Goal: Task Accomplishment & Management: Manage account settings

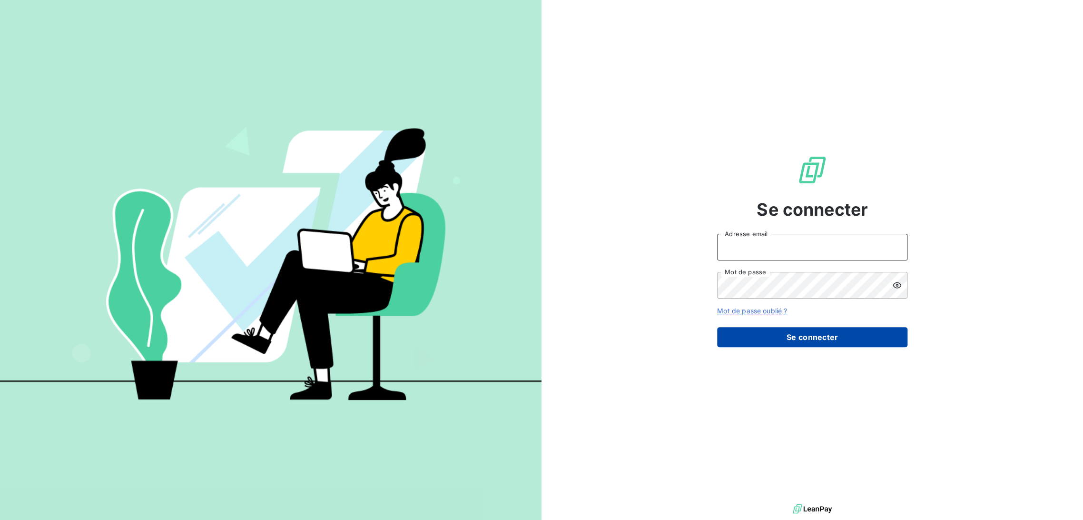
type input "[EMAIL_ADDRESS][DOMAIN_NAME]"
click at [774, 336] on button "Se connecter" at bounding box center [812, 337] width 190 height 20
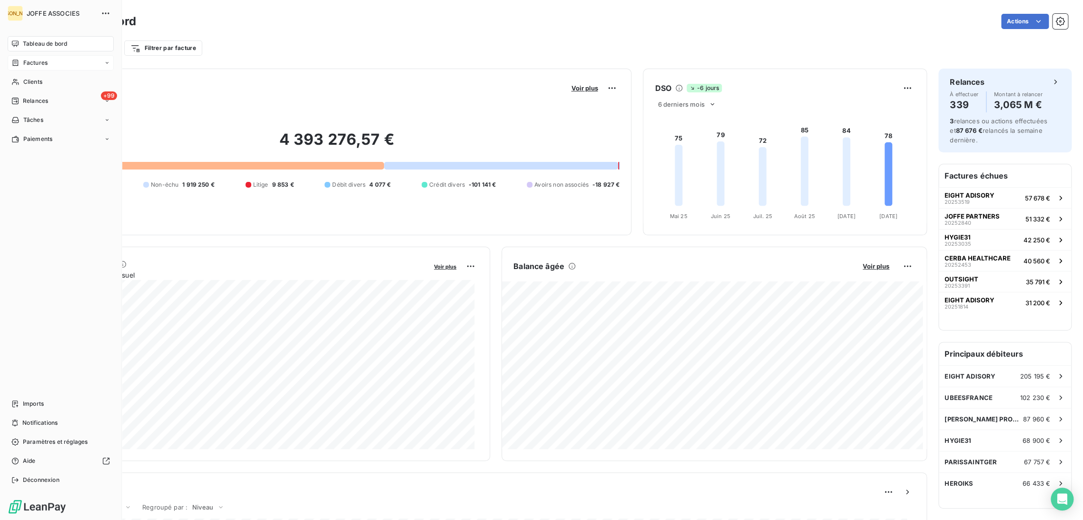
drag, startPoint x: 23, startPoint y: 63, endPoint x: 47, endPoint y: 72, distance: 25.4
click at [23, 63] on span "Factures" at bounding box center [35, 63] width 24 height 9
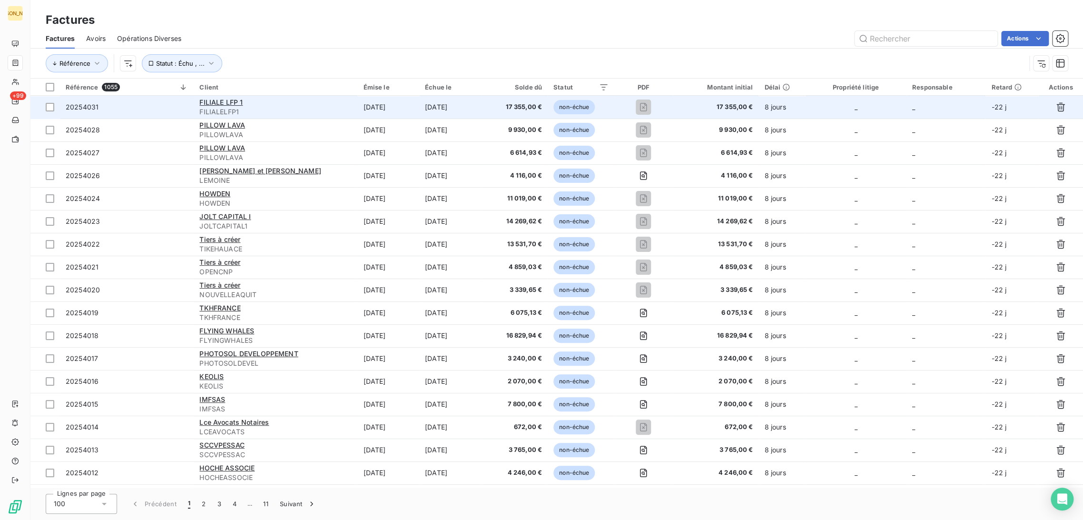
click at [263, 106] on div "FILIALE LFP 1" at bounding box center [275, 103] width 152 height 10
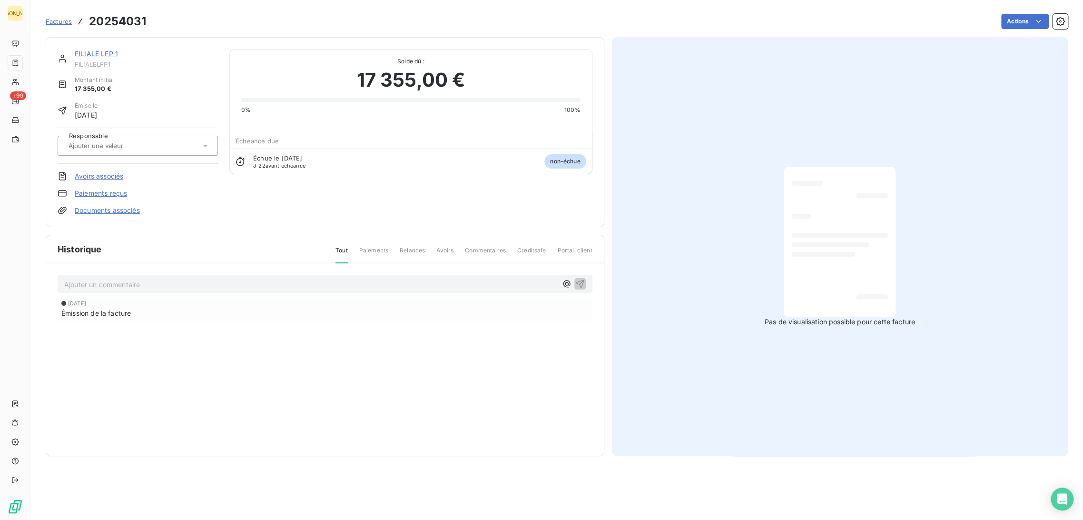
click at [136, 147] on input "text" at bounding box center [116, 145] width 96 height 9
type input "rs"
click at [119, 169] on div "RS" at bounding box center [144, 170] width 134 height 15
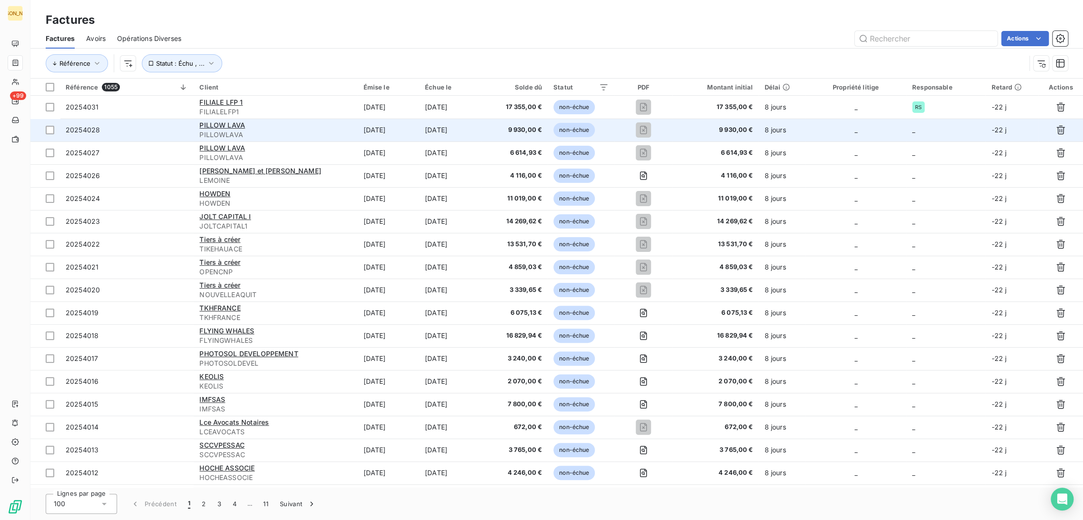
click at [279, 131] on span "PILLOWLAVA" at bounding box center [275, 135] width 152 height 10
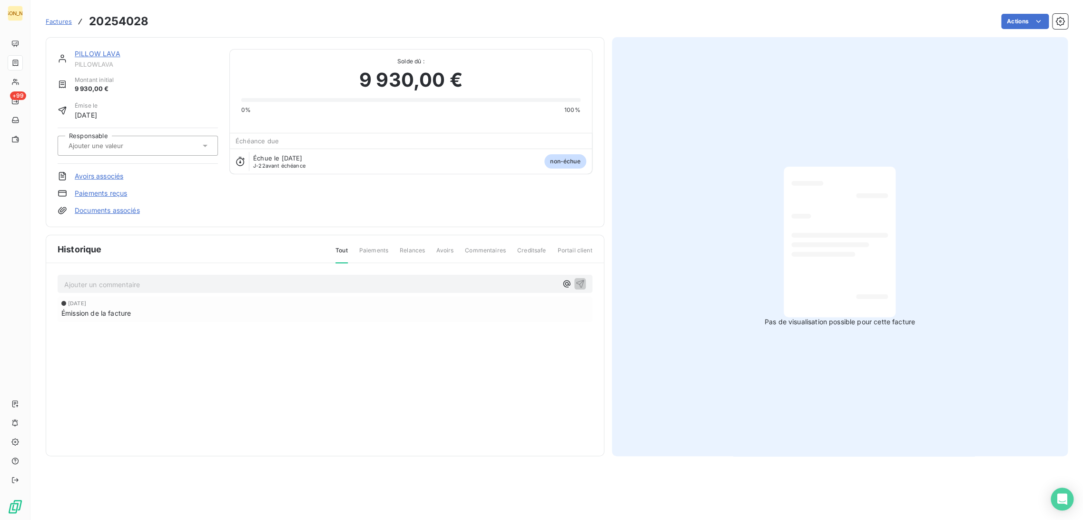
drag, startPoint x: 132, startPoint y: 138, endPoint x: 131, endPoint y: 129, distance: 9.6
click at [132, 136] on div at bounding box center [138, 146] width 160 height 20
type input "rs"
click at [122, 168] on div "RS" at bounding box center [144, 170] width 134 height 15
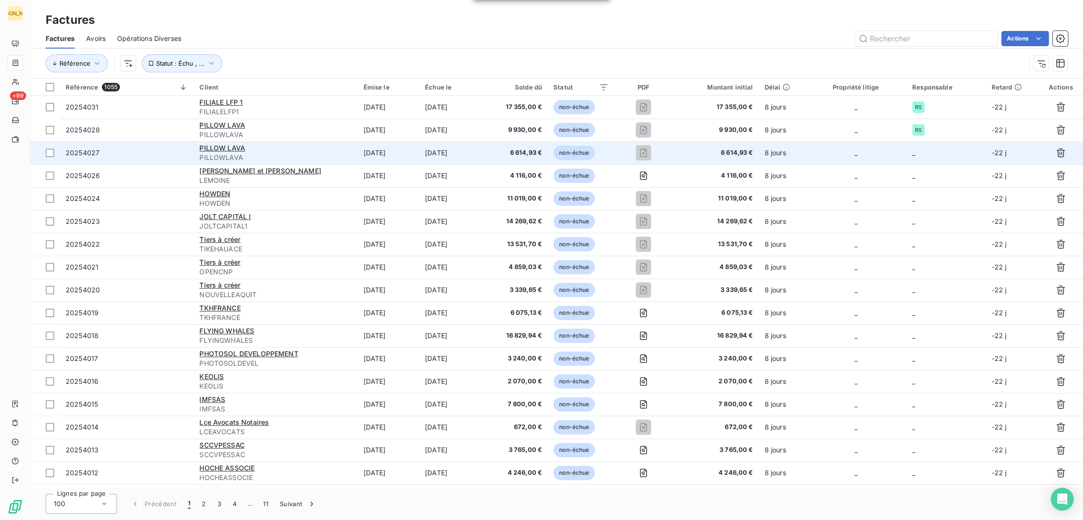
click at [332, 157] on span "PILLOWLAVA" at bounding box center [275, 158] width 152 height 10
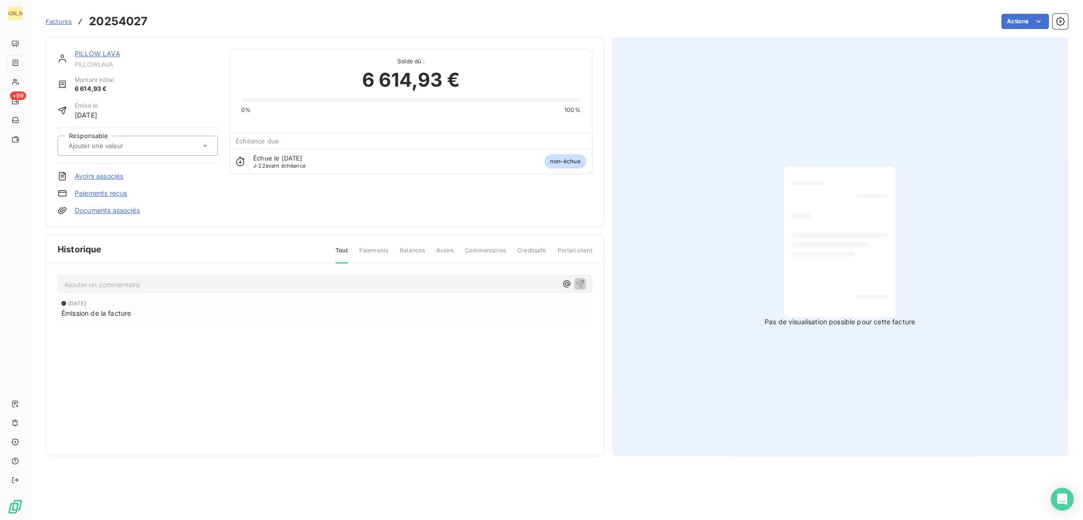
click at [115, 148] on input "text" at bounding box center [116, 145] width 96 height 9
type input "rs"
click at [99, 171] on div "RS" at bounding box center [144, 170] width 134 height 15
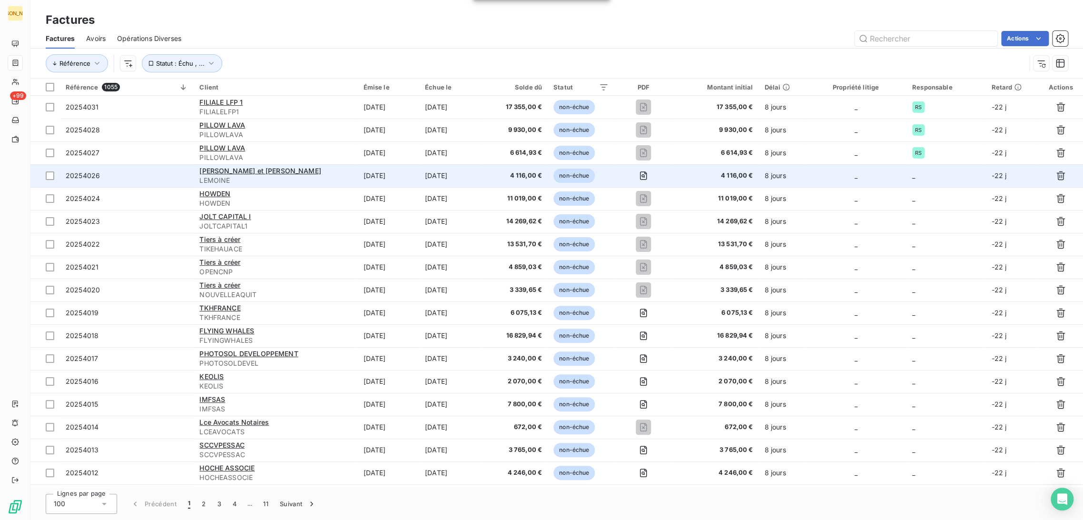
click at [339, 176] on span "LEMOINE" at bounding box center [275, 181] width 152 height 10
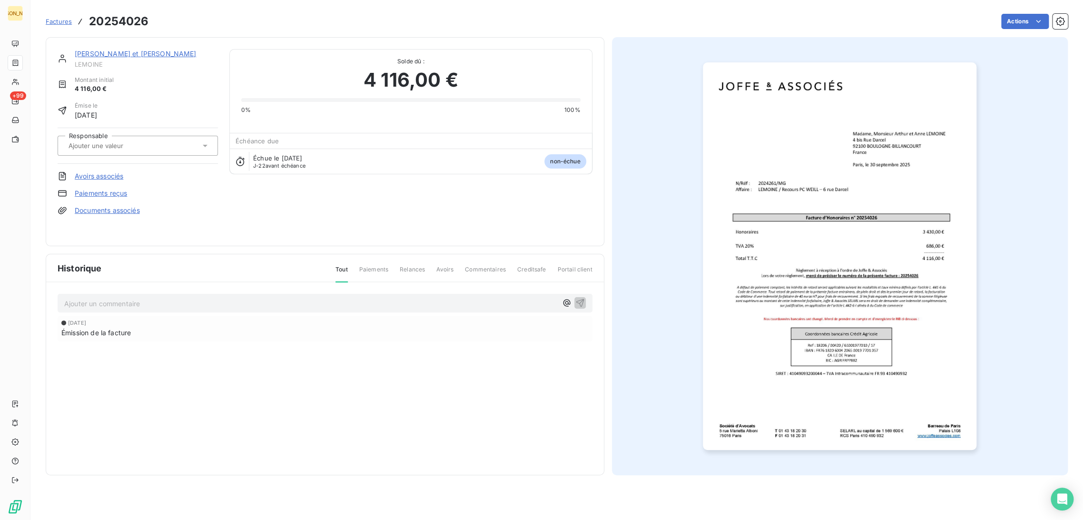
click at [136, 145] on input "text" at bounding box center [116, 145] width 96 height 9
type input "mg"
click at [131, 171] on div "MG" at bounding box center [144, 170] width 134 height 15
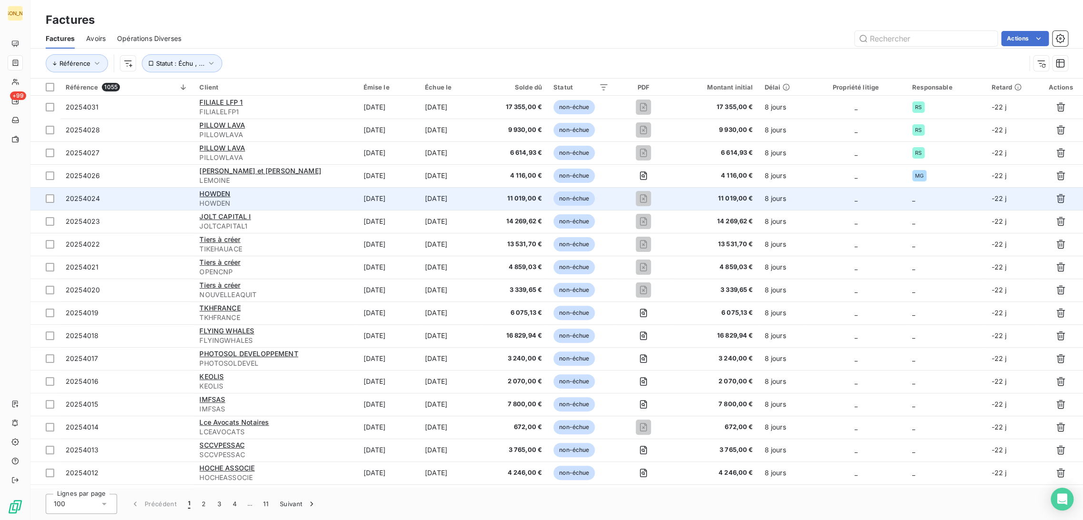
click at [288, 203] on span "HOWDEN" at bounding box center [275, 203] width 152 height 10
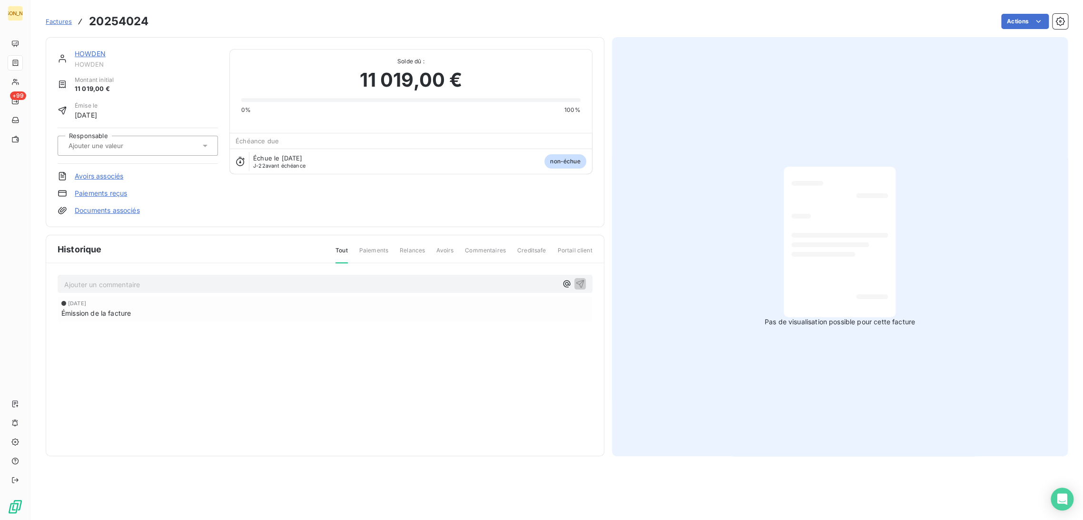
click at [103, 151] on div at bounding box center [133, 145] width 135 height 12
type input "vd"
drag, startPoint x: 113, startPoint y: 173, endPoint x: 107, endPoint y: 170, distance: 6.8
click at [113, 173] on div "VD" at bounding box center [144, 170] width 134 height 15
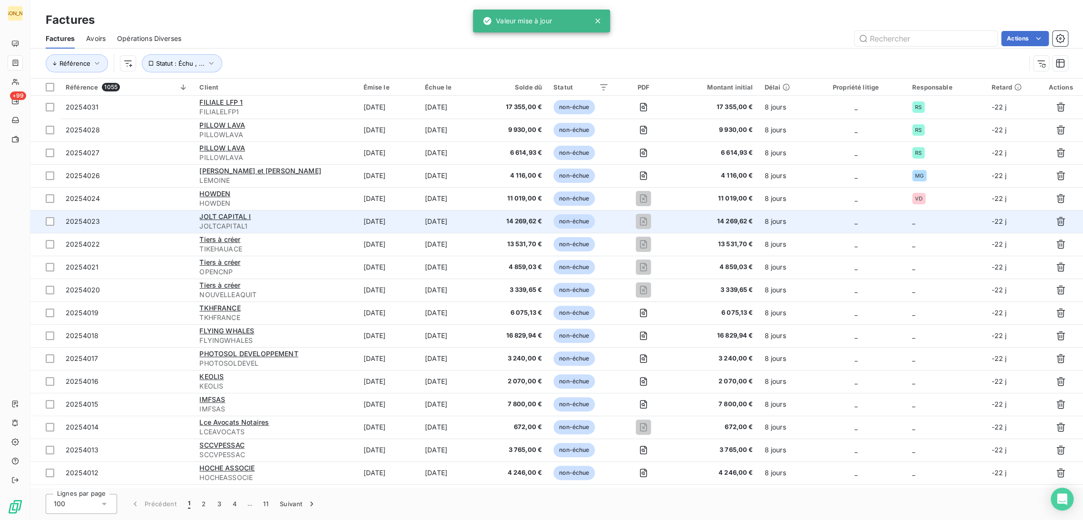
click at [286, 224] on span "JOLTCAPITAL1" at bounding box center [275, 226] width 152 height 10
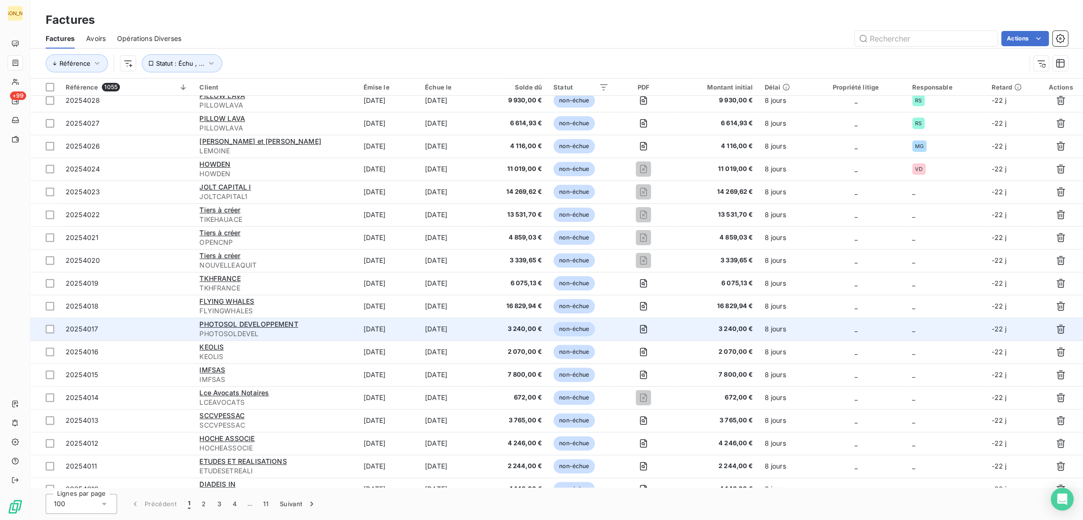
scroll to position [53, 0]
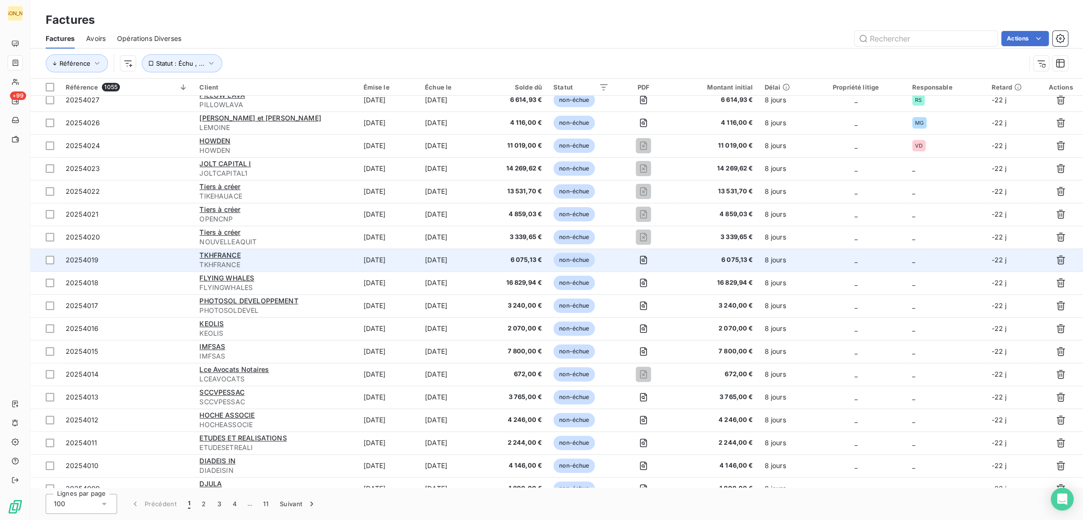
click at [314, 260] on span "TKHFRANCE" at bounding box center [275, 265] width 152 height 10
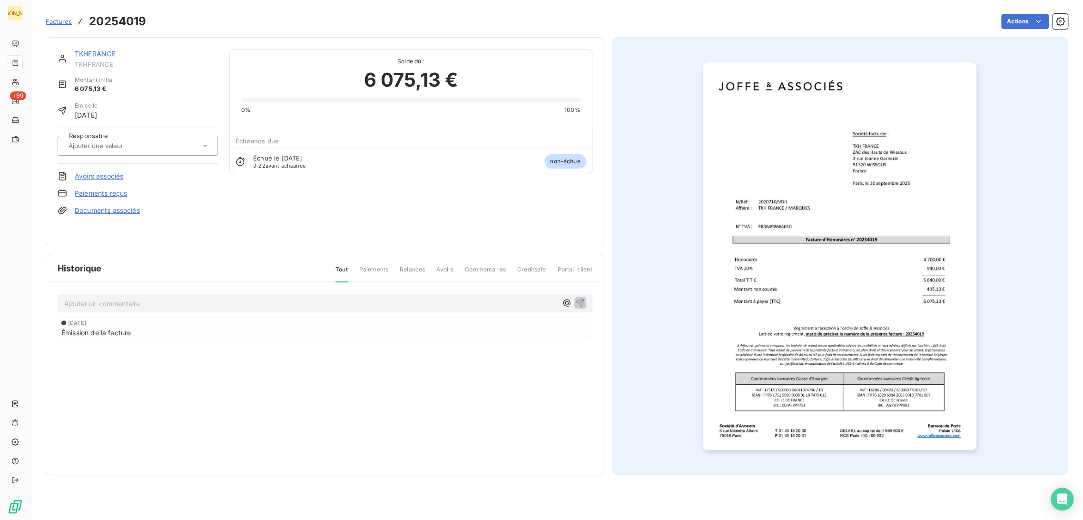
click at [109, 144] on input "text" at bounding box center [116, 145] width 96 height 9
type input "vdh"
click at [103, 164] on div "VDH" at bounding box center [144, 170] width 134 height 15
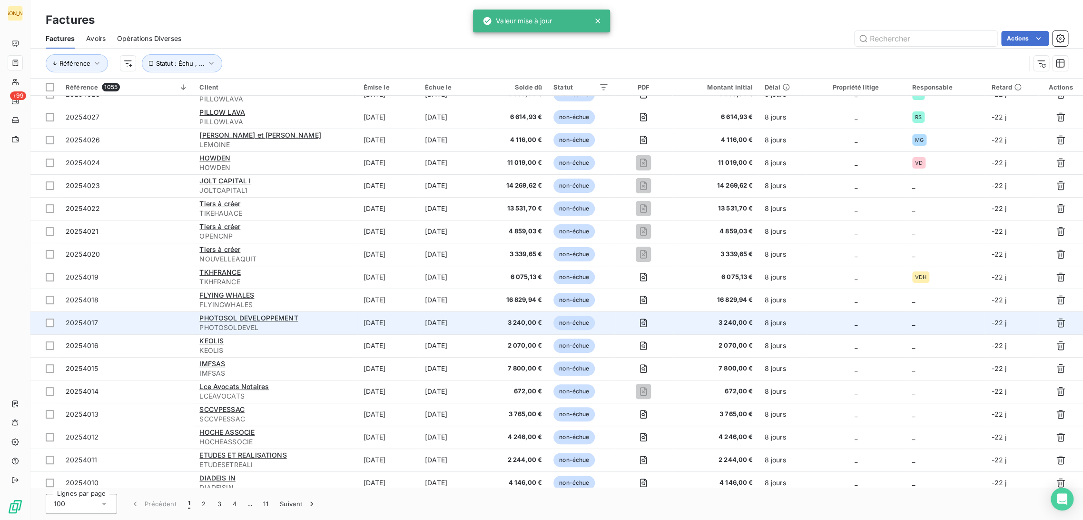
scroll to position [53, 0]
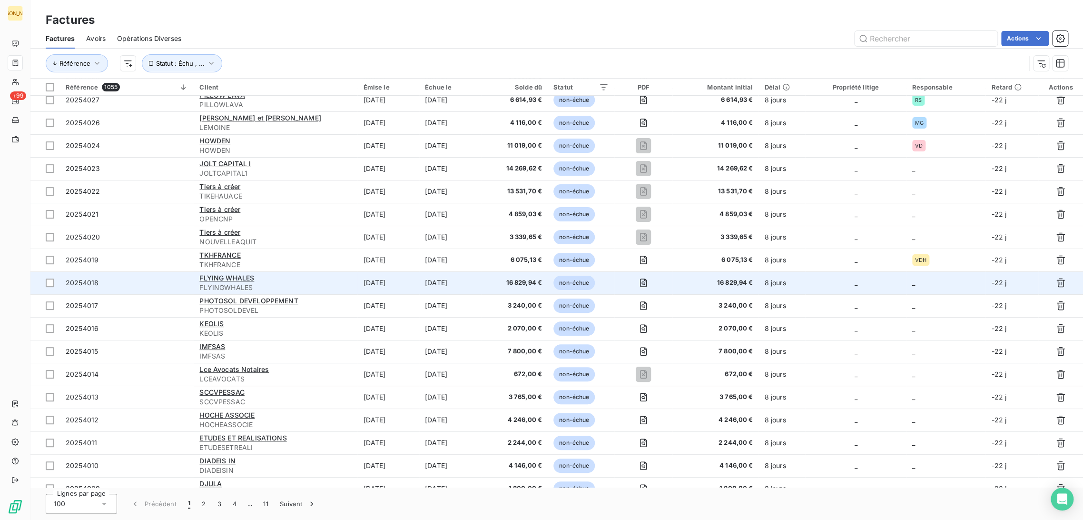
click at [328, 278] on div "FLYING WHALES" at bounding box center [275, 278] width 152 height 10
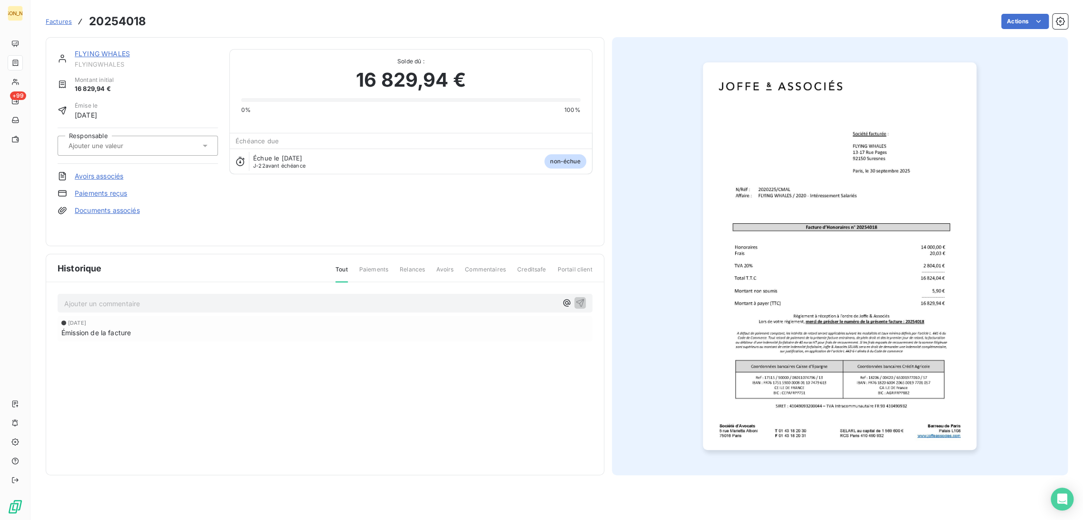
click at [115, 142] on input "text" at bounding box center [116, 145] width 96 height 9
type input "cm"
click at [118, 164] on div "CMA" at bounding box center [144, 170] width 134 height 15
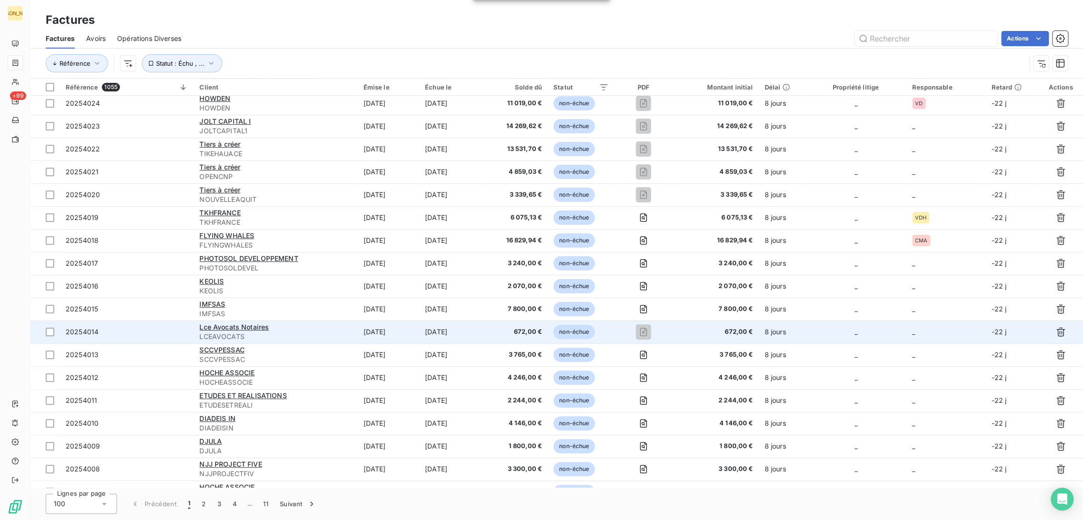
scroll to position [106, 0]
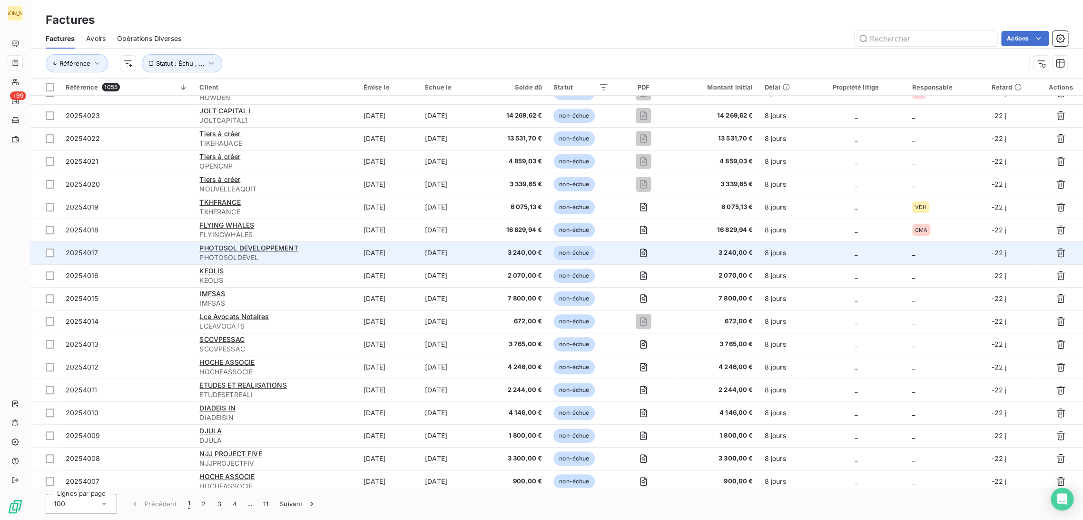
click at [350, 252] on td "PHOTOSOL DEVELOPPEMENT PHOTOSOLDEVEL" at bounding box center [276, 252] width 164 height 23
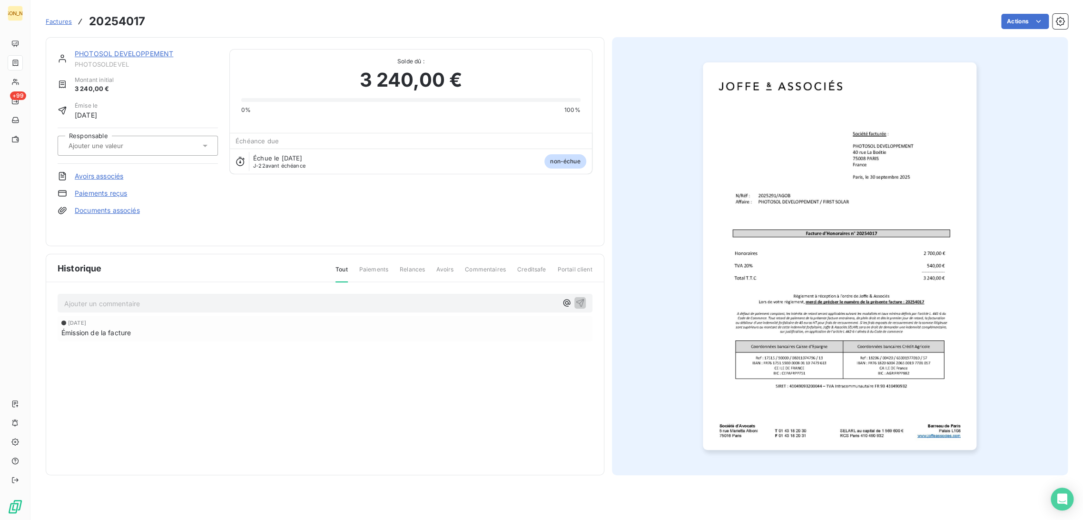
click at [134, 141] on input "text" at bounding box center [116, 145] width 96 height 9
type input "ag"
click at [128, 165] on div "AGO" at bounding box center [144, 170] width 134 height 15
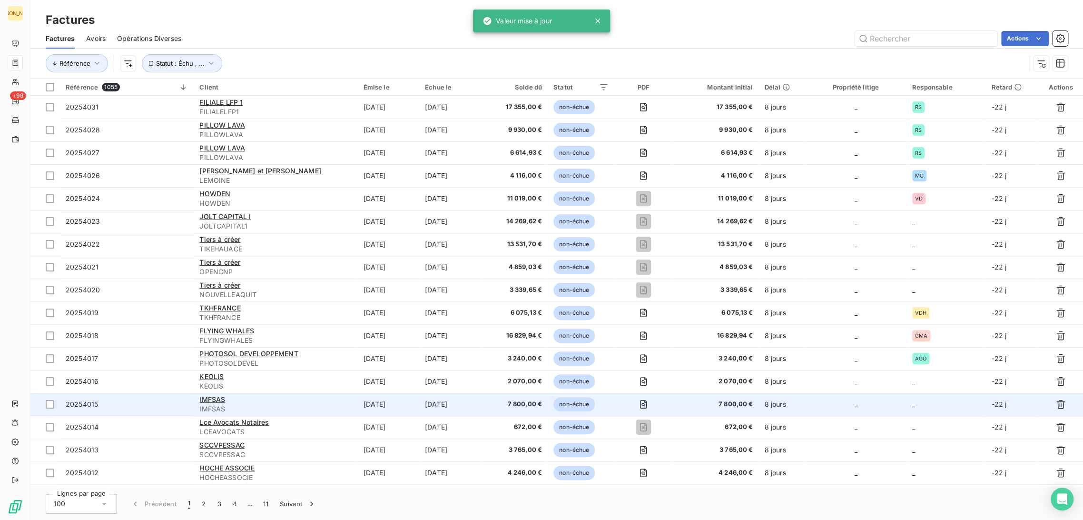
scroll to position [65, 0]
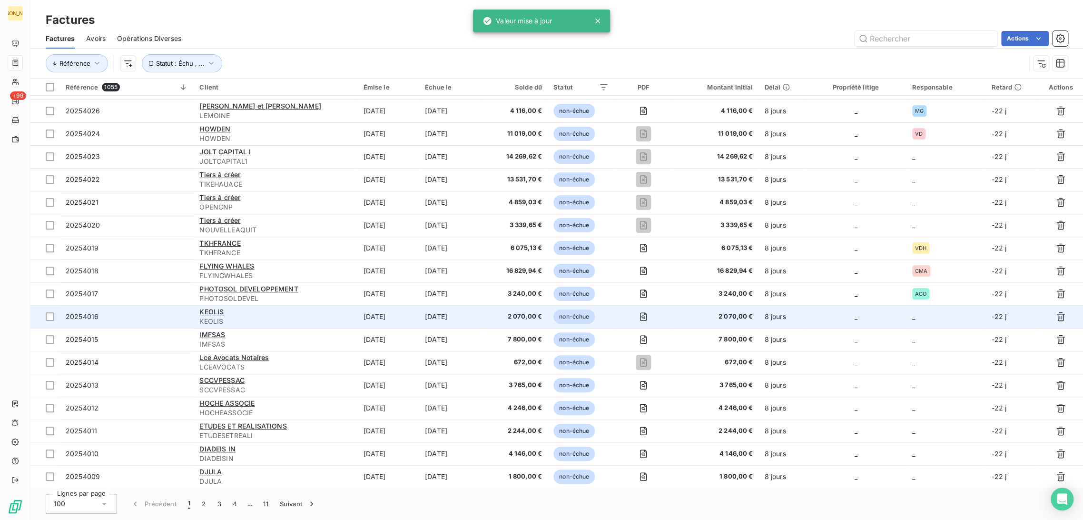
click at [327, 311] on div "KEOLIS" at bounding box center [275, 312] width 152 height 10
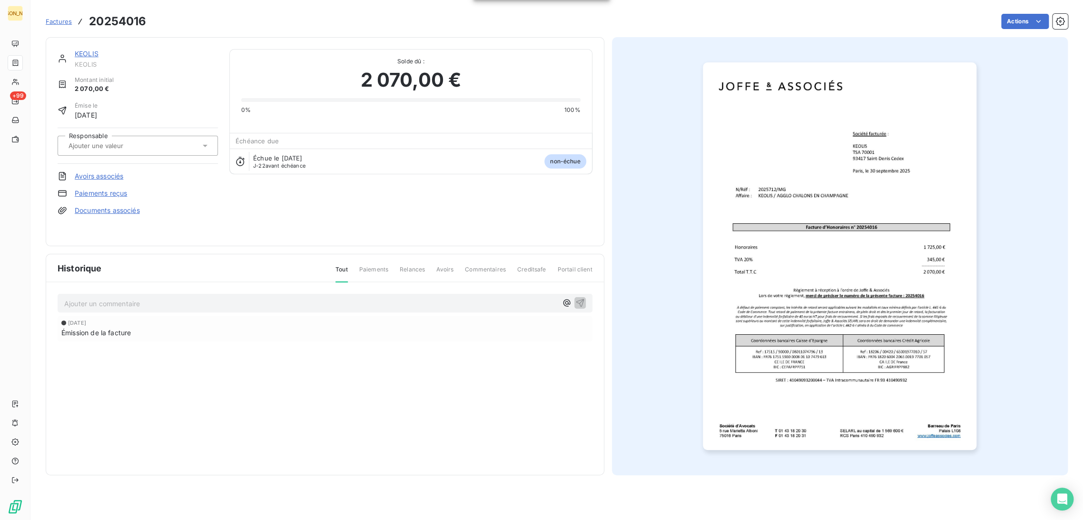
click at [130, 146] on input "text" at bounding box center [116, 145] width 96 height 9
type input "mg"
click at [128, 172] on div "MG" at bounding box center [144, 170] width 134 height 15
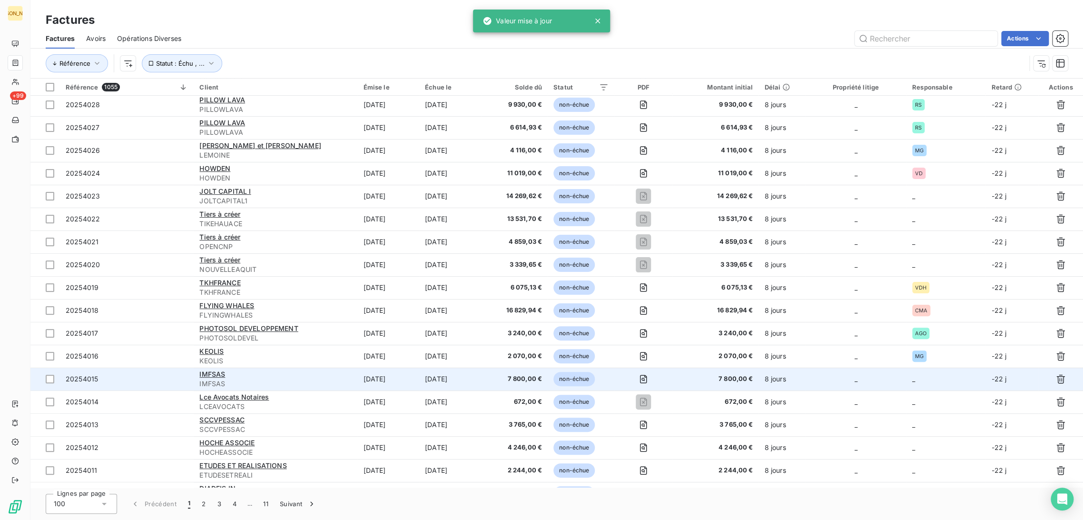
scroll to position [53, 0]
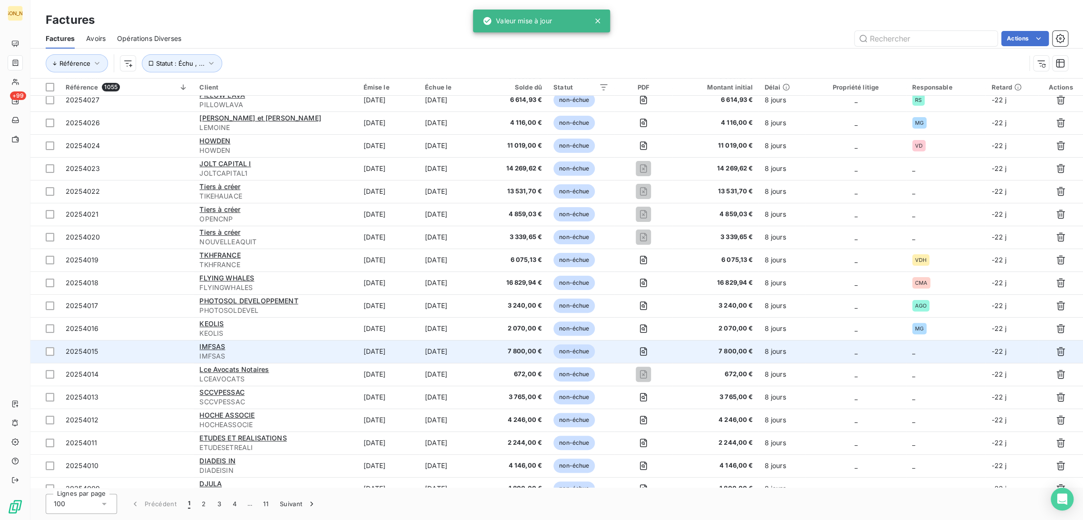
click at [401, 355] on td "[DATE]" at bounding box center [388, 351] width 62 height 23
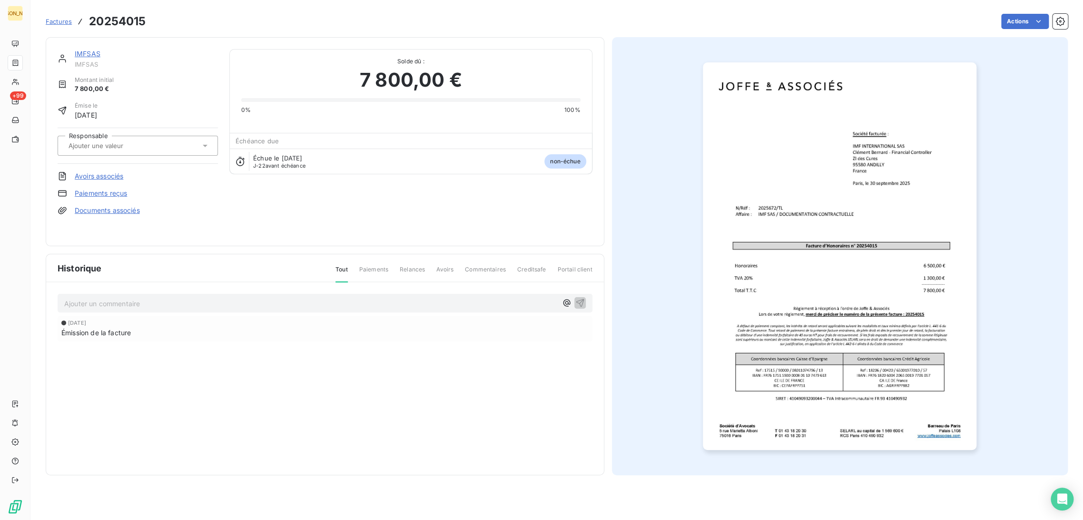
click at [132, 147] on input "text" at bounding box center [116, 145] width 96 height 9
type input "tl"
click at [123, 173] on div "TL" at bounding box center [144, 170] width 134 height 15
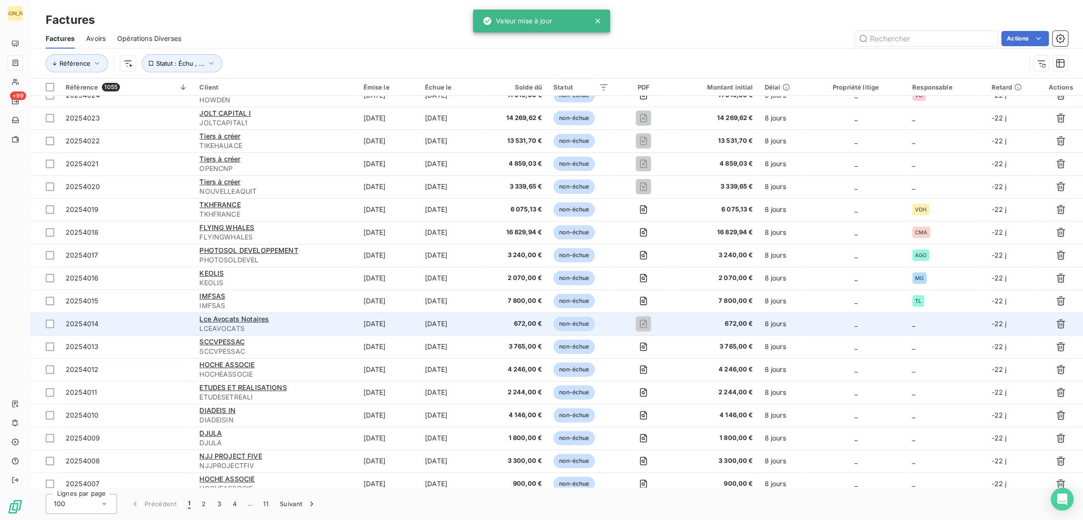
scroll to position [106, 0]
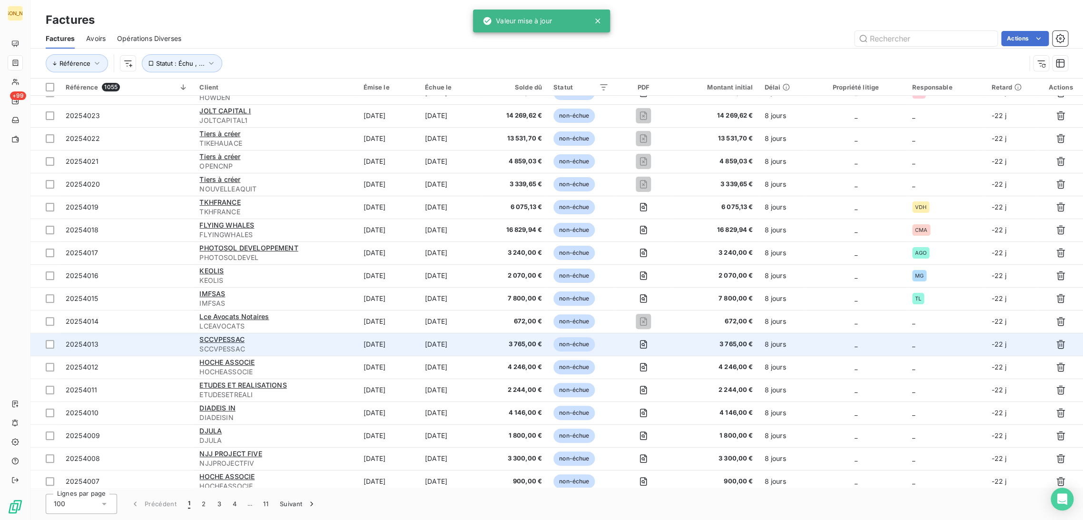
click at [362, 343] on td "[DATE]" at bounding box center [388, 344] width 62 height 23
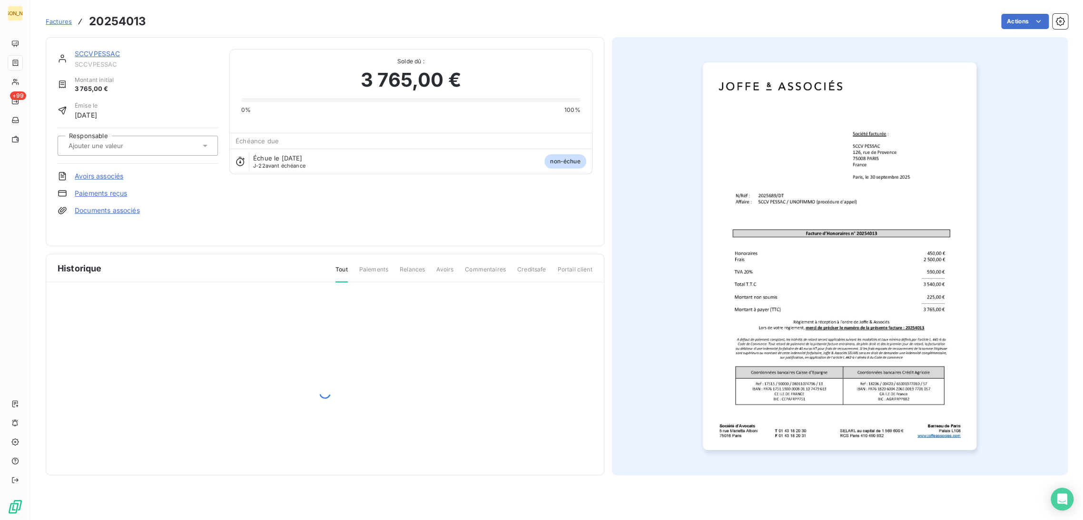
click at [114, 145] on input "text" at bounding box center [116, 145] width 96 height 9
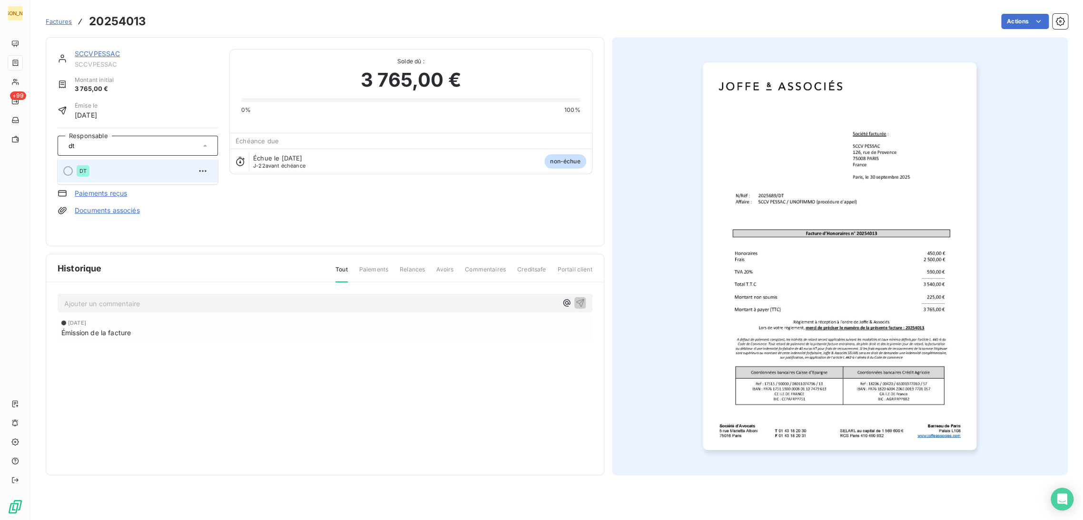
type input "dt"
click at [118, 171] on div "DT" at bounding box center [144, 170] width 134 height 15
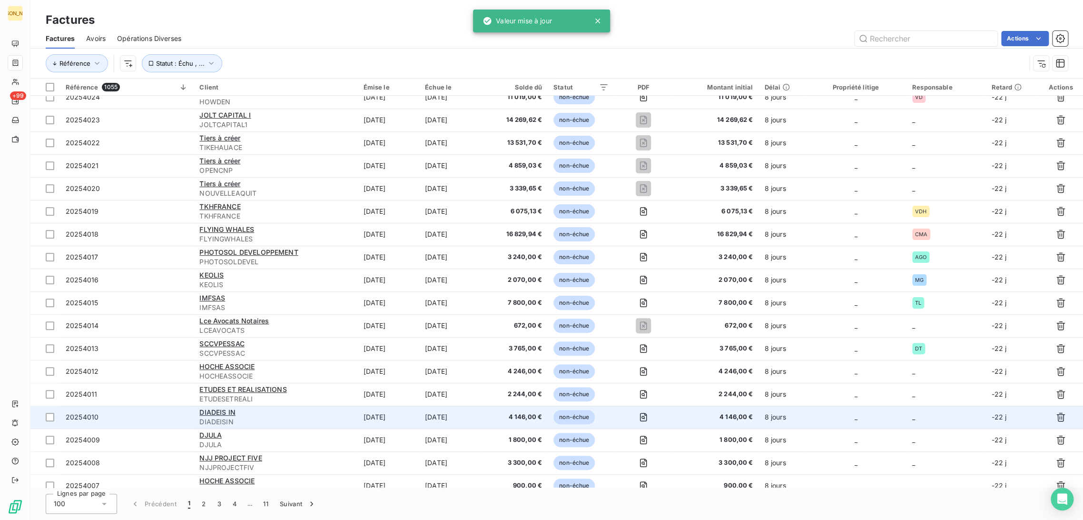
scroll to position [171, 0]
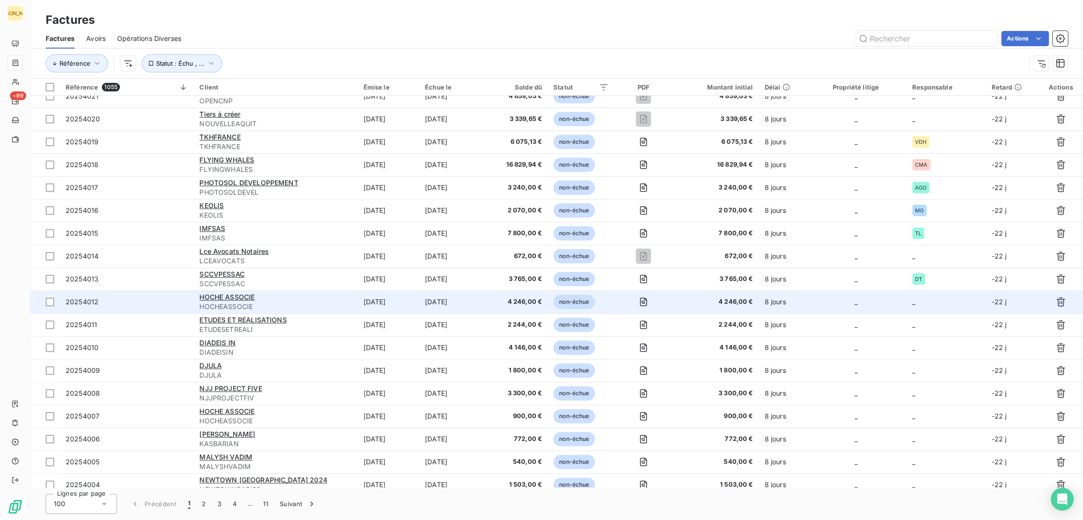
click at [332, 304] on span "HOCHEASSOCIE" at bounding box center [275, 307] width 152 height 10
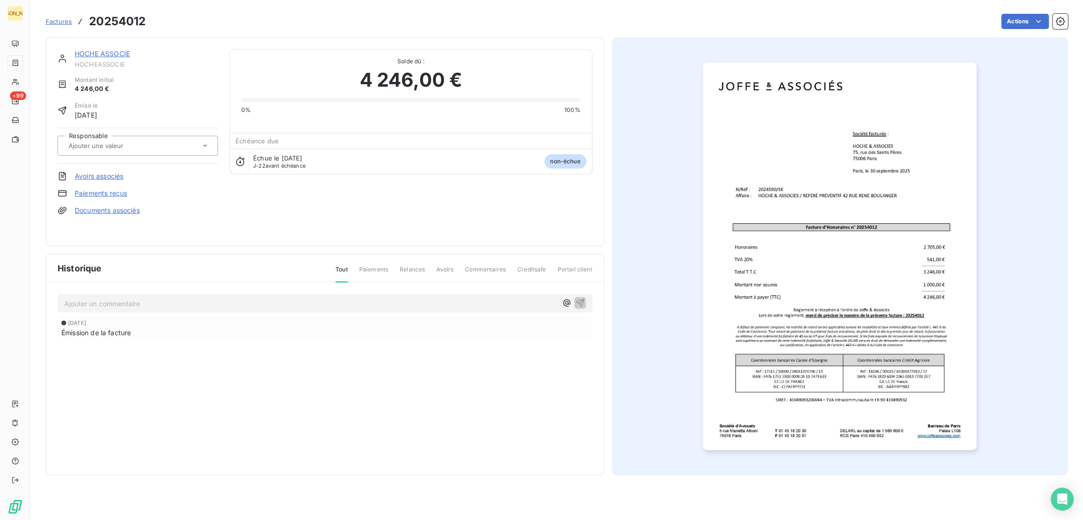
click at [141, 141] on input "text" at bounding box center [116, 145] width 96 height 9
type input "sk"
click at [128, 165] on div "SK" at bounding box center [144, 170] width 134 height 15
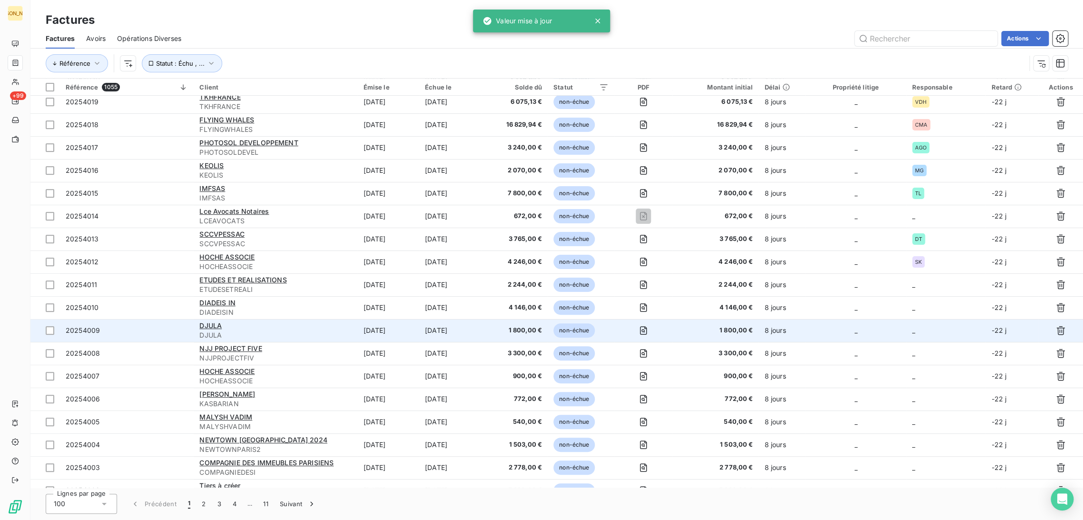
scroll to position [211, 0]
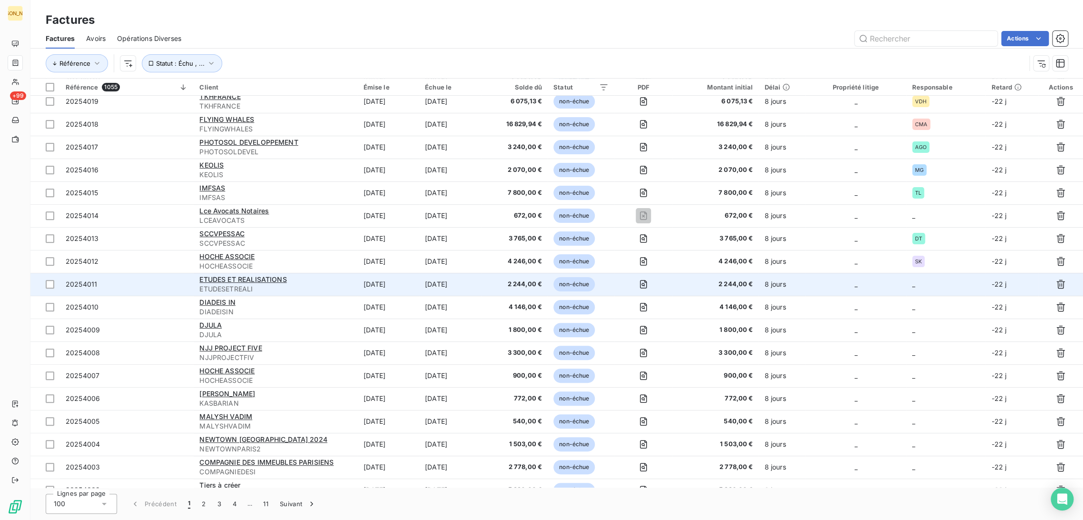
click at [330, 291] on span "ETUDESETREALI" at bounding box center [275, 289] width 152 height 10
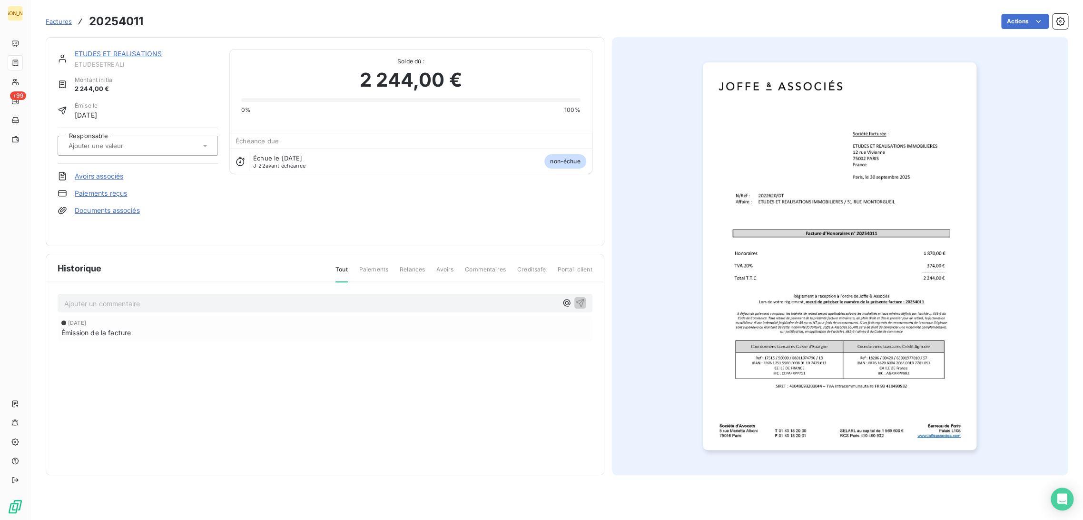
click at [121, 147] on input "text" at bounding box center [116, 145] width 96 height 9
type input "dt"
click at [109, 172] on div "DT" at bounding box center [144, 170] width 134 height 15
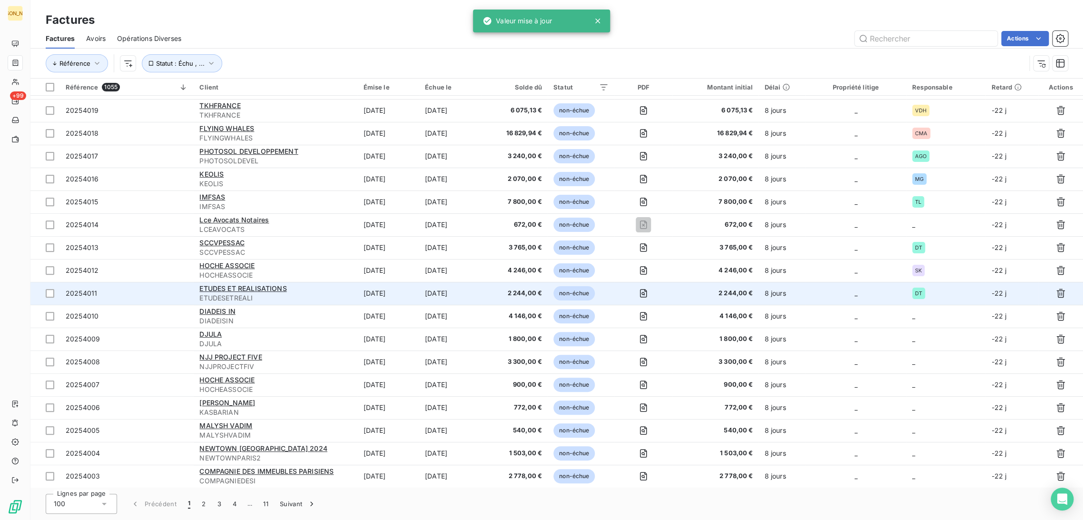
scroll to position [211, 0]
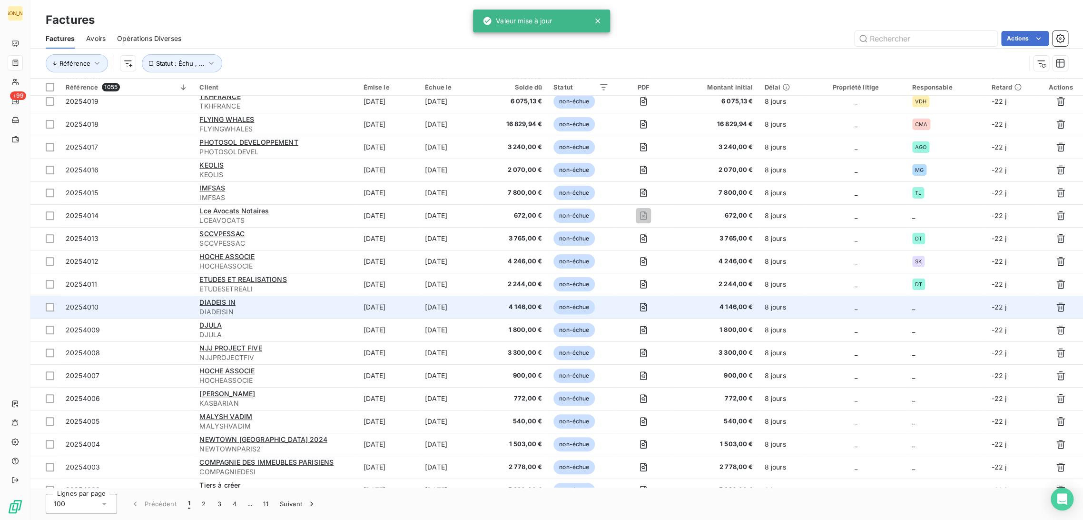
click at [352, 301] on td "DIADEIS IN DIADEISIN" at bounding box center [276, 306] width 164 height 23
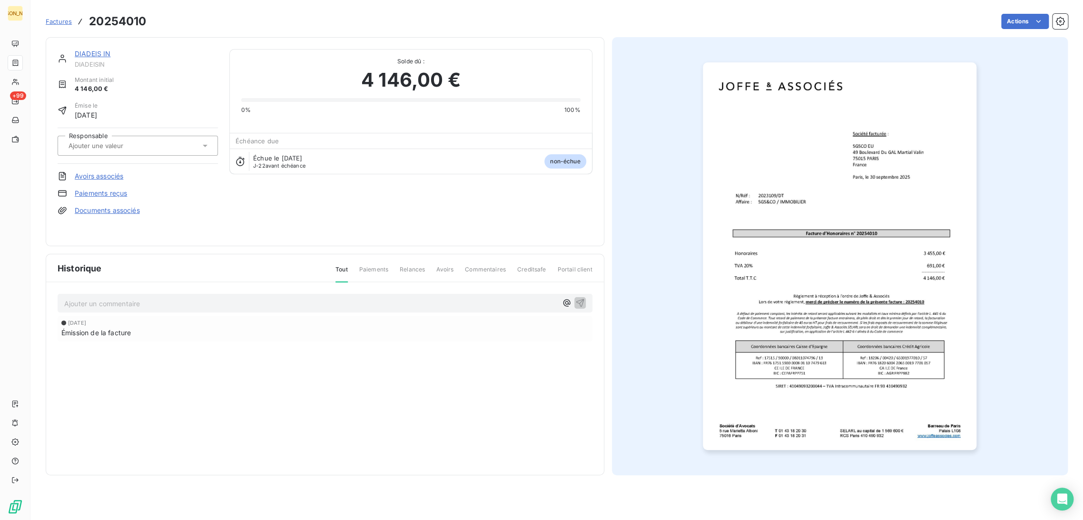
click at [111, 146] on input "text" at bounding box center [116, 145] width 96 height 9
type input "DT"
click at [109, 162] on li "DT" at bounding box center [138, 170] width 160 height 23
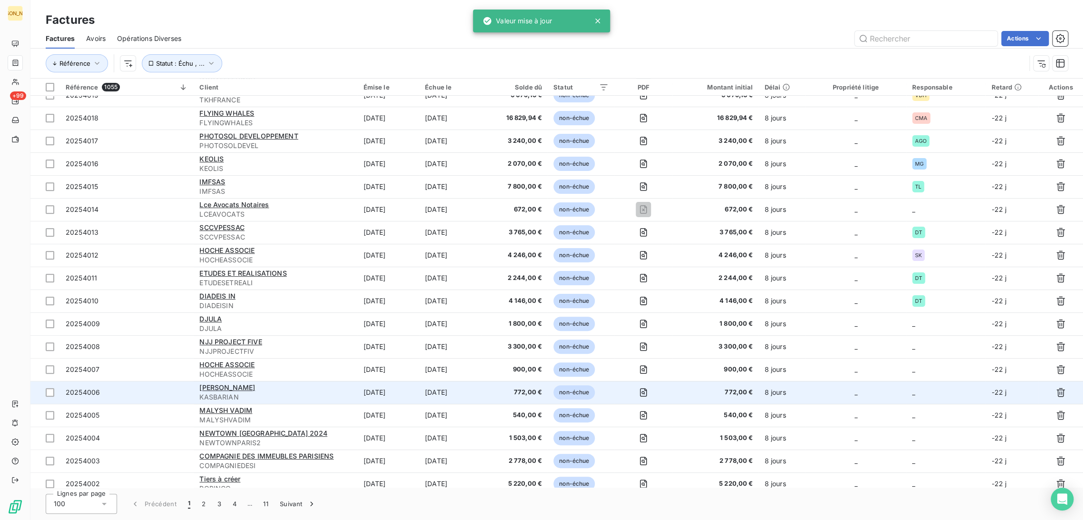
scroll to position [276, 0]
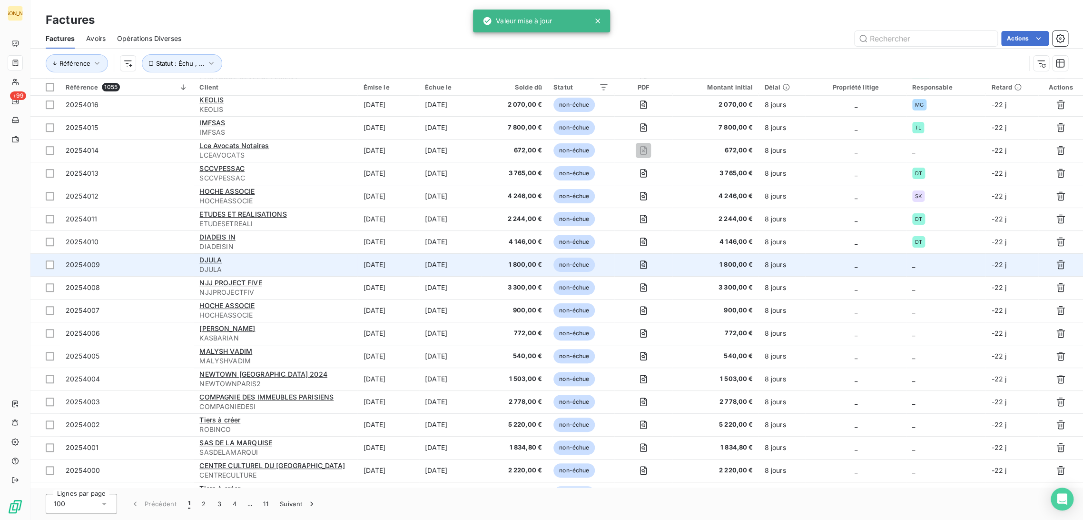
click at [402, 262] on td "[DATE]" at bounding box center [388, 264] width 62 height 23
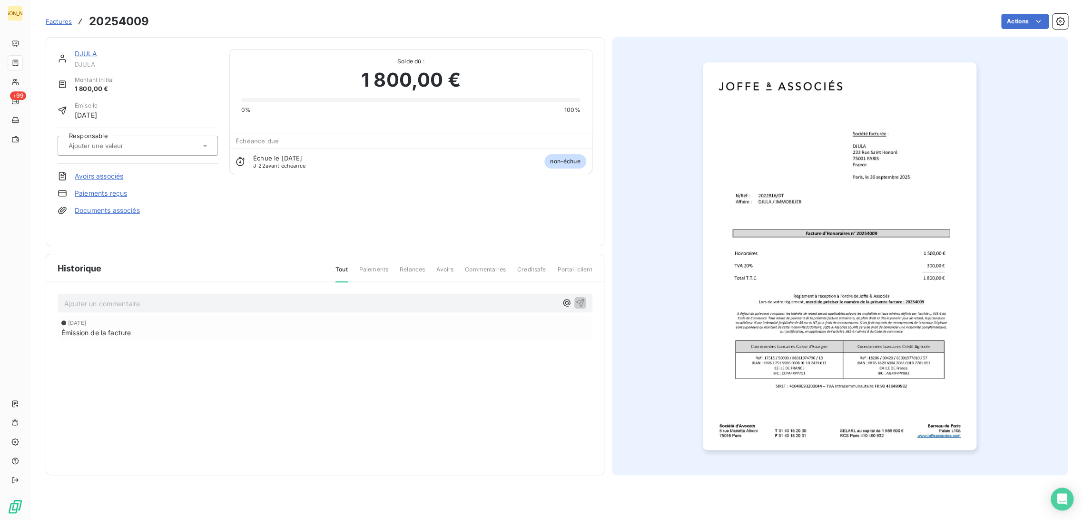
click at [126, 149] on input "text" at bounding box center [116, 145] width 96 height 9
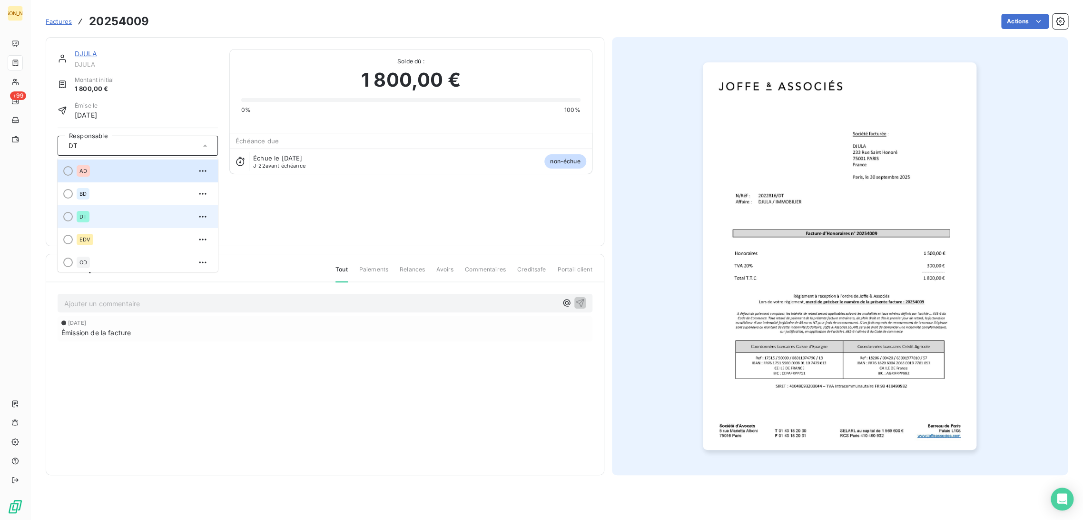
type input "DT"
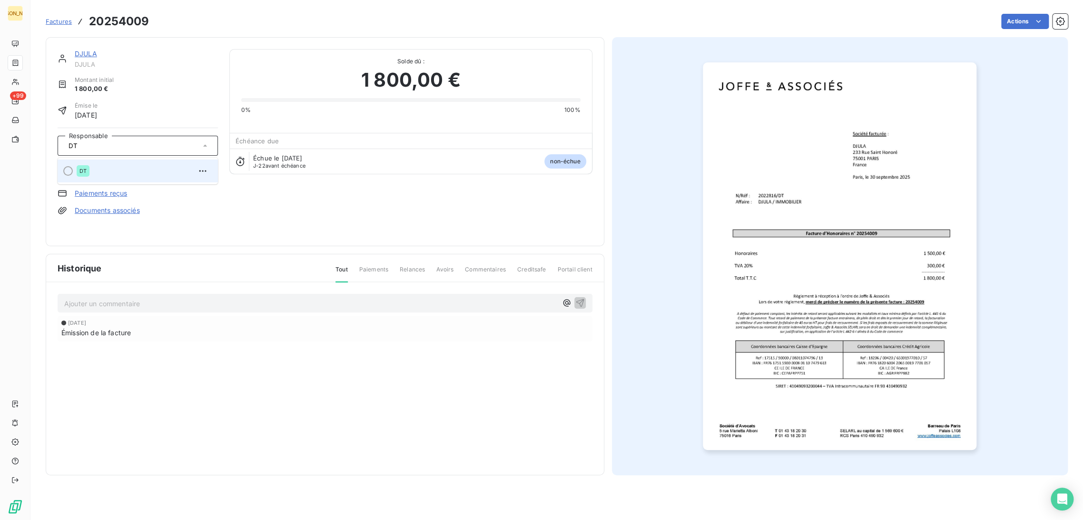
click at [116, 171] on div "DT" at bounding box center [144, 170] width 134 height 15
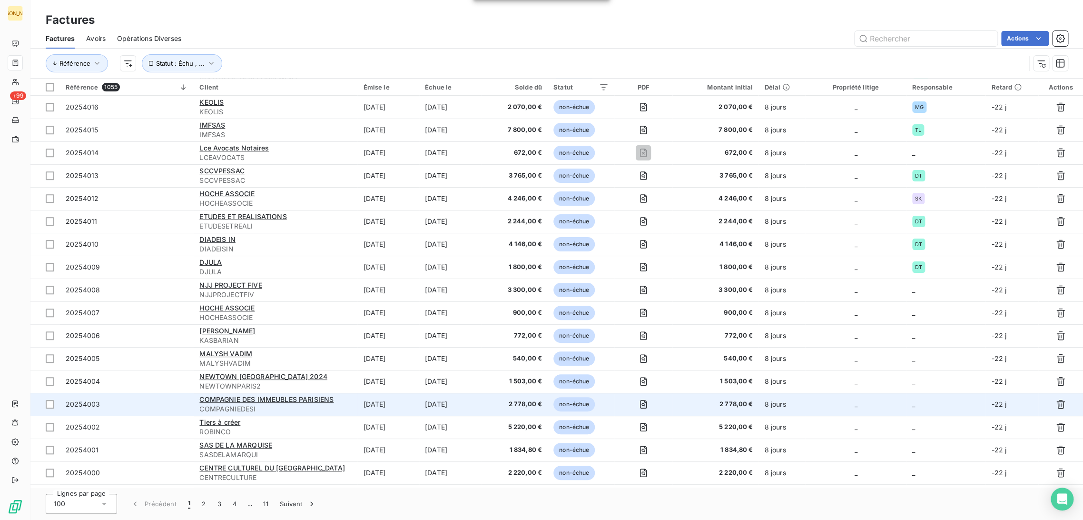
scroll to position [276, 0]
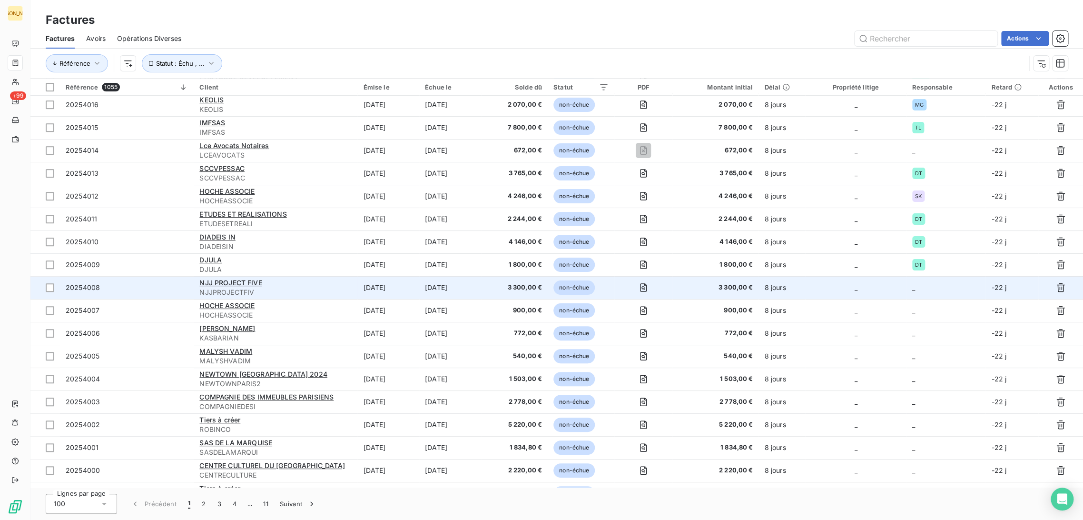
click at [368, 291] on td "[DATE]" at bounding box center [388, 287] width 62 height 23
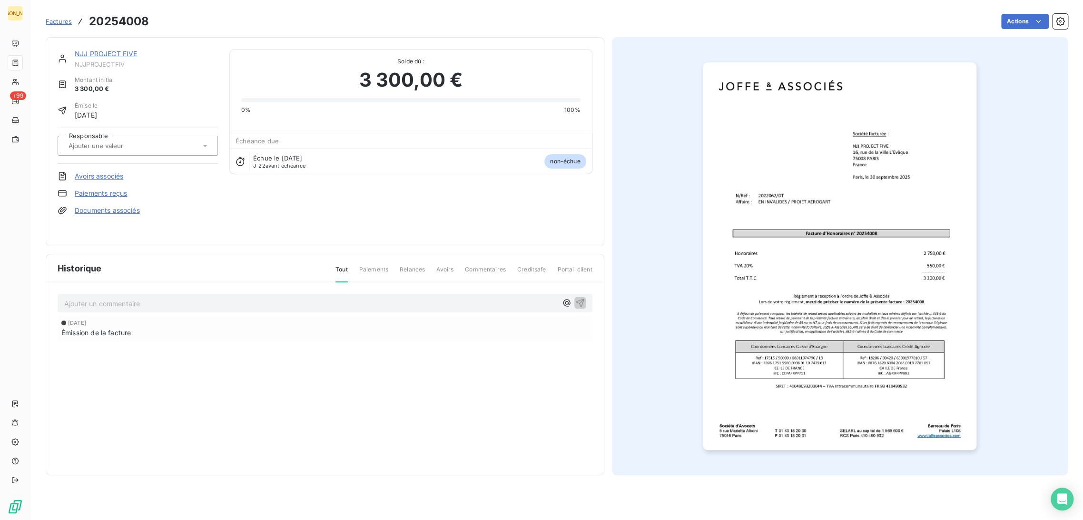
click at [139, 151] on div at bounding box center [133, 145] width 135 height 12
type input "DT"
click at [105, 167] on div "DT" at bounding box center [144, 170] width 134 height 15
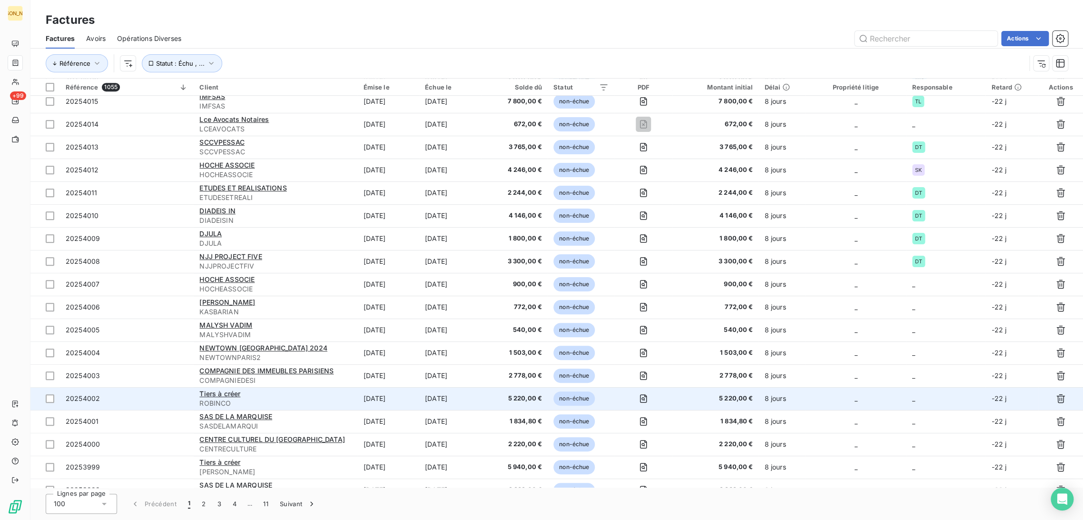
scroll to position [329, 0]
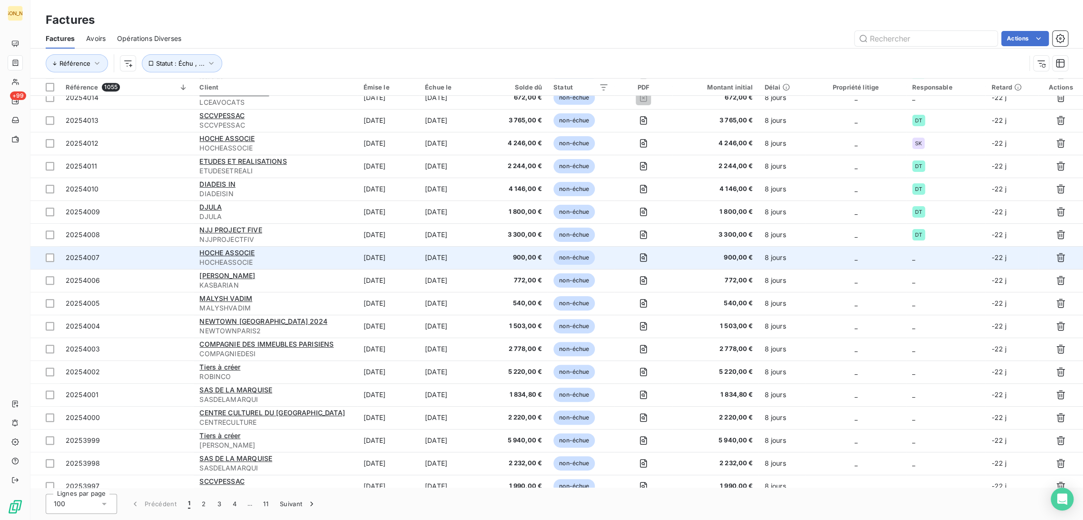
click at [372, 256] on td "[DATE]" at bounding box center [388, 257] width 62 height 23
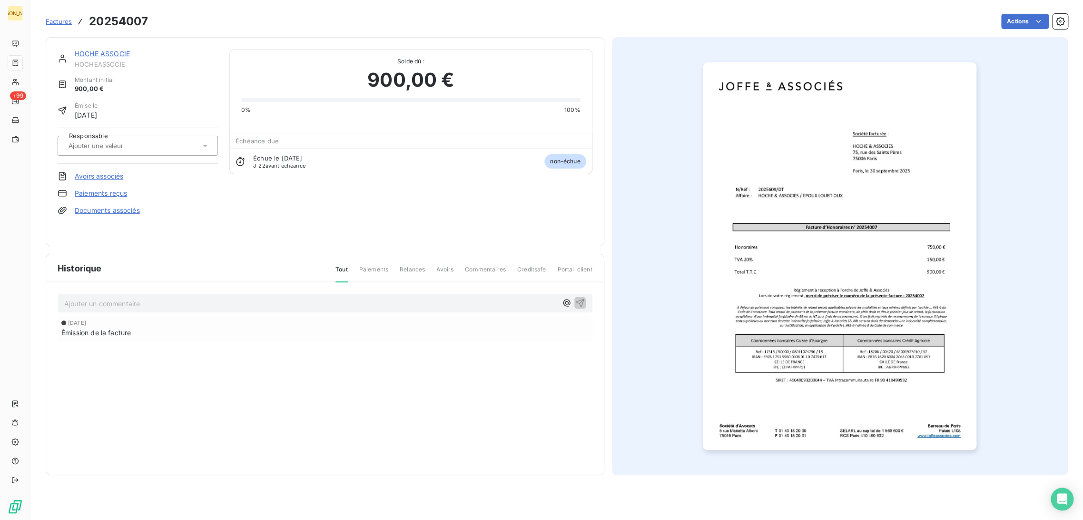
click at [111, 151] on div at bounding box center [138, 146] width 160 height 20
type input "DT"
click at [101, 173] on div "DT" at bounding box center [144, 170] width 134 height 15
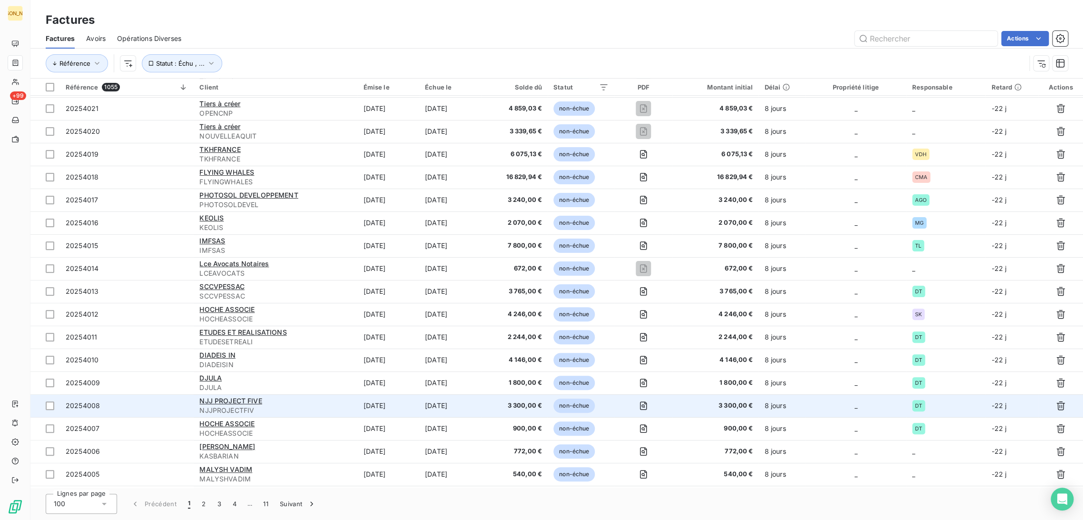
scroll to position [370, 0]
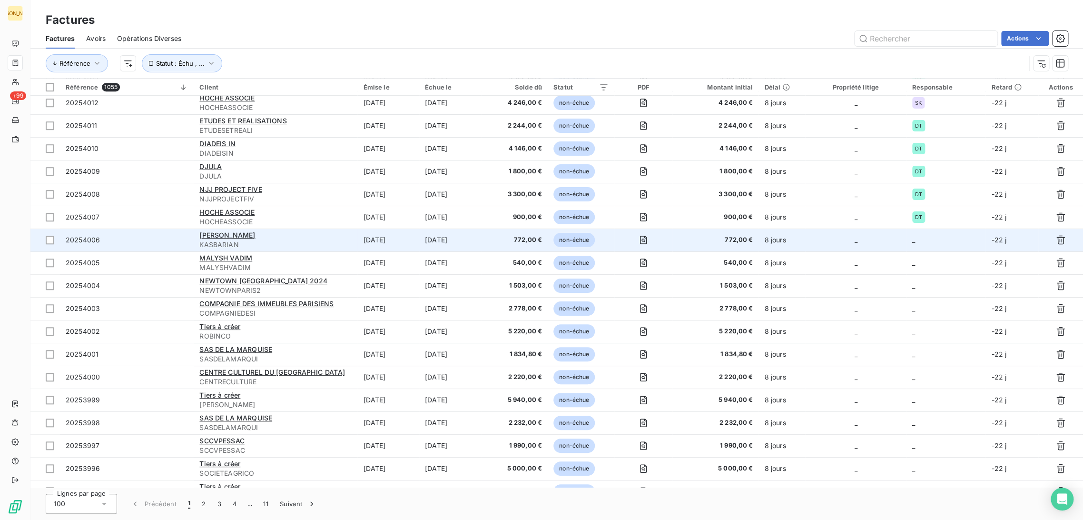
click at [302, 242] on span "KASBARIAN" at bounding box center [275, 245] width 152 height 10
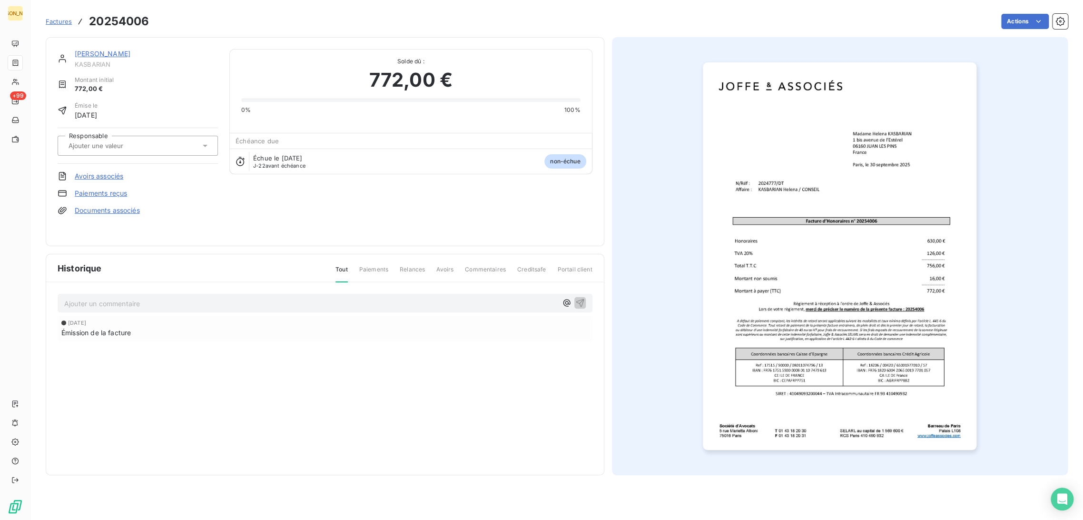
click at [97, 151] on div at bounding box center [133, 145] width 135 height 12
type input "DT"
click at [88, 168] on div "DT" at bounding box center [83, 170] width 13 height 11
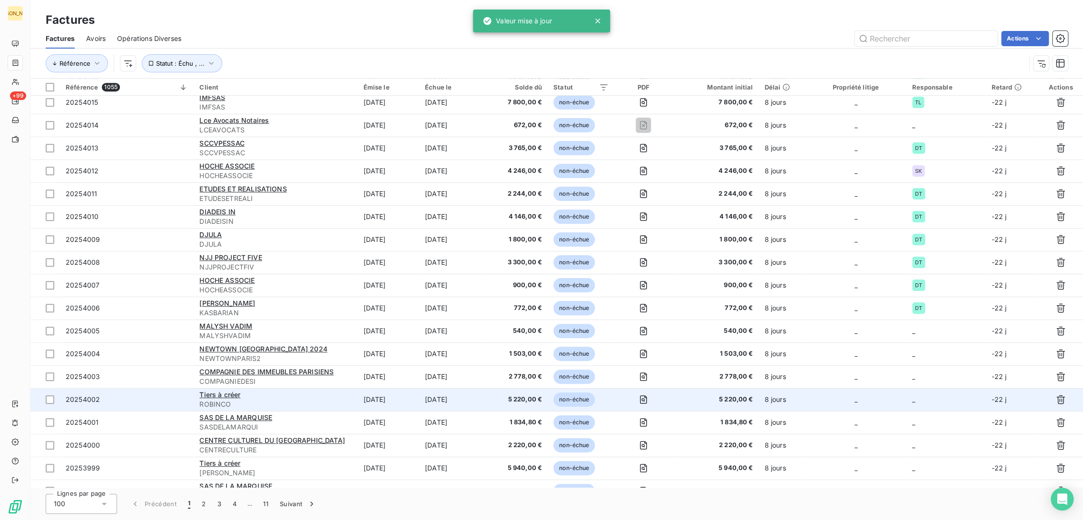
scroll to position [329, 0]
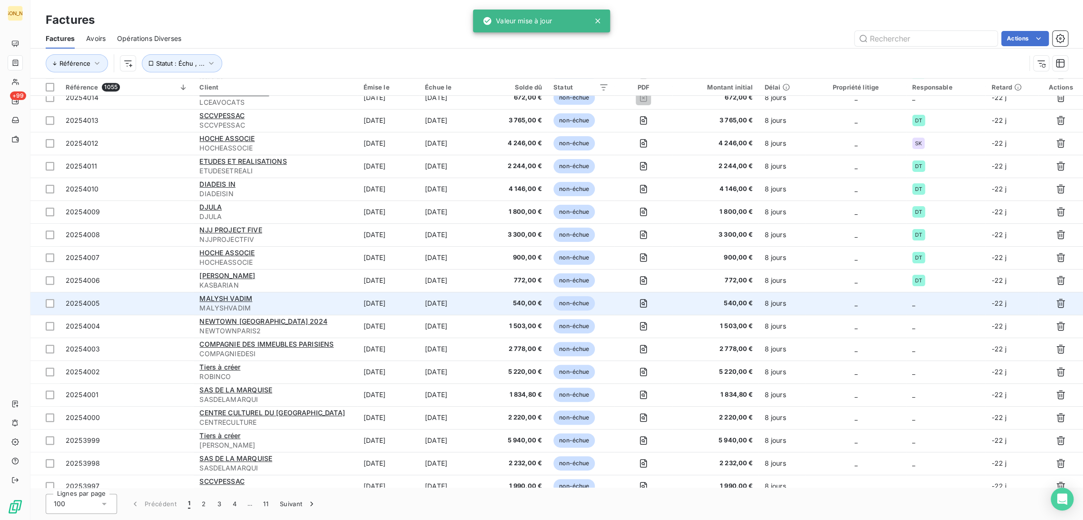
click at [373, 305] on td "[DATE]" at bounding box center [388, 303] width 62 height 23
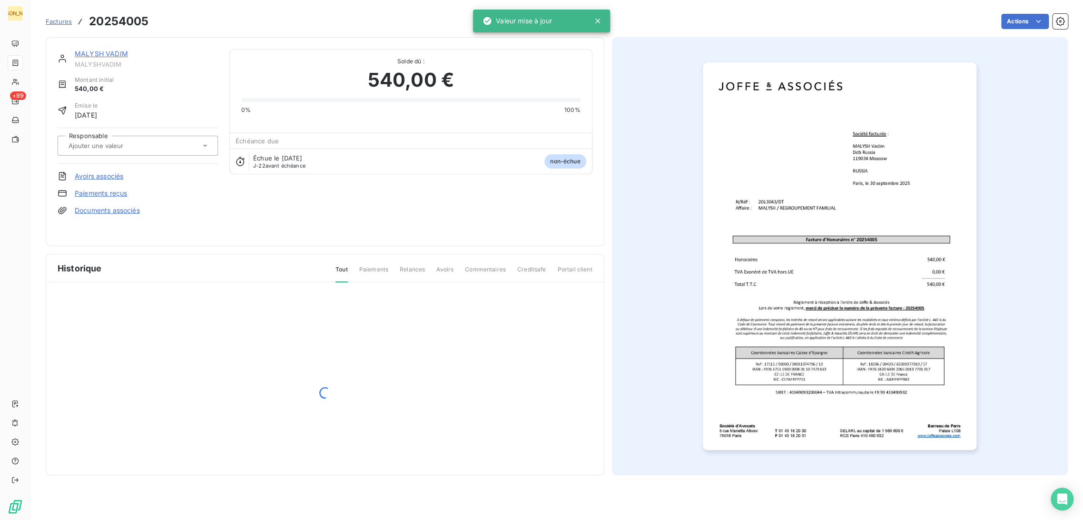
click at [113, 151] on div at bounding box center [133, 145] width 135 height 12
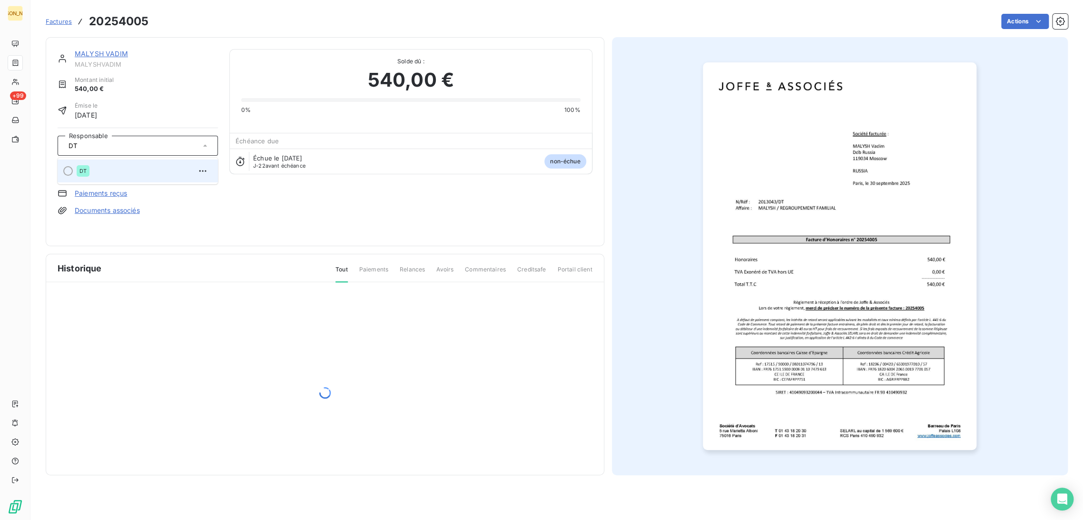
type input "DT"
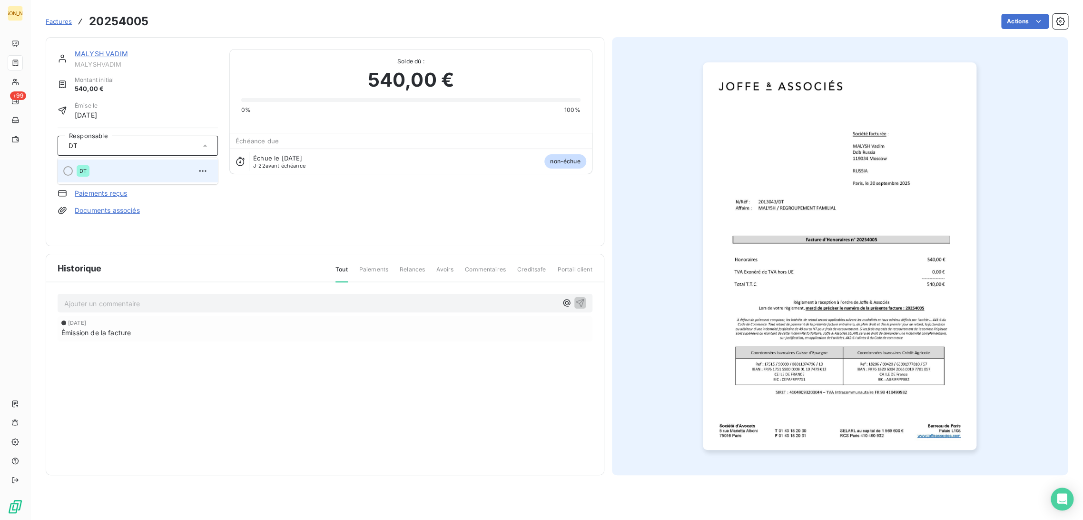
click at [88, 167] on div "DT" at bounding box center [83, 170] width 13 height 11
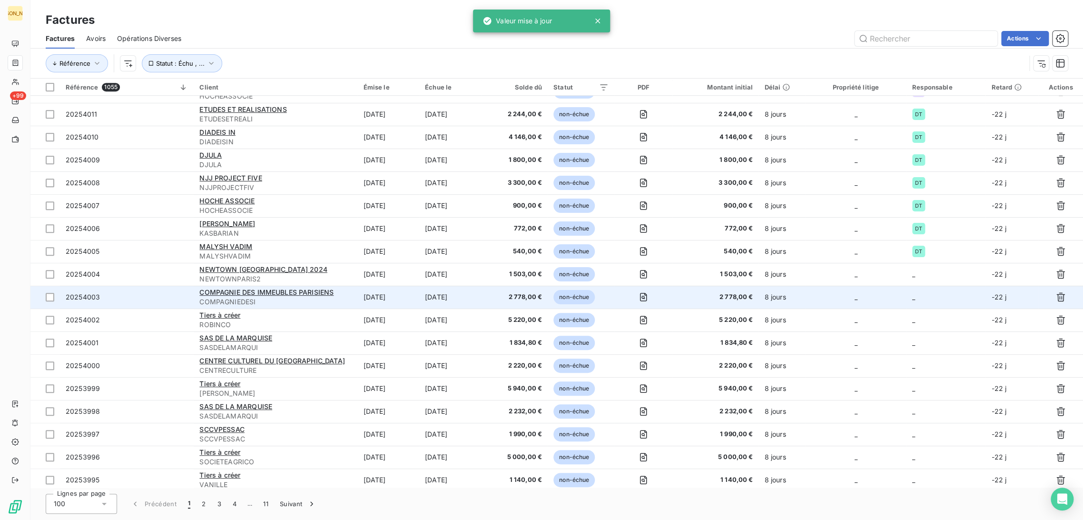
scroll to position [382, 0]
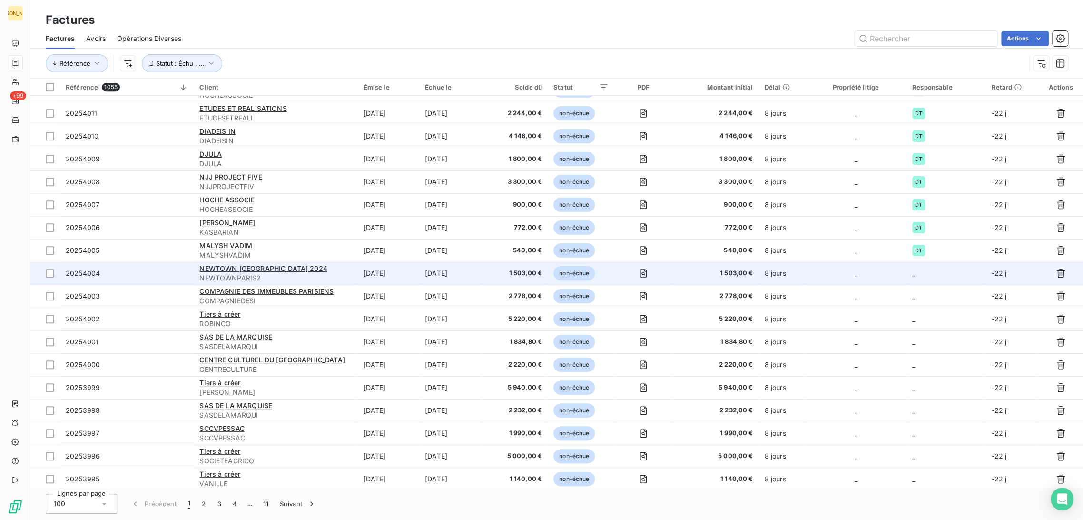
click at [321, 277] on span "NEWTOWNPARIS2" at bounding box center [275, 278] width 152 height 10
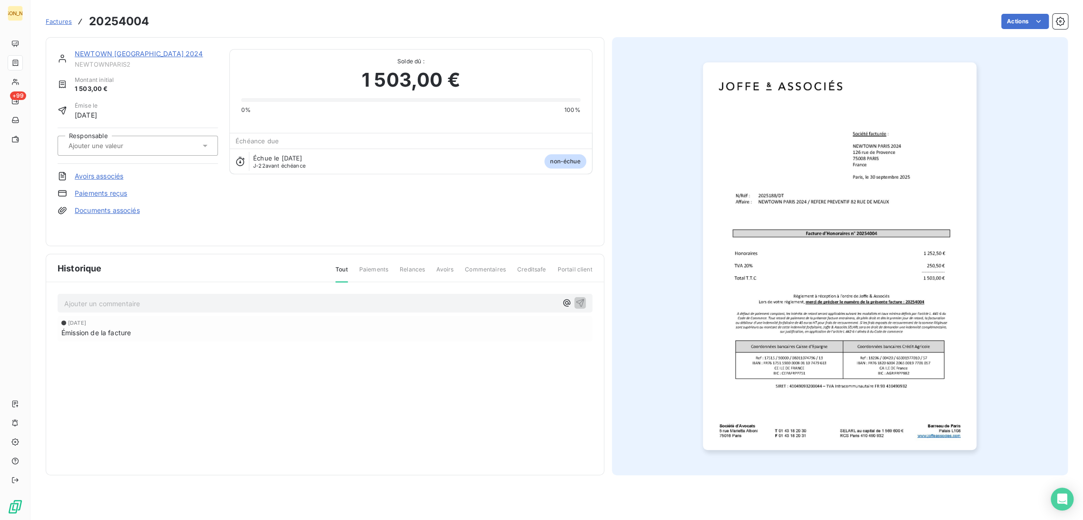
click at [130, 146] on input "text" at bounding box center [116, 145] width 96 height 9
type input "DT"
drag, startPoint x: 111, startPoint y: 170, endPoint x: 88, endPoint y: 117, distance: 58.0
click at [111, 169] on div "DT" at bounding box center [144, 170] width 134 height 15
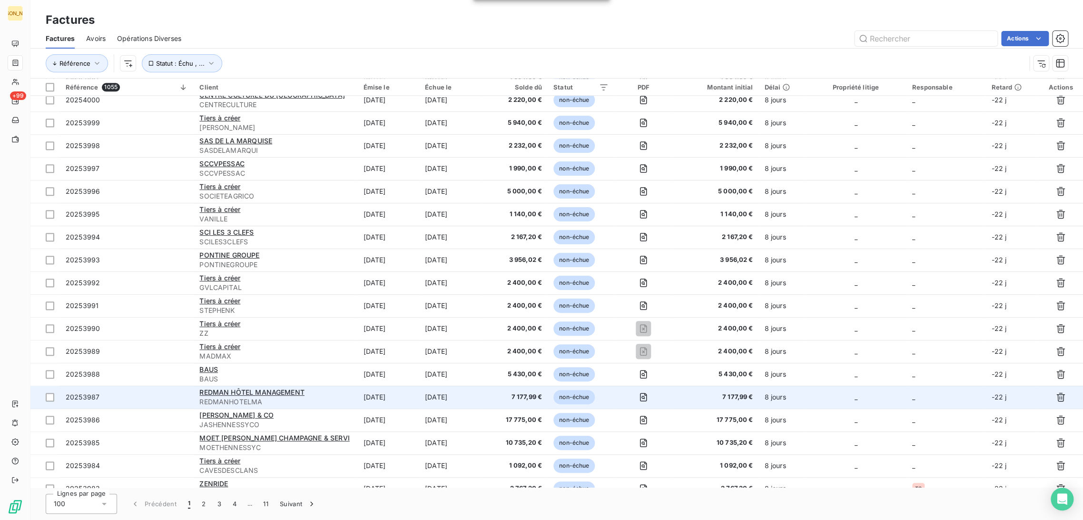
scroll to position [805, 0]
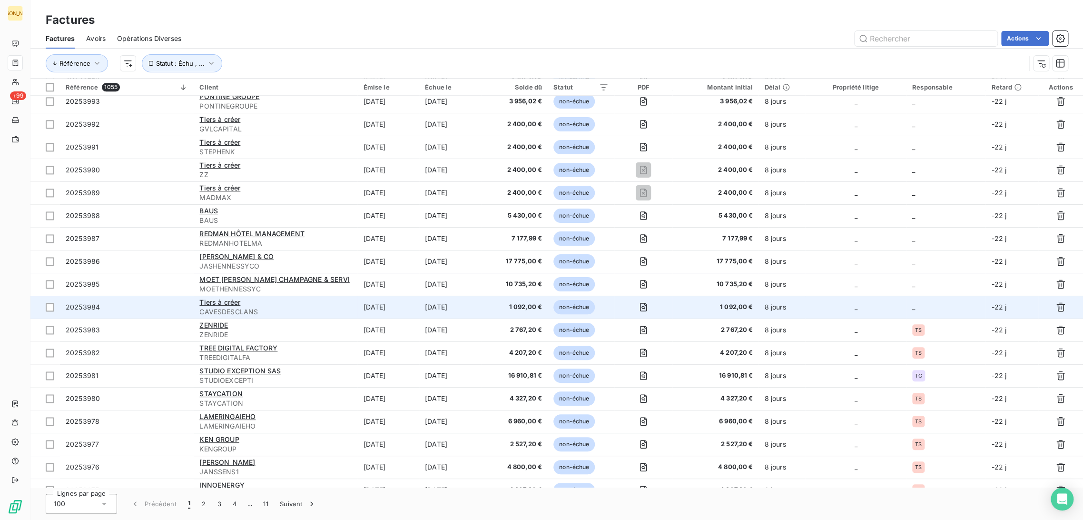
drag, startPoint x: 321, startPoint y: 304, endPoint x: 315, endPoint y: 305, distance: 5.3
click at [321, 304] on div "Tiers à créer" at bounding box center [275, 302] width 152 height 10
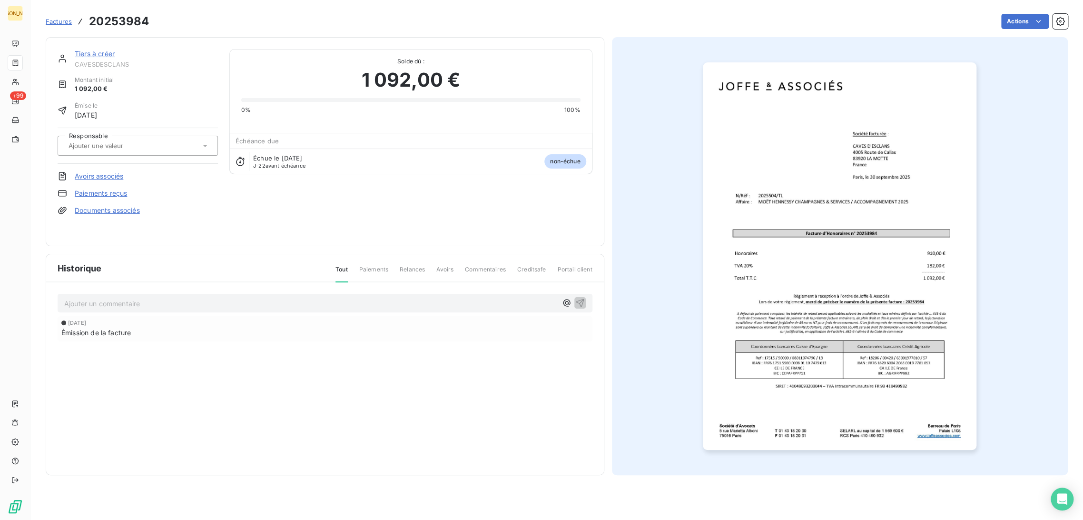
drag, startPoint x: 101, startPoint y: 144, endPoint x: 104, endPoint y: 150, distance: 7.2
click at [101, 144] on input "text" at bounding box center [116, 145] width 96 height 9
type input "TL"
click at [99, 170] on div "TL" at bounding box center [144, 170] width 134 height 15
click at [91, 52] on link "Tiers à créer" at bounding box center [95, 53] width 40 height 8
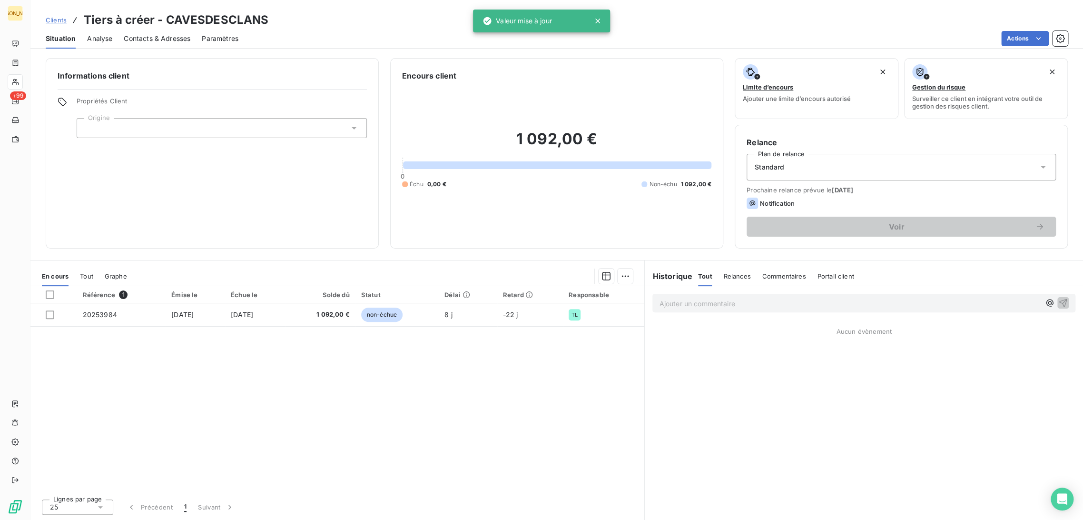
click at [116, 132] on div at bounding box center [222, 128] width 290 height 20
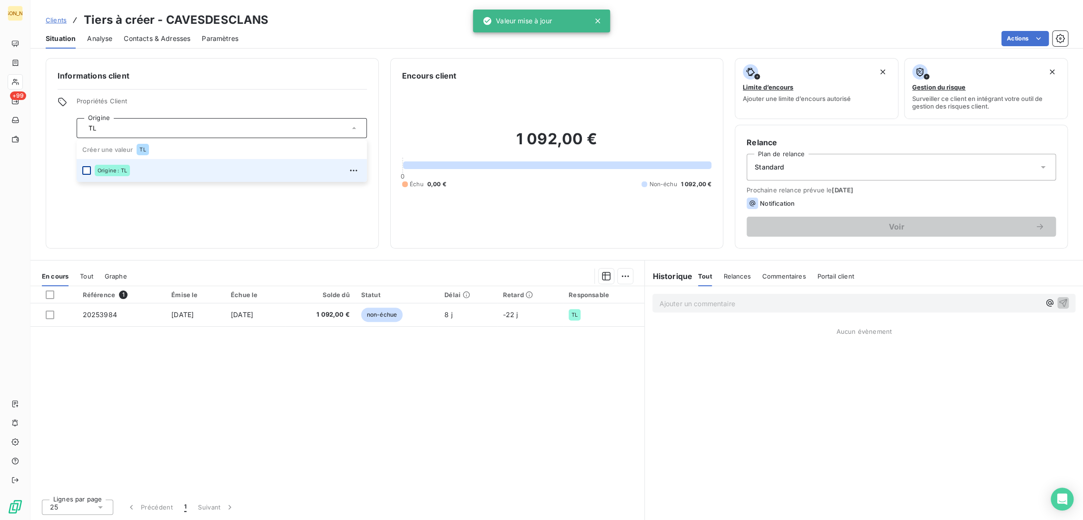
type input "TL"
click at [84, 167] on div at bounding box center [86, 170] width 9 height 9
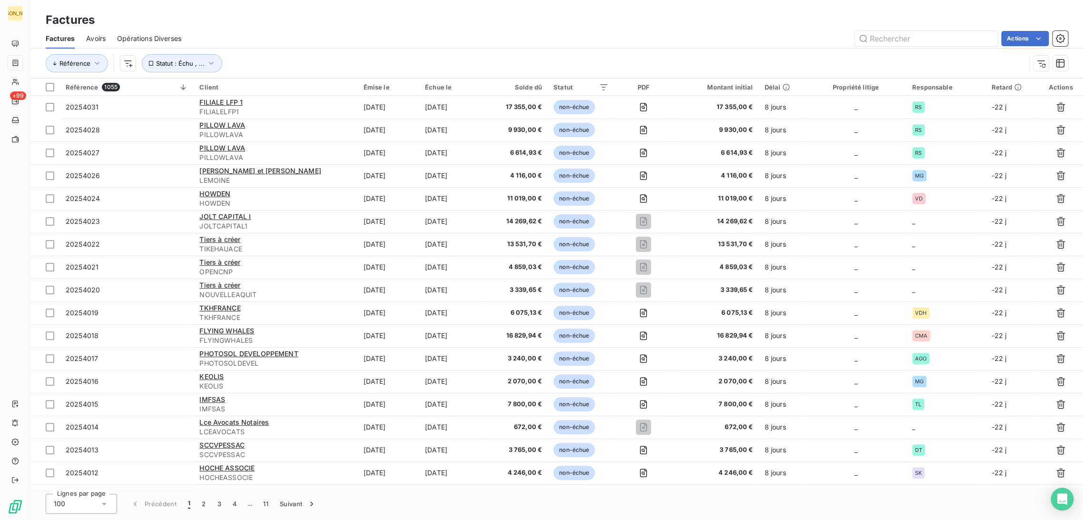
click at [106, 503] on icon at bounding box center [104, 504] width 10 height 10
click at [80, 468] on li "50" at bounding box center [81, 465] width 71 height 17
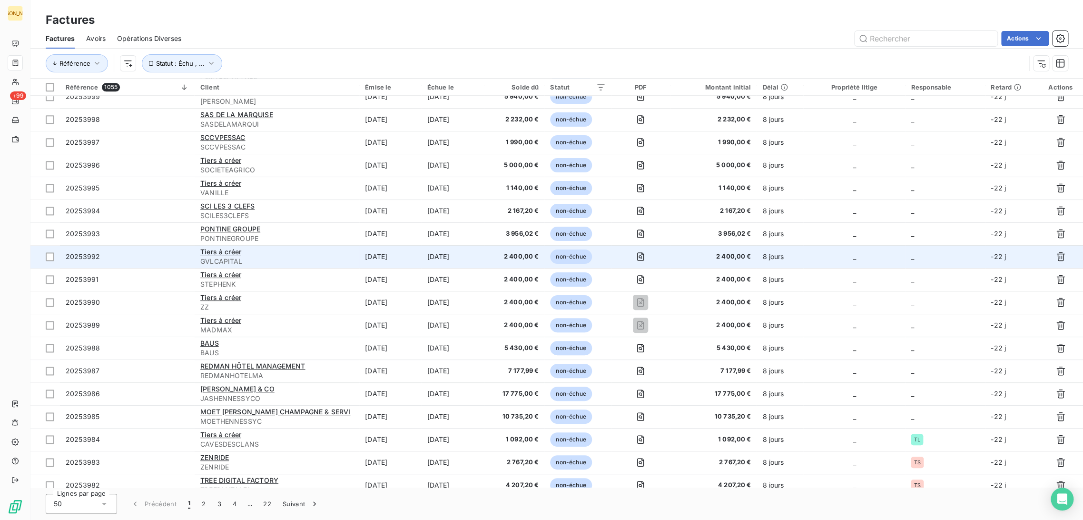
scroll to position [750, 0]
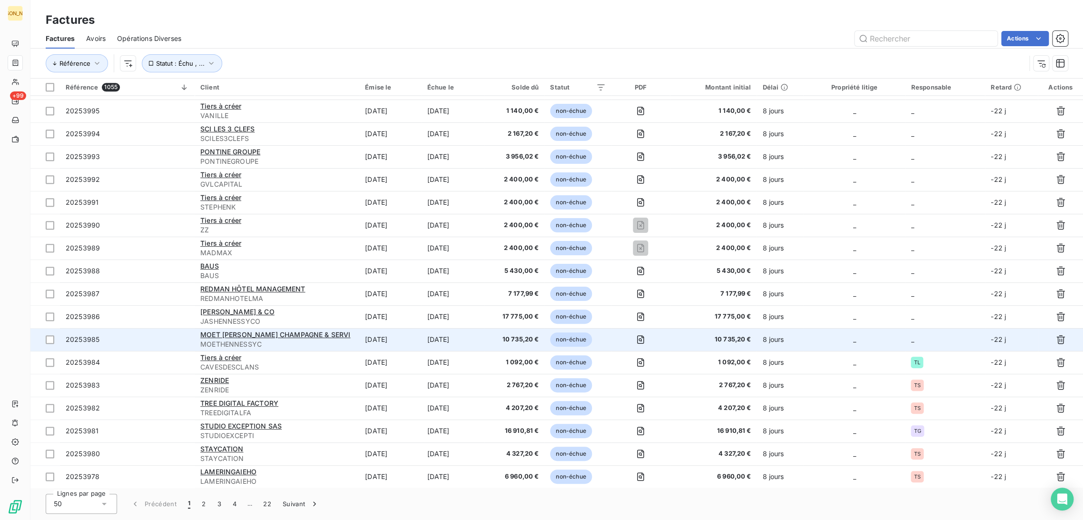
click at [359, 343] on td "[DATE]" at bounding box center [390, 339] width 62 height 23
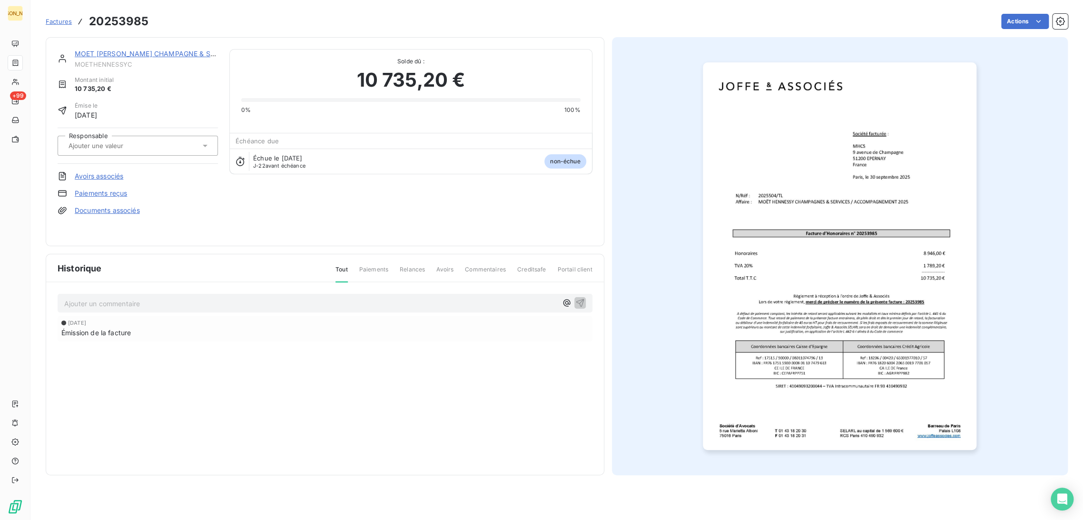
click at [137, 145] on input "text" at bounding box center [116, 145] width 96 height 9
type input "TL"
click at [123, 167] on div "TL" at bounding box center [144, 170] width 134 height 15
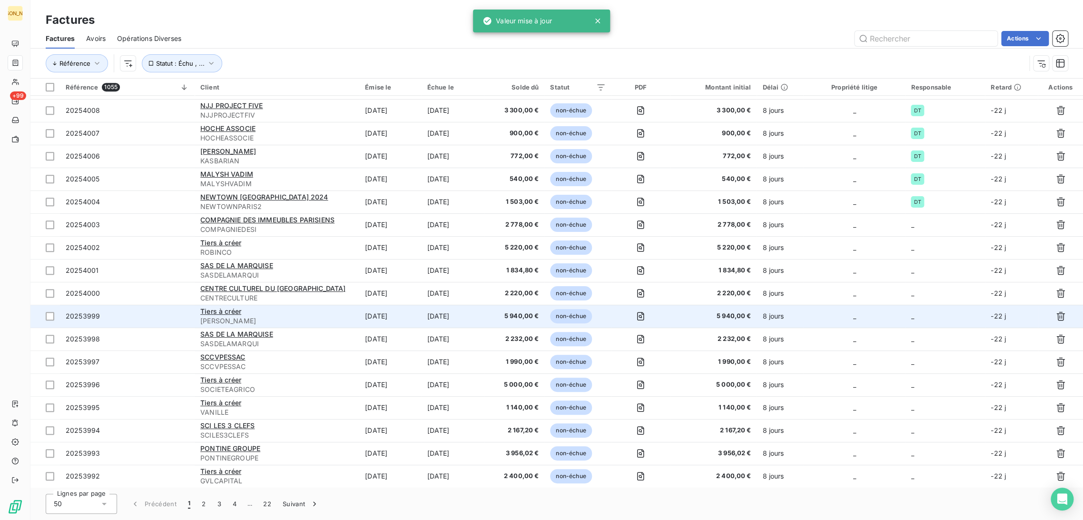
scroll to position [476, 0]
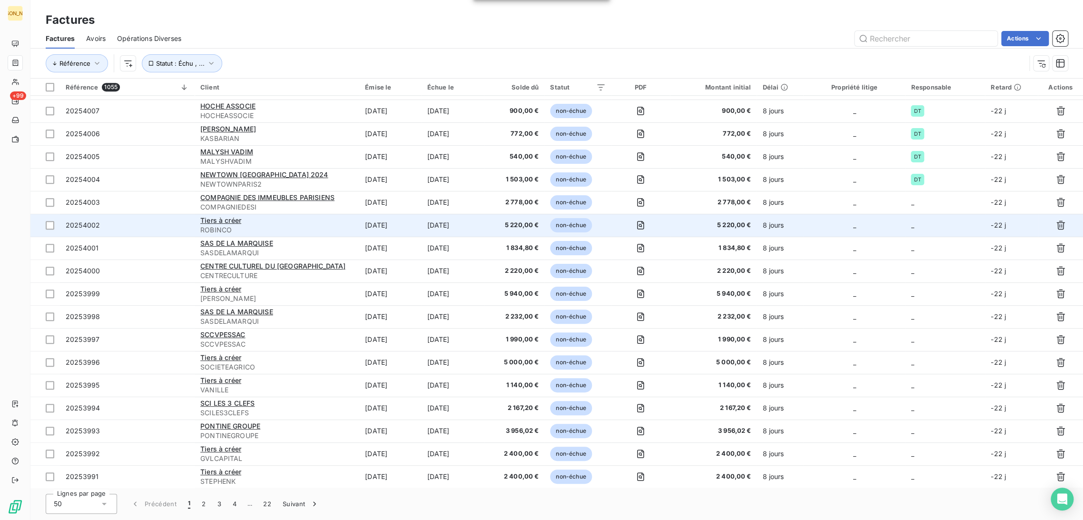
click at [348, 225] on span "ROBINCO" at bounding box center [276, 230] width 153 height 10
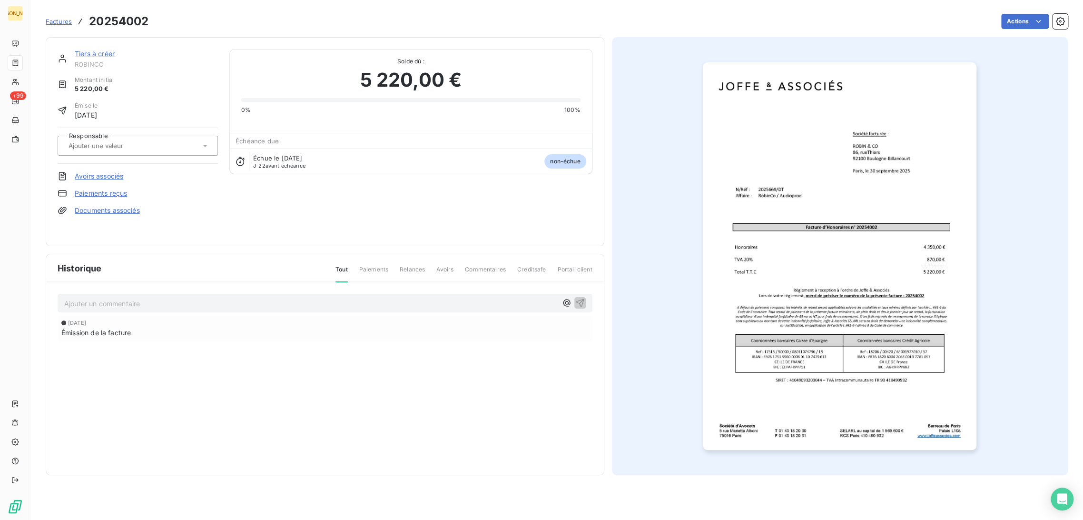
click at [107, 143] on input "text" at bounding box center [116, 145] width 96 height 9
type input "DT"
click at [94, 163] on div "DT" at bounding box center [144, 170] width 134 height 15
click at [103, 54] on link "Tiers à créer" at bounding box center [95, 53] width 40 height 8
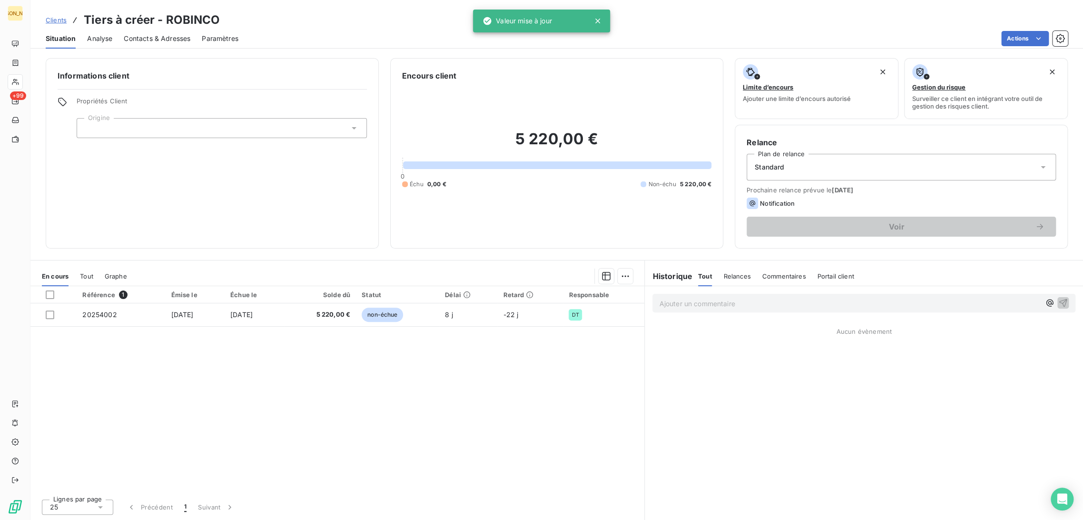
drag, startPoint x: 119, startPoint y: 133, endPoint x: 123, endPoint y: 128, distance: 6.9
click at [119, 132] on div at bounding box center [222, 128] width 290 height 20
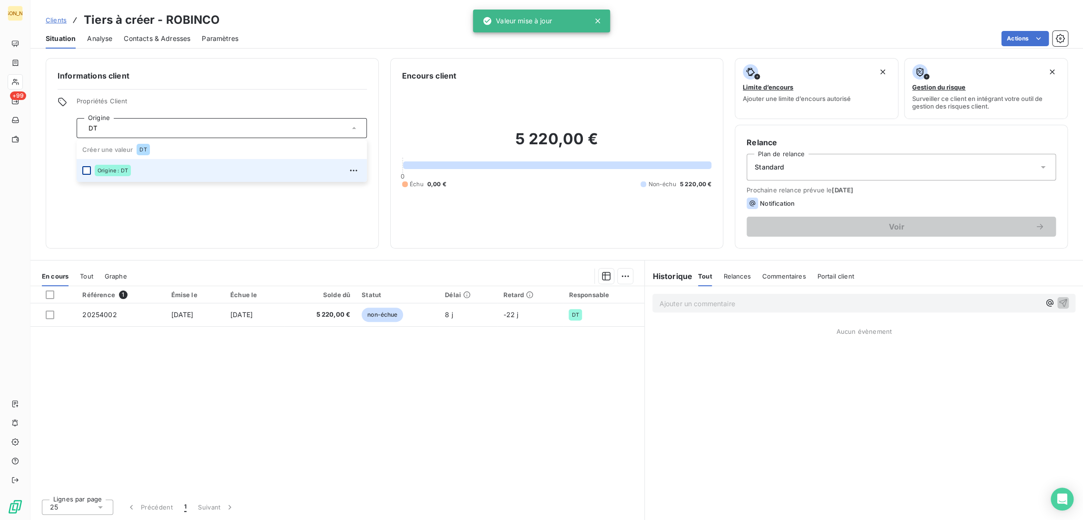
type input "DT"
click at [86, 171] on div at bounding box center [86, 170] width 9 height 9
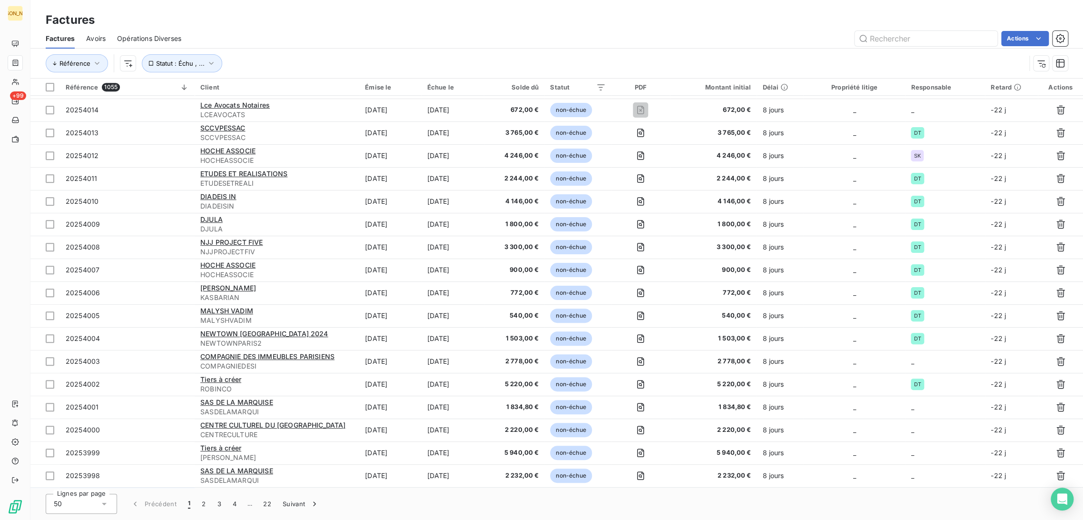
scroll to position [476, 0]
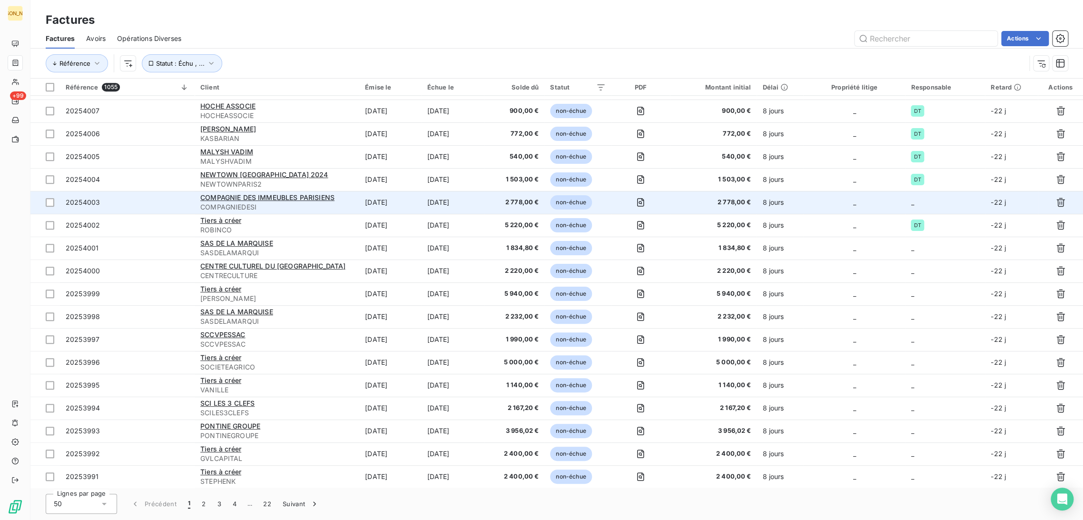
click at [342, 205] on span "COMPAGNIEDESI" at bounding box center [276, 207] width 153 height 10
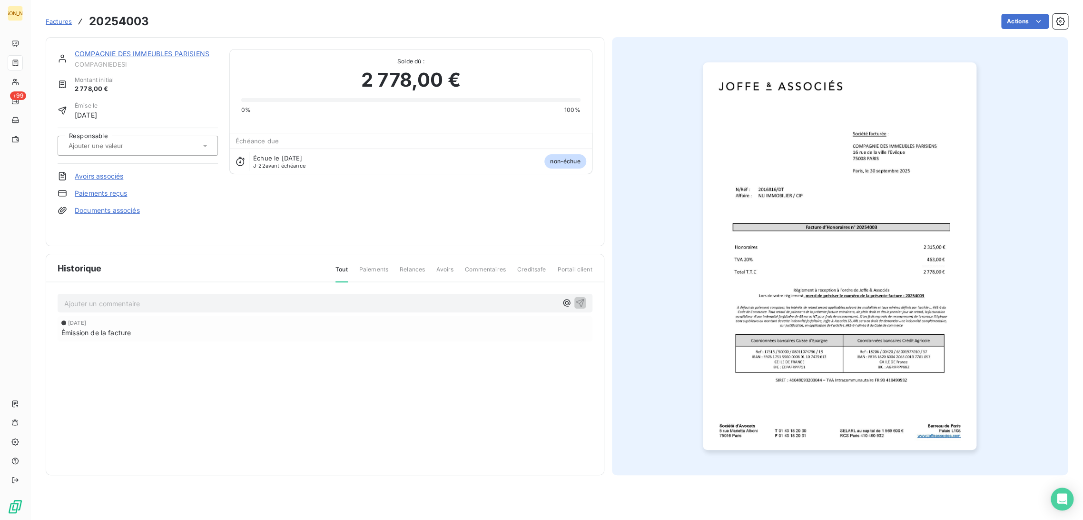
click at [141, 145] on input "text" at bounding box center [116, 145] width 96 height 9
type input "DT"
click at [111, 176] on div "DT" at bounding box center [144, 170] width 134 height 15
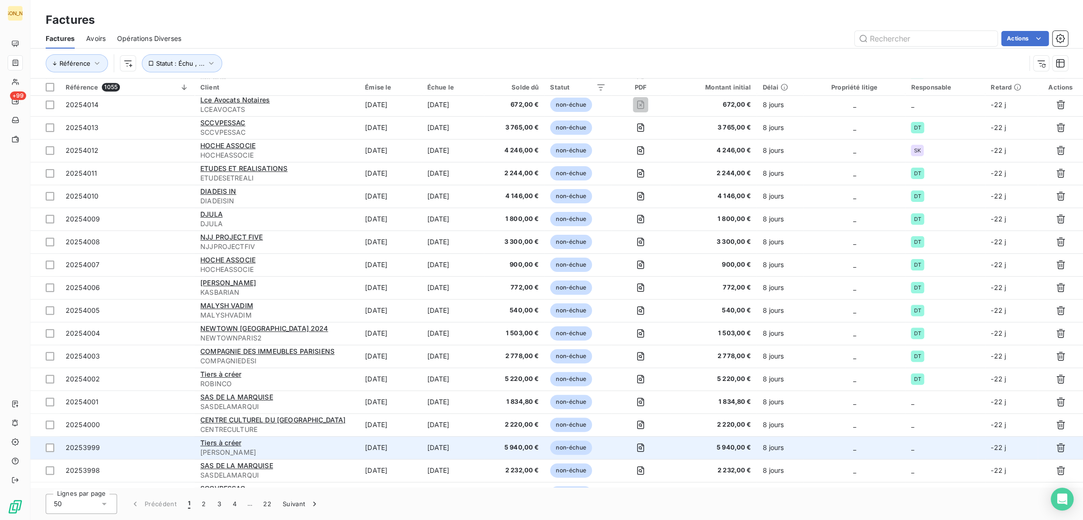
scroll to position [435, 0]
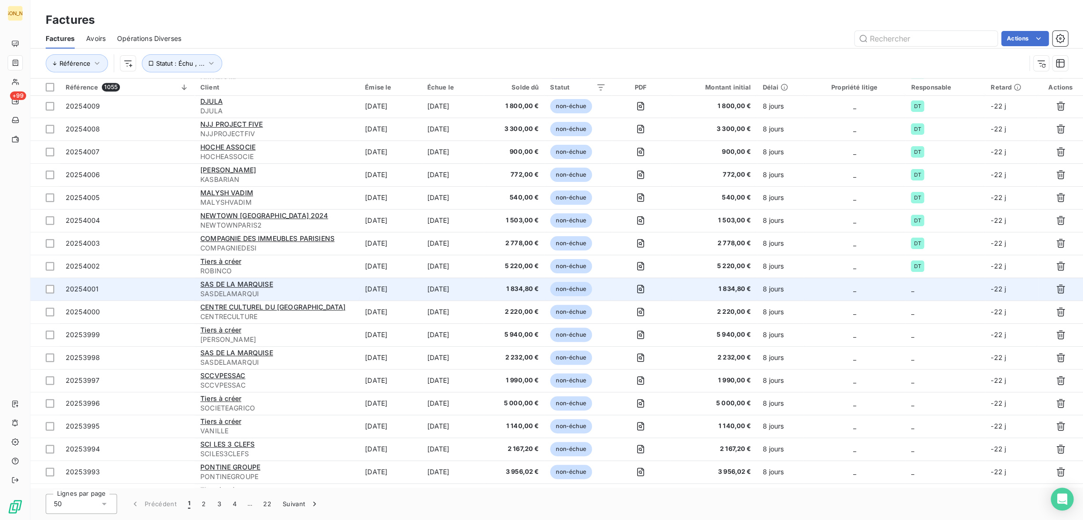
click at [415, 294] on td "[DATE]" at bounding box center [390, 288] width 62 height 23
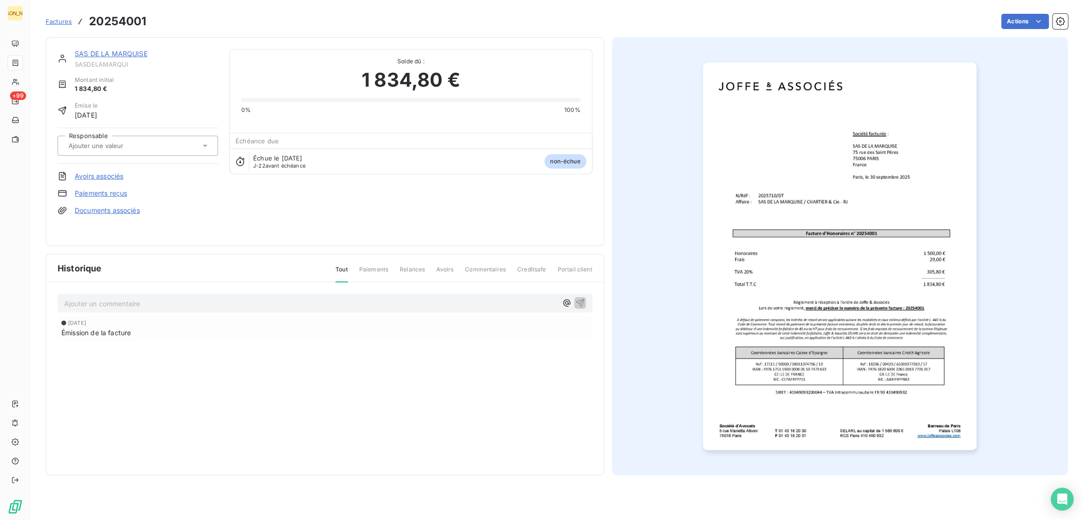
click at [122, 149] on input "text" at bounding box center [116, 145] width 96 height 9
type input "DT"
click at [101, 171] on div "DT" at bounding box center [144, 170] width 134 height 15
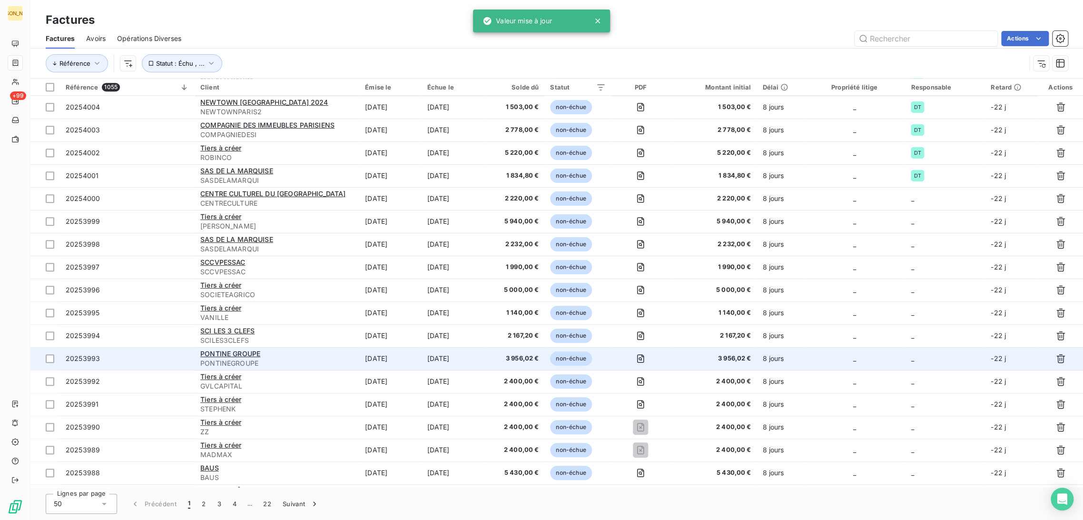
scroll to position [647, 0]
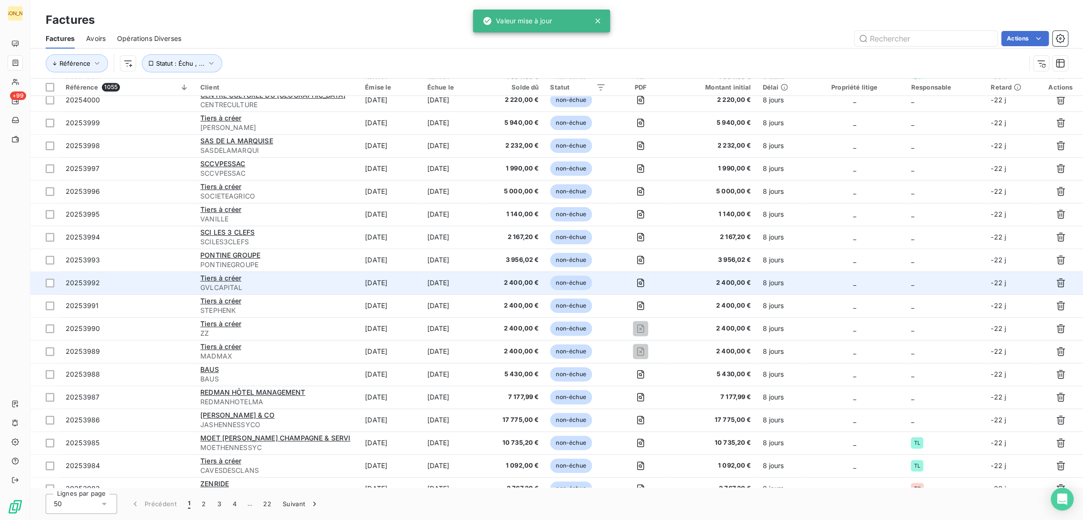
click at [359, 289] on td "[DATE]" at bounding box center [390, 282] width 62 height 23
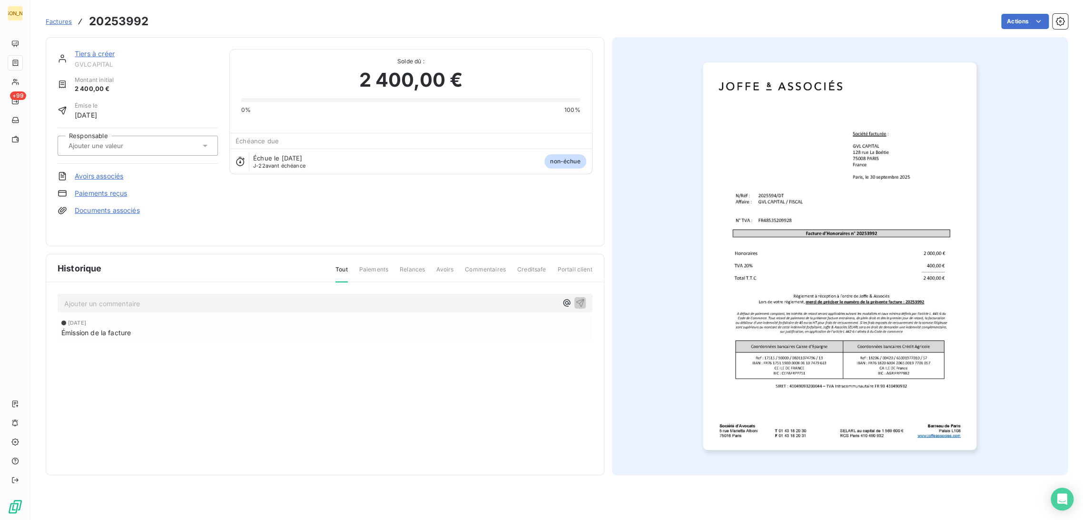
click at [133, 147] on input "text" at bounding box center [116, 145] width 96 height 9
type input "DT"
click at [99, 167] on div "DT" at bounding box center [144, 170] width 134 height 15
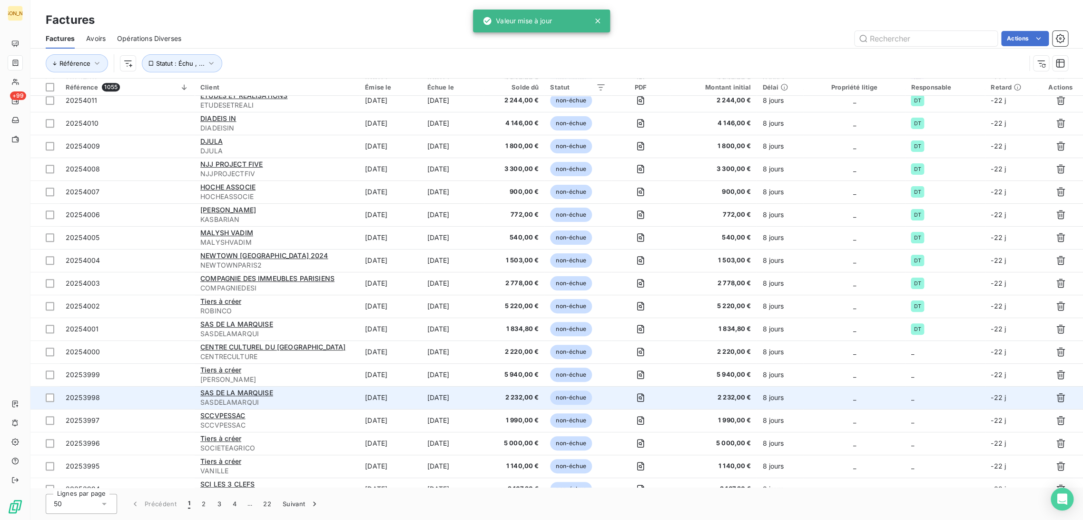
scroll to position [476, 0]
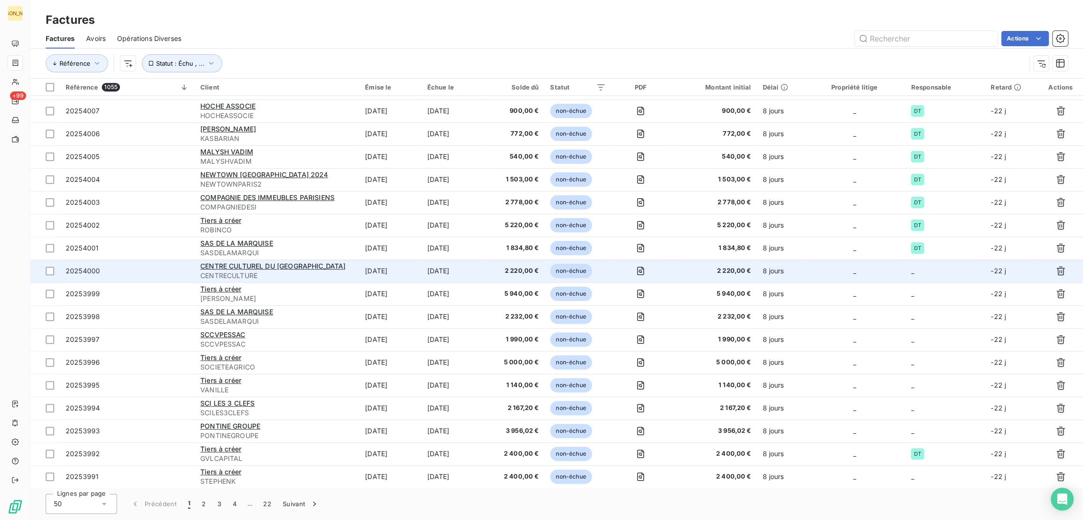
click at [431, 268] on td "[DATE]" at bounding box center [452, 270] width 63 height 23
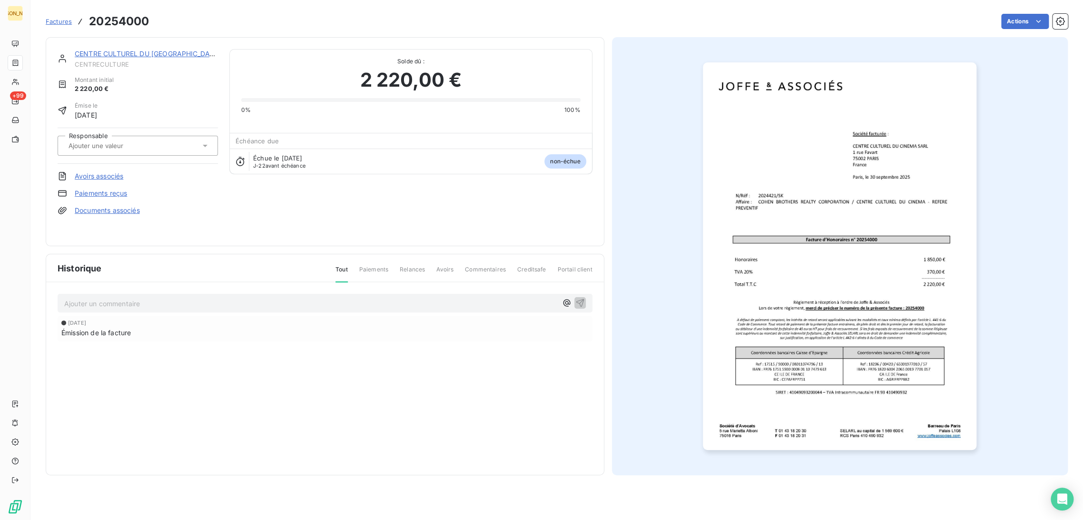
click at [108, 144] on input "text" at bounding box center [116, 145] width 96 height 9
type input "D"
type input "Q"
type input "SK"
click at [106, 173] on div "SK" at bounding box center [144, 170] width 134 height 15
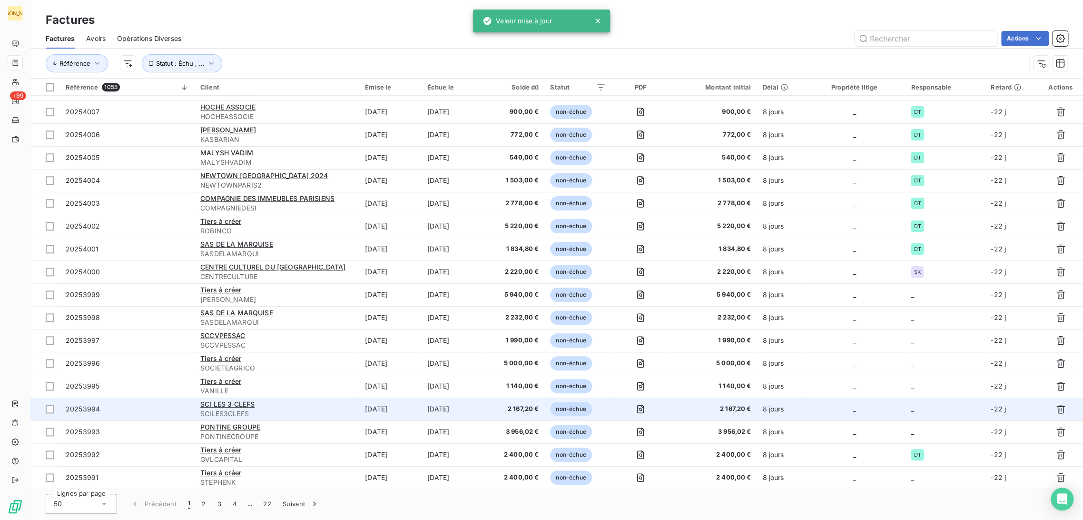
scroll to position [581, 0]
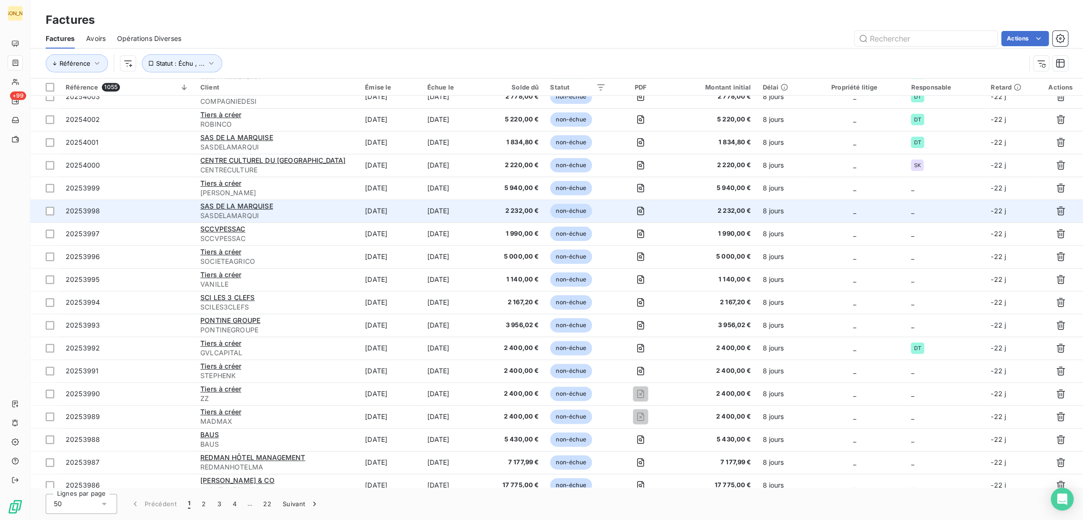
click at [389, 212] on td "[DATE]" at bounding box center [390, 210] width 62 height 23
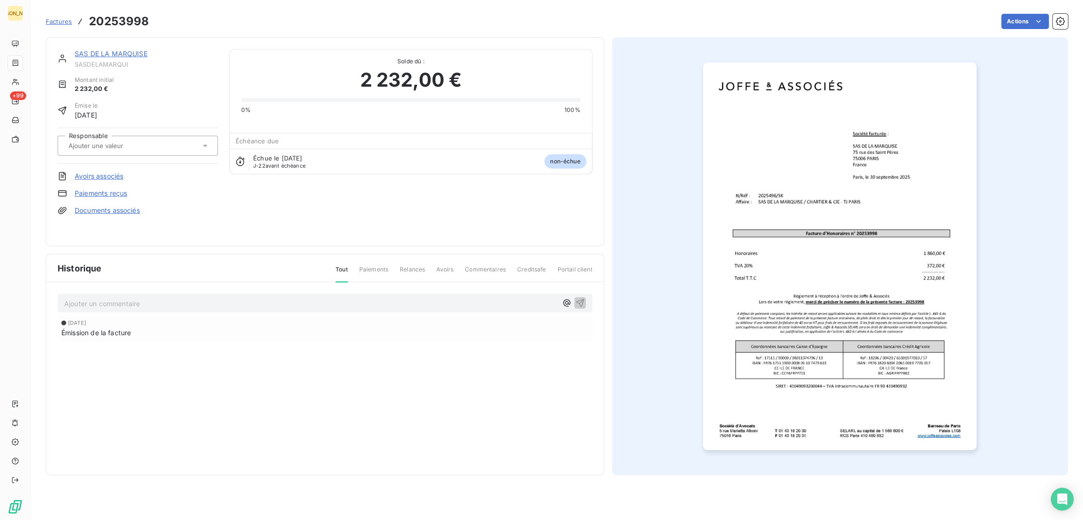
click at [144, 142] on input "text" at bounding box center [116, 145] width 96 height 9
type input "S"
click at [97, 187] on div "SK" at bounding box center [144, 193] width 134 height 15
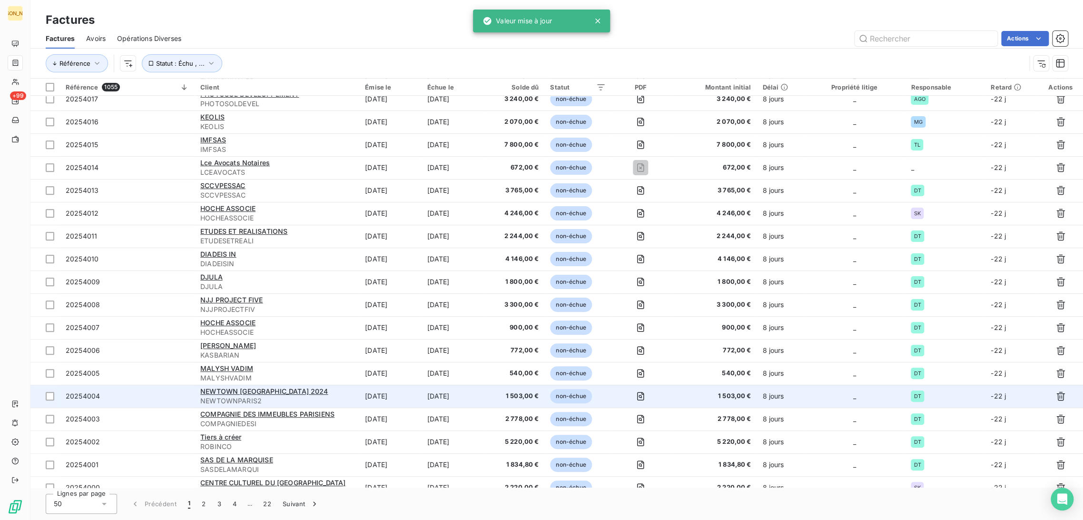
scroll to position [370, 0]
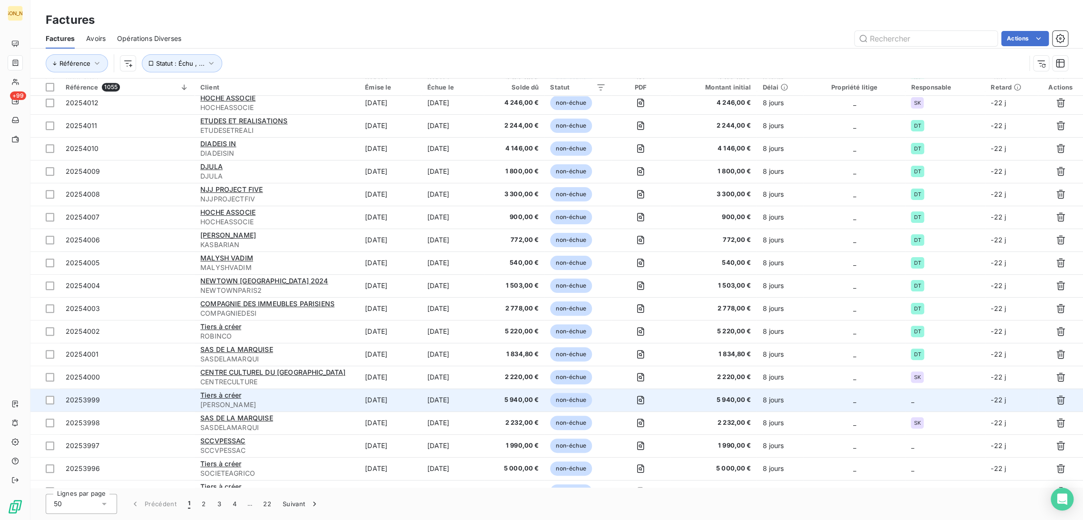
click at [324, 396] on div "Tiers à créer" at bounding box center [276, 395] width 153 height 10
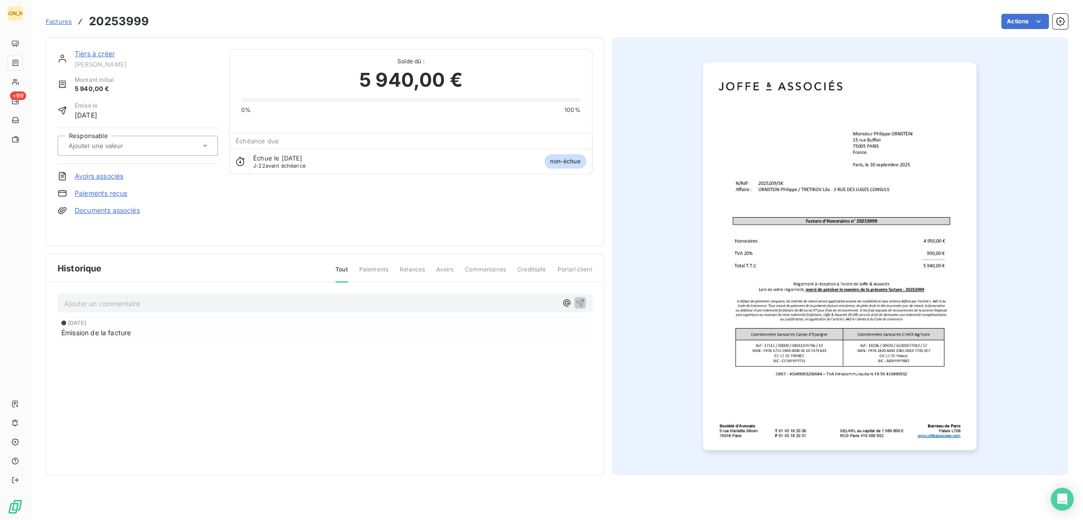
click at [126, 137] on div at bounding box center [138, 146] width 160 height 20
type input "S"
click at [103, 189] on div "SK" at bounding box center [144, 193] width 134 height 15
click at [100, 54] on link "Tiers à créer" at bounding box center [95, 53] width 40 height 8
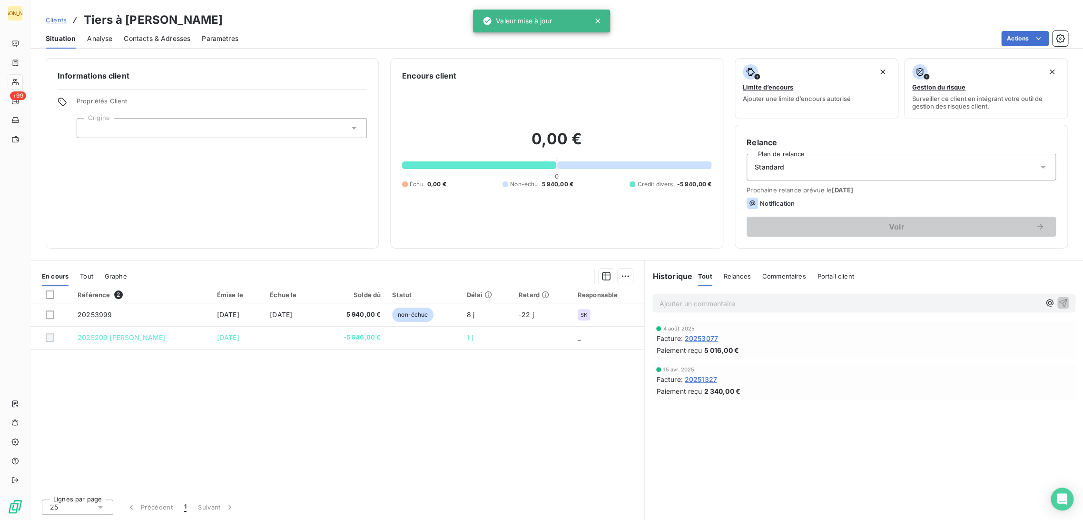
click at [103, 132] on div at bounding box center [222, 128] width 290 height 20
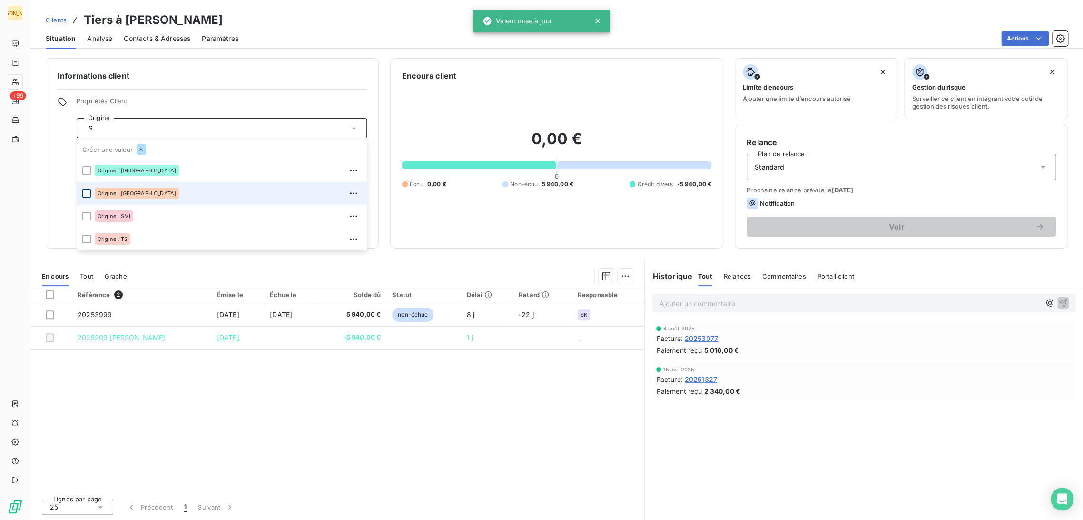
type input "S"
click at [88, 192] on div at bounding box center [86, 193] width 9 height 9
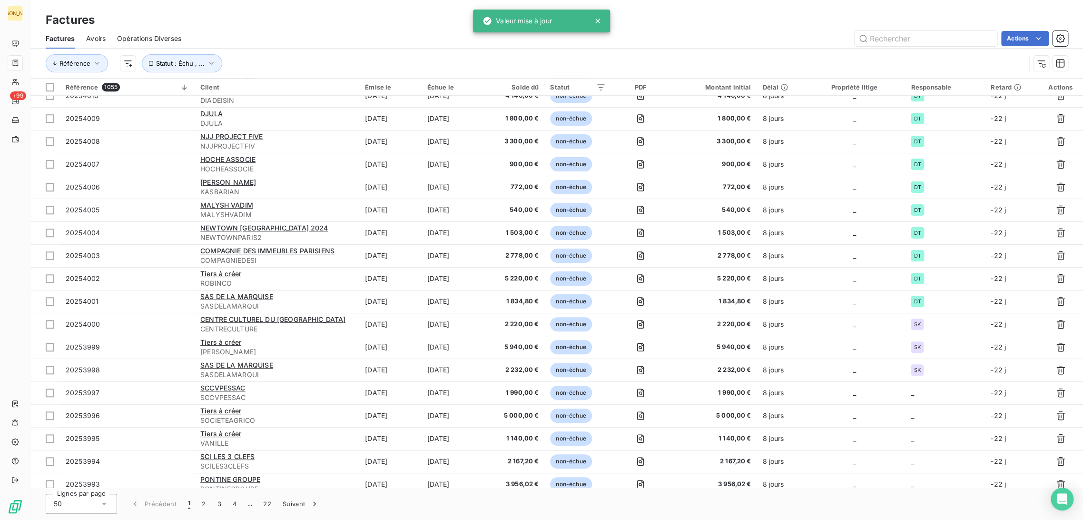
scroll to position [634, 0]
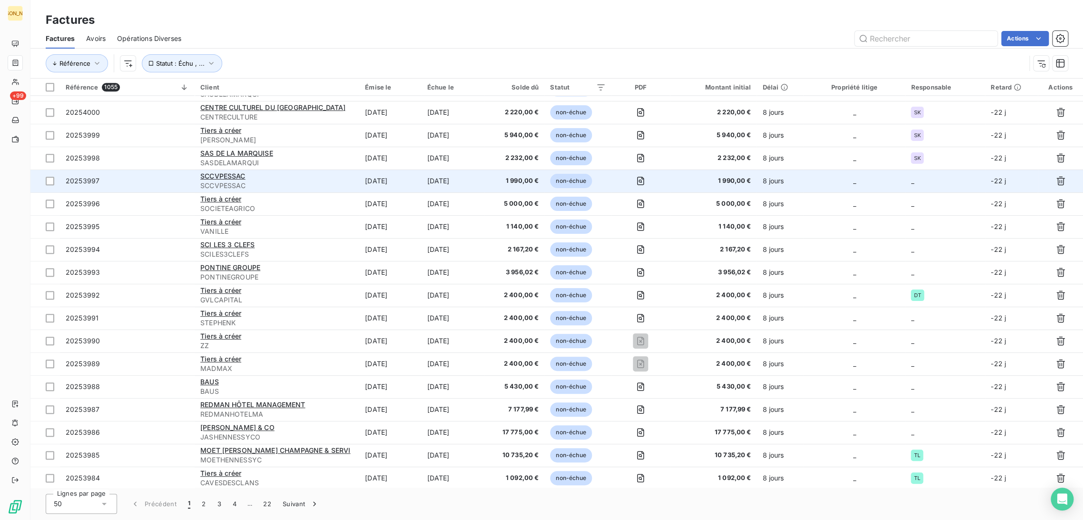
click at [413, 180] on td "[DATE]" at bounding box center [390, 180] width 62 height 23
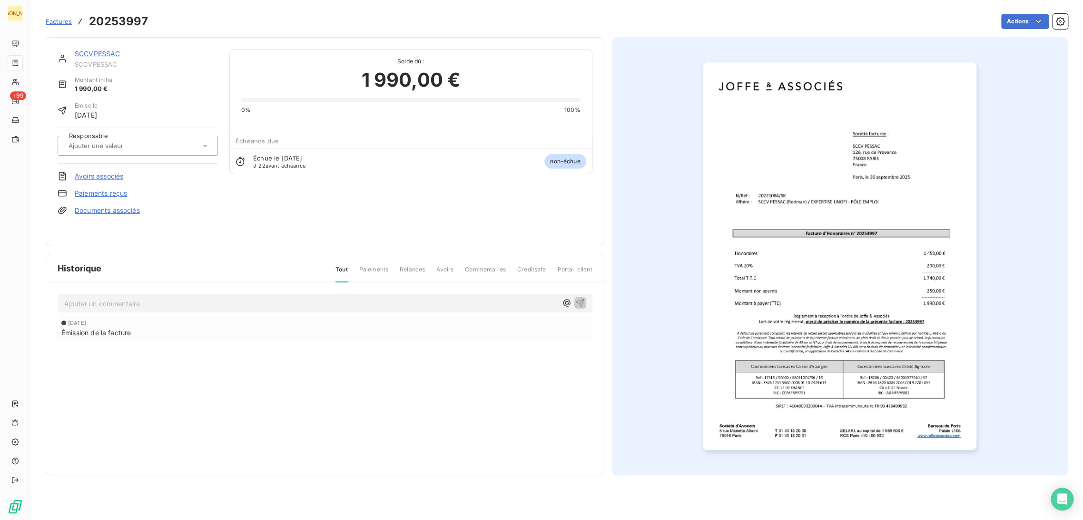
click at [136, 144] on input "text" at bounding box center [116, 145] width 96 height 9
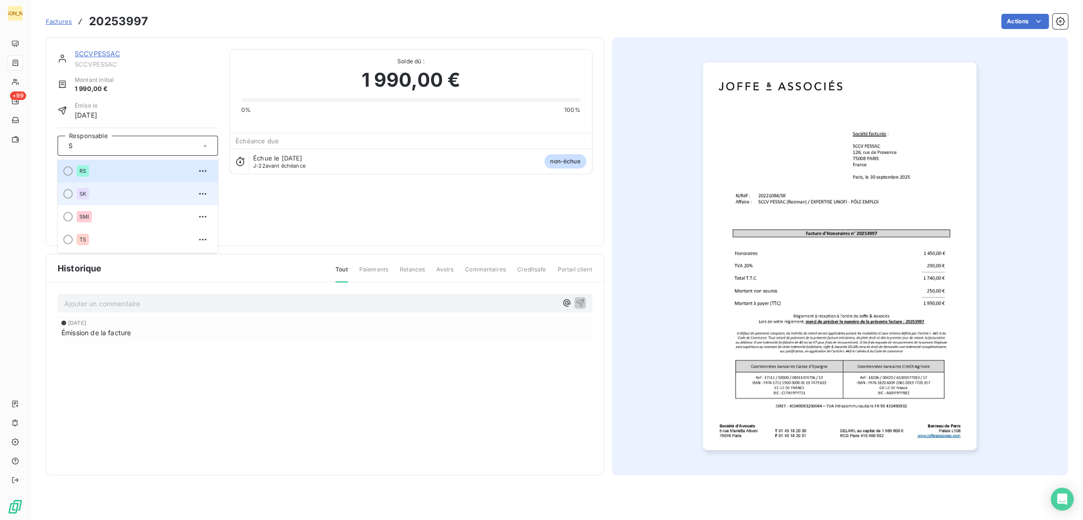
type input "S"
click at [104, 189] on div "SK" at bounding box center [144, 193] width 134 height 15
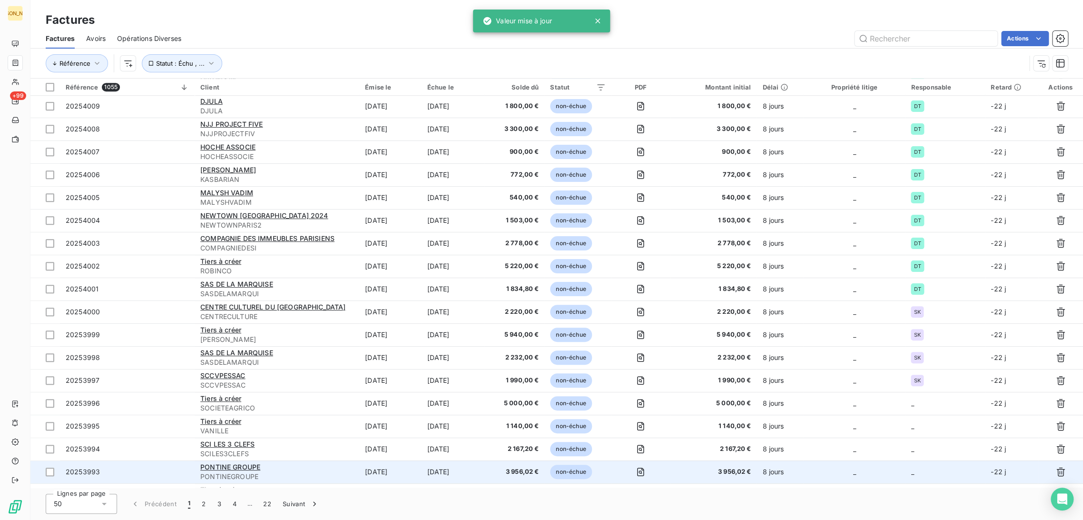
scroll to position [594, 0]
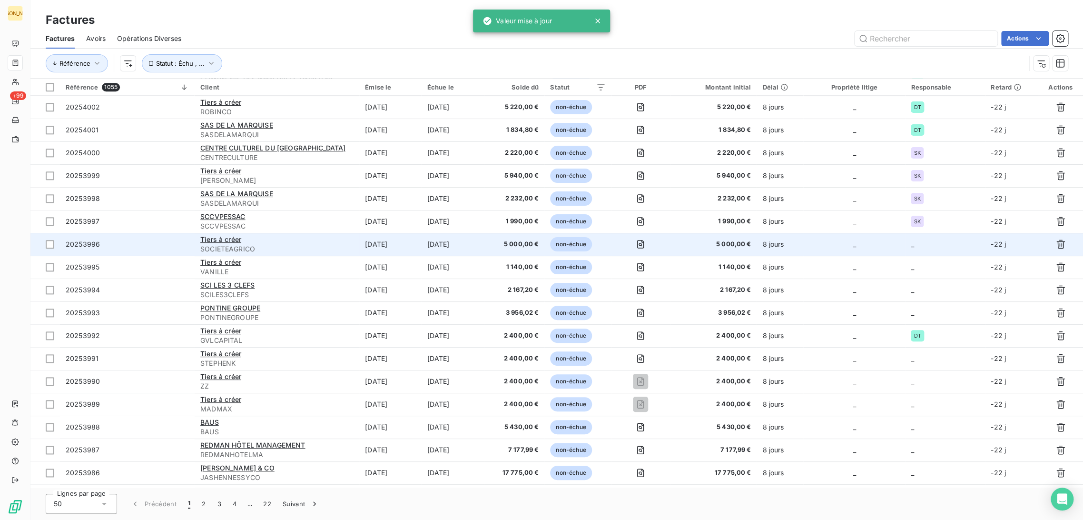
click at [443, 247] on td "[DATE]" at bounding box center [452, 244] width 63 height 23
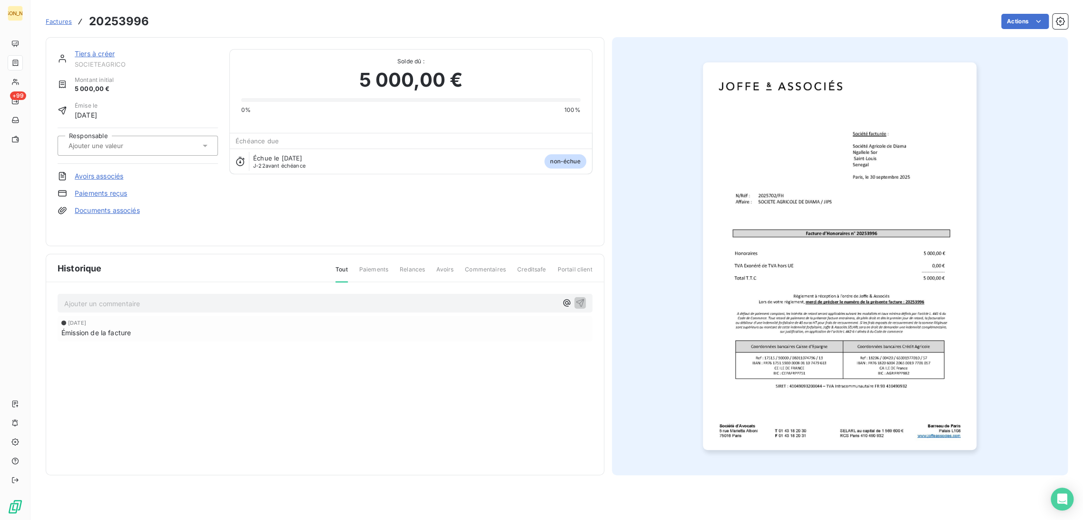
click at [129, 143] on input "text" at bounding box center [116, 145] width 96 height 9
type input "FH"
click at [102, 172] on div "FH" at bounding box center [144, 170] width 134 height 15
click at [95, 51] on link "Tiers à créer" at bounding box center [95, 53] width 40 height 8
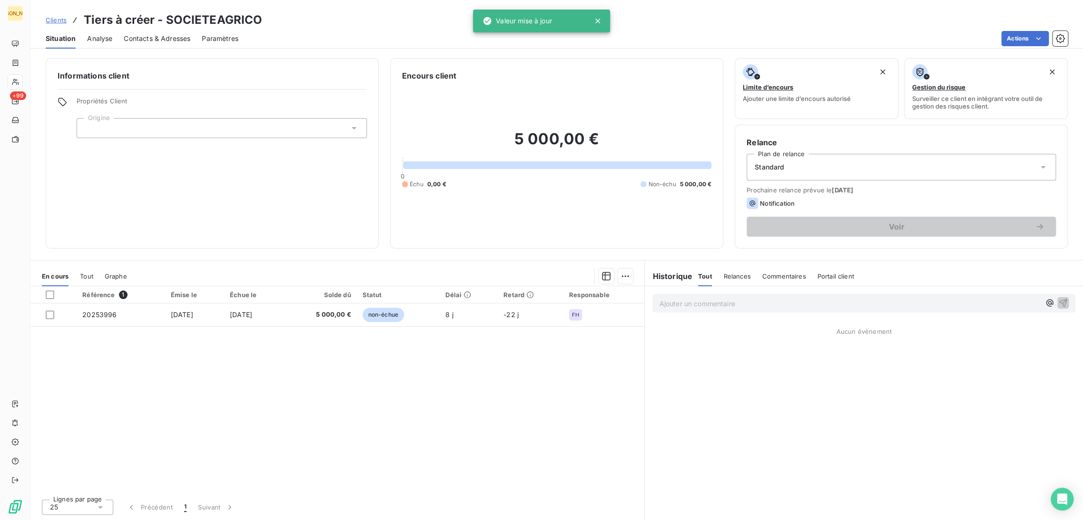
click at [110, 128] on div at bounding box center [222, 128] width 290 height 20
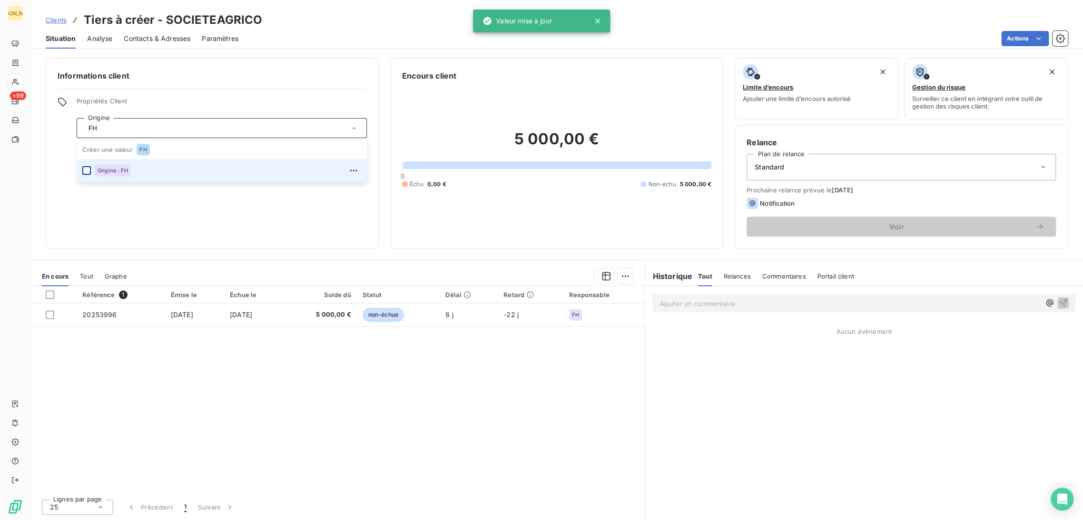
type input "FH"
drag, startPoint x: 86, startPoint y: 170, endPoint x: 87, endPoint y: 163, distance: 6.7
click at [86, 169] on div at bounding box center [86, 170] width 9 height 9
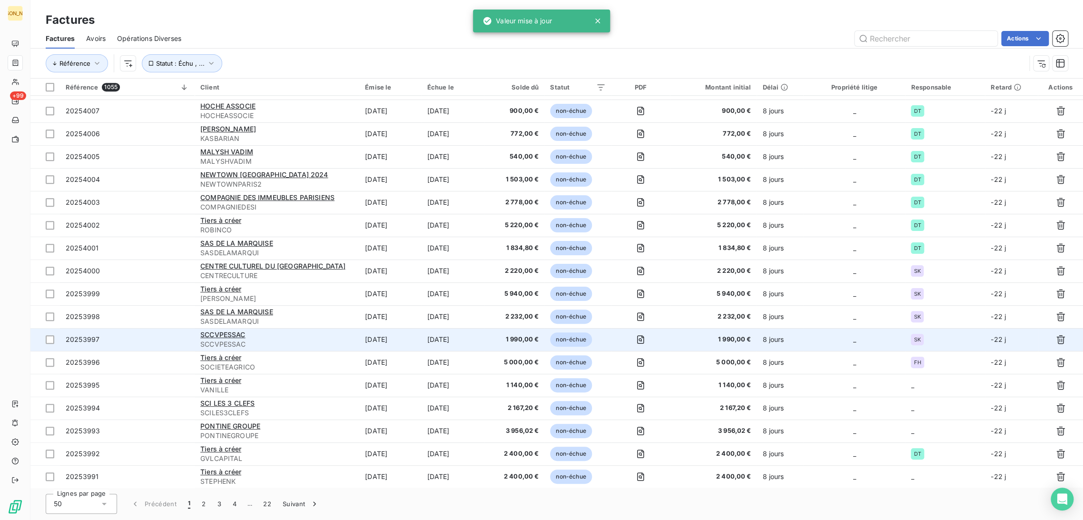
scroll to position [634, 0]
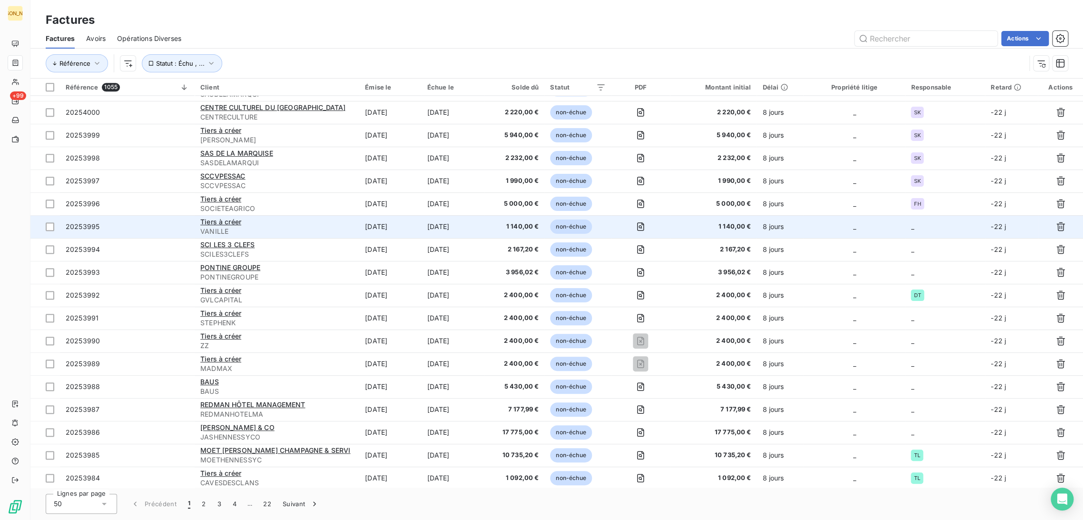
click at [499, 228] on span "1 140,00 €" at bounding box center [514, 227] width 49 height 10
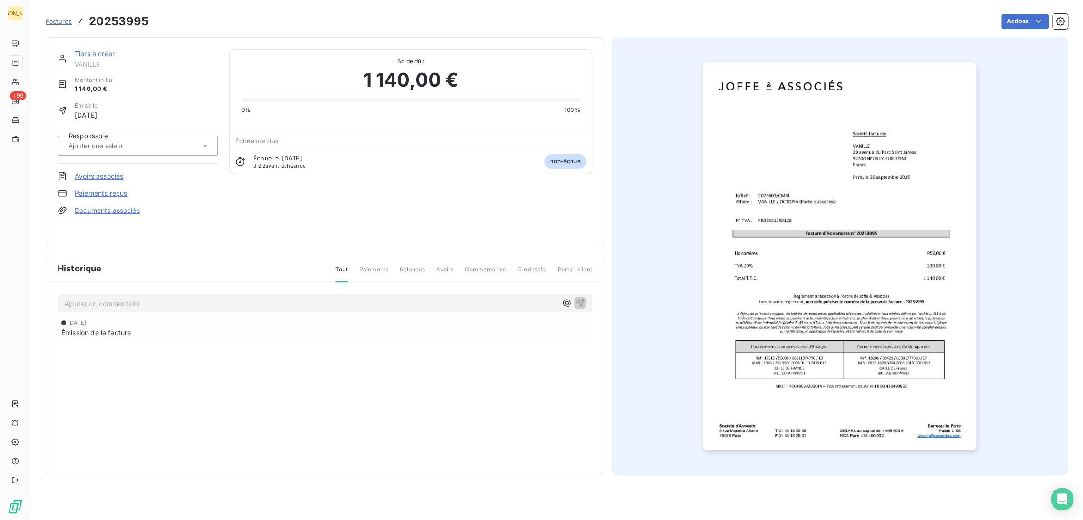
click at [133, 147] on input "text" at bounding box center [116, 145] width 96 height 9
type input "CM"
click at [108, 166] on div "CMA" at bounding box center [144, 170] width 134 height 15
click at [98, 51] on link "Tiers à créer" at bounding box center [95, 53] width 40 height 8
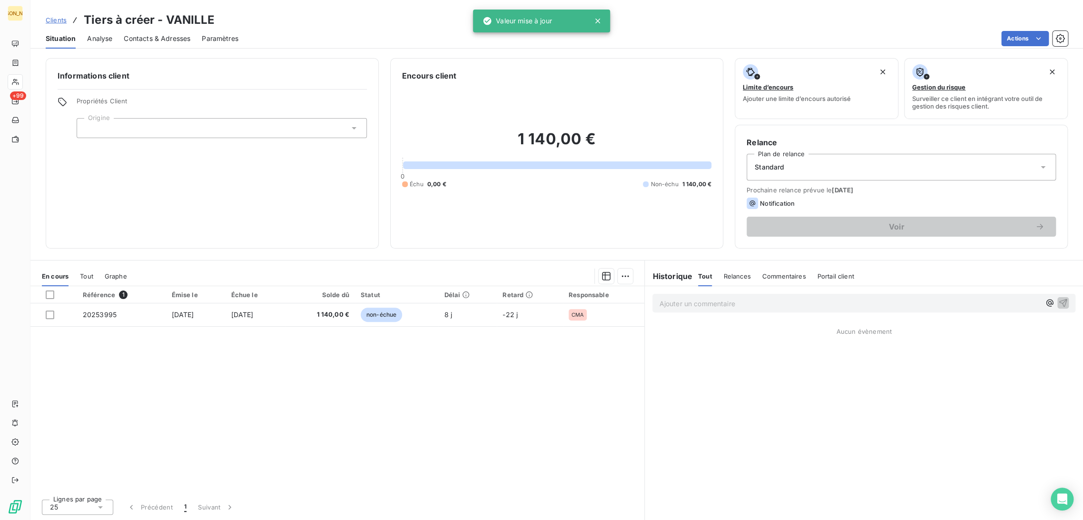
click at [101, 127] on div at bounding box center [222, 128] width 290 height 20
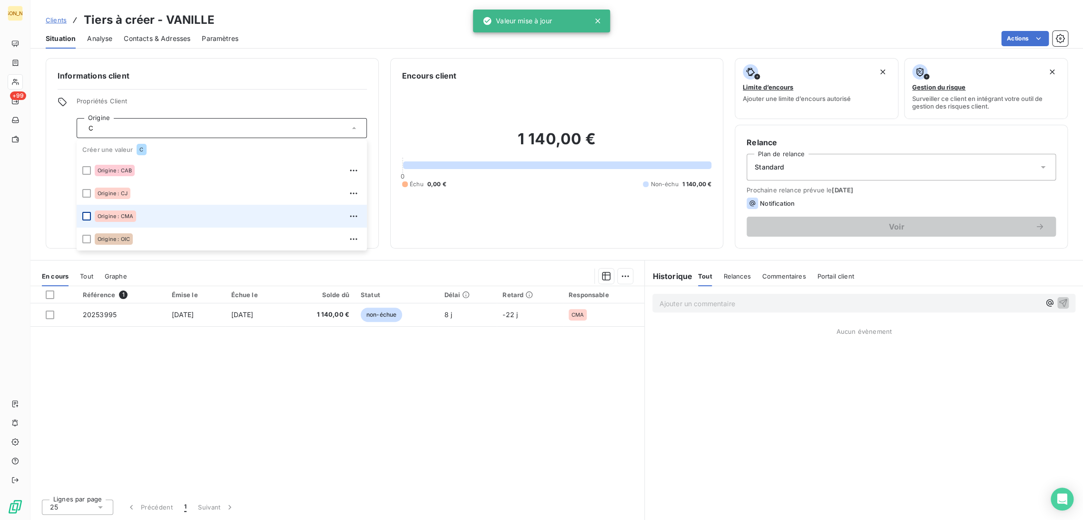
click at [86, 212] on div at bounding box center [86, 216] width 9 height 9
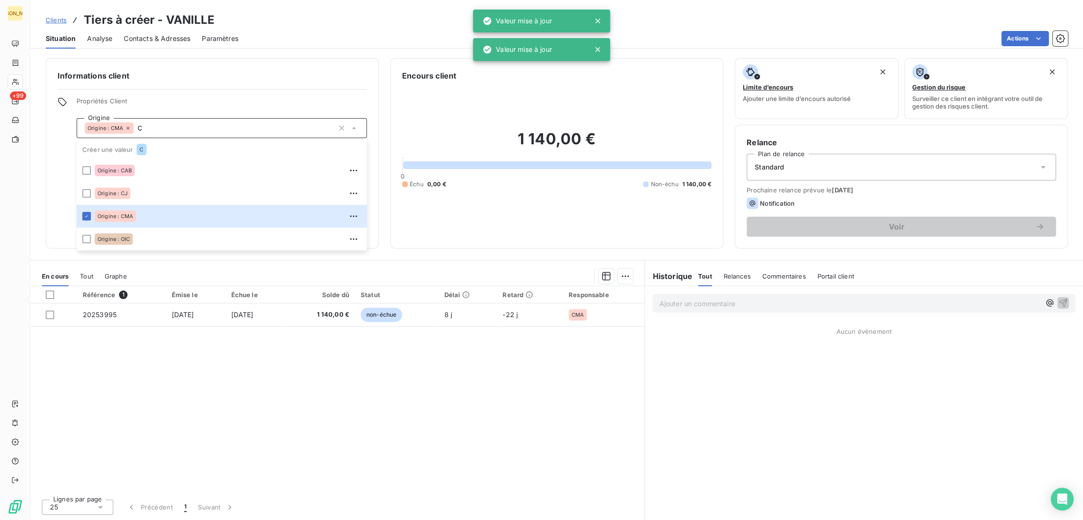
type input "C"
click at [187, 69] on div "Informations client Propriétés Client Origine Origine : CMA C Créer une valeur …" at bounding box center [212, 153] width 333 height 190
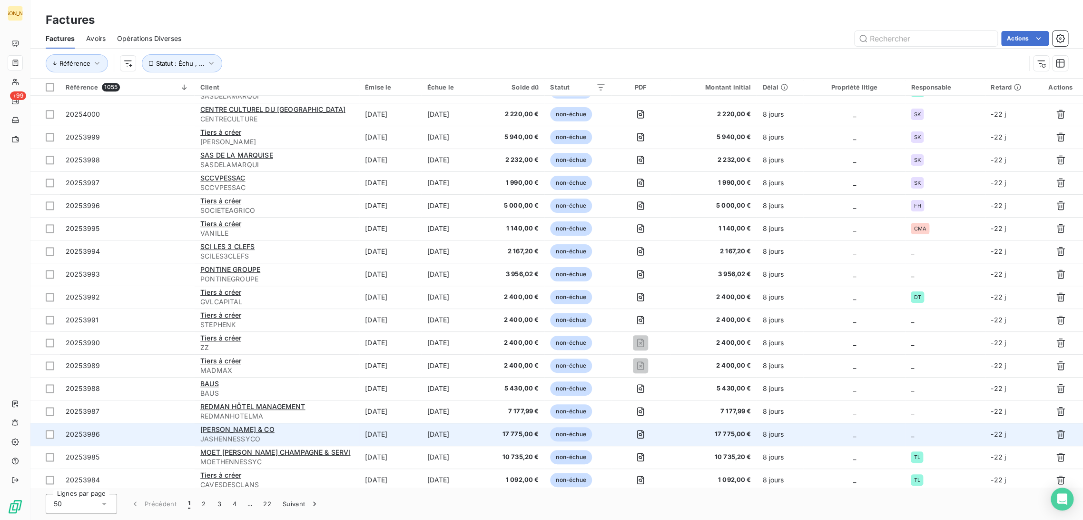
scroll to position [740, 0]
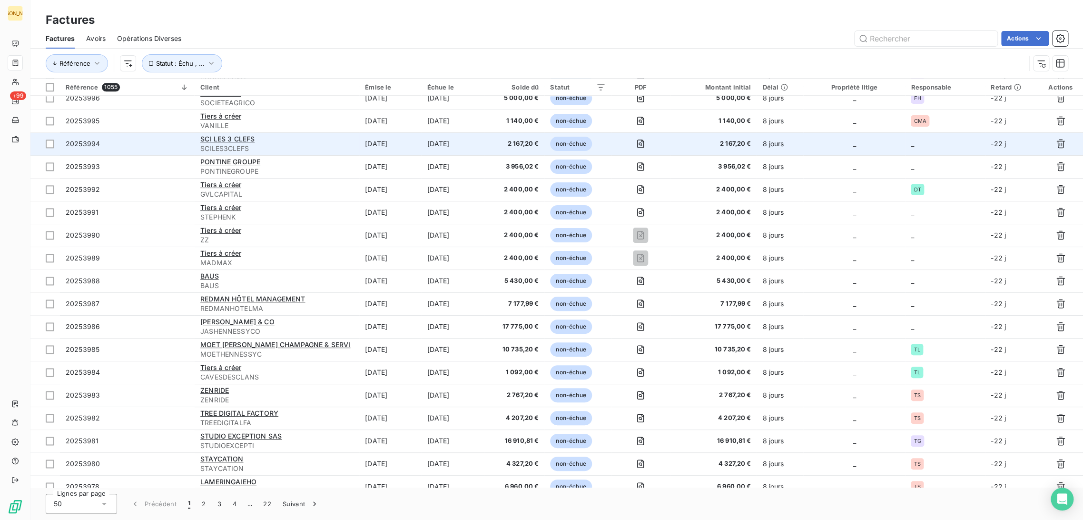
click at [407, 148] on td "[DATE]" at bounding box center [390, 143] width 62 height 23
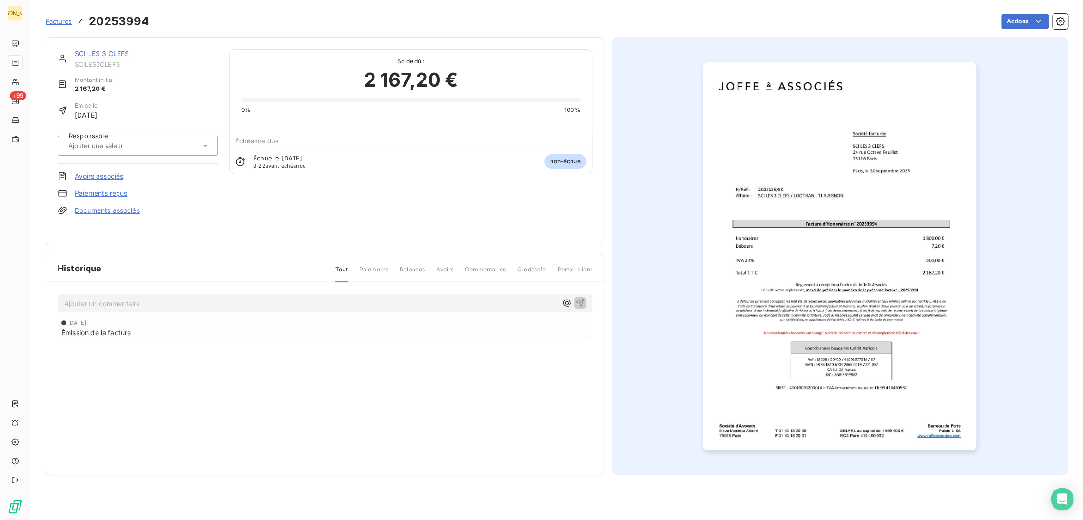
click at [122, 146] on input "text" at bounding box center [116, 145] width 96 height 9
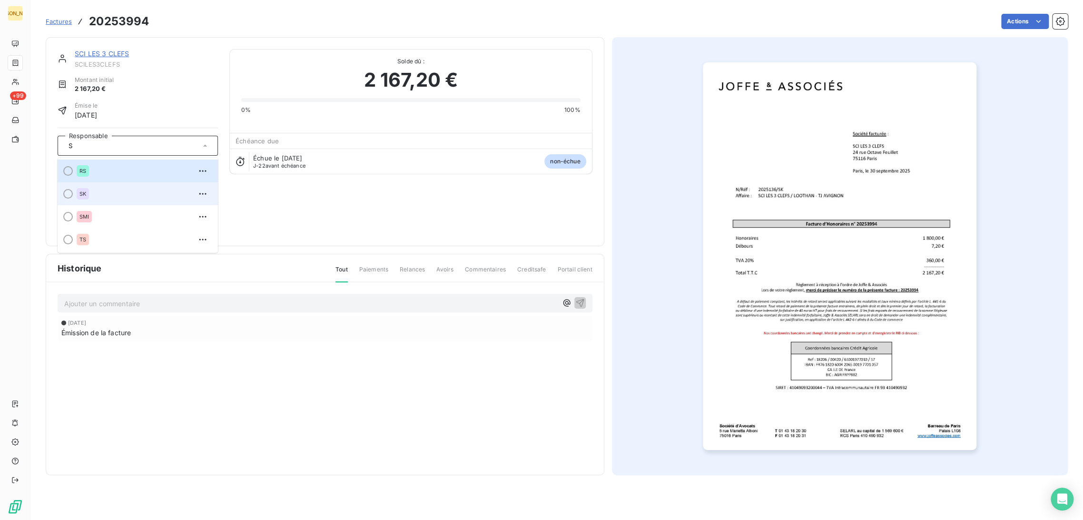
type input "S"
drag, startPoint x: 99, startPoint y: 189, endPoint x: 94, endPoint y: 139, distance: 50.2
click at [99, 189] on div "SK" at bounding box center [144, 193] width 134 height 15
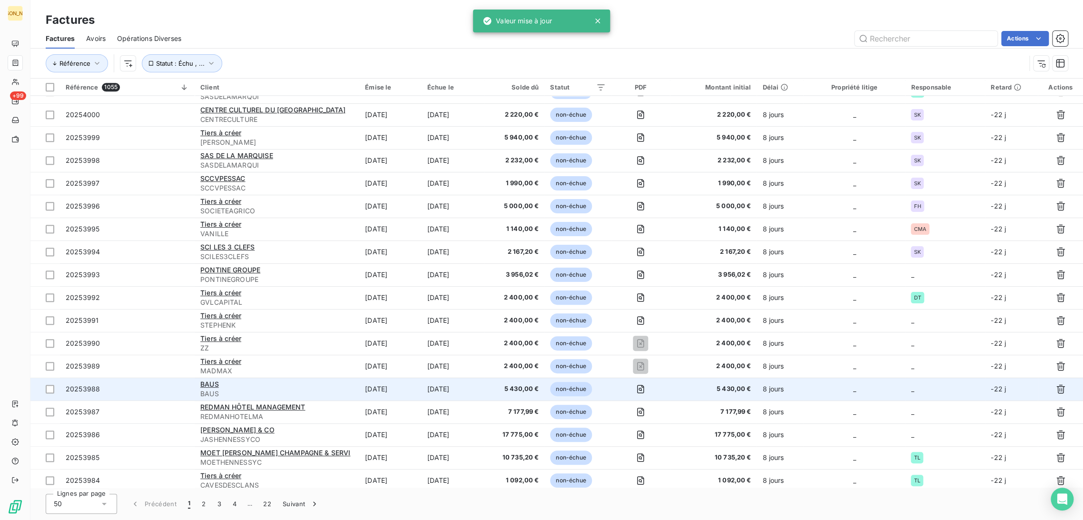
scroll to position [687, 0]
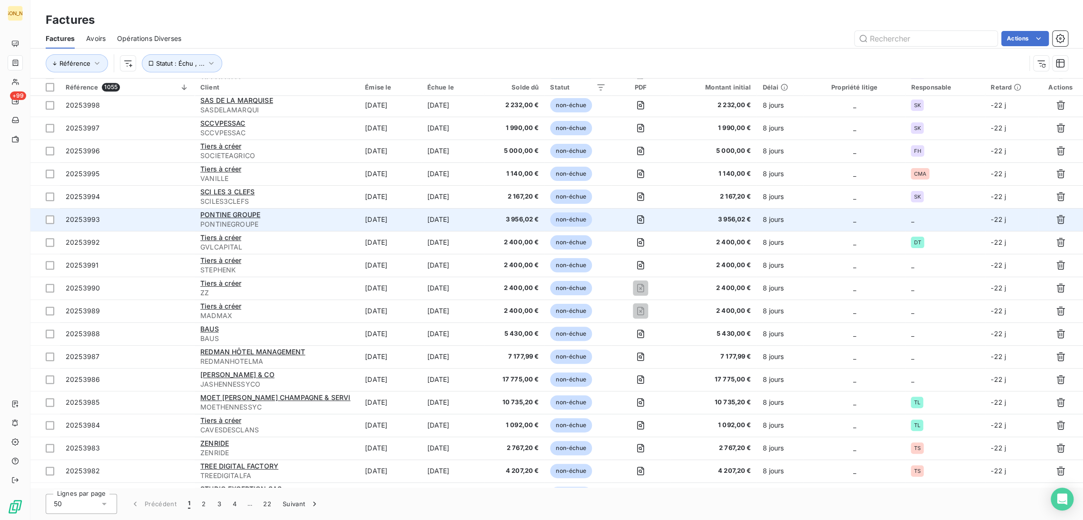
click at [445, 223] on td "[DATE]" at bounding box center [452, 219] width 63 height 23
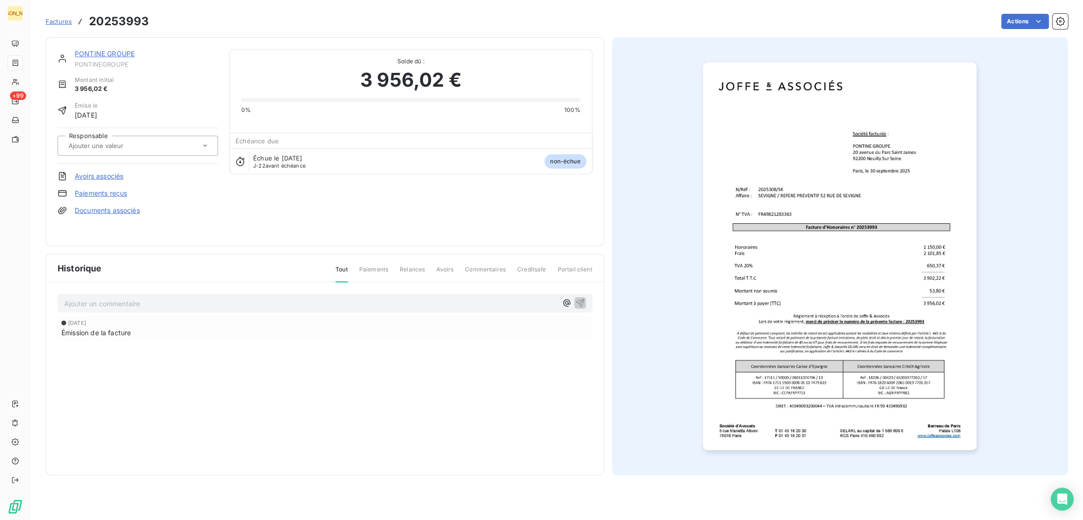
click at [132, 144] on input "text" at bounding box center [116, 145] width 96 height 9
type input "S"
click at [97, 193] on div "SK" at bounding box center [144, 193] width 134 height 15
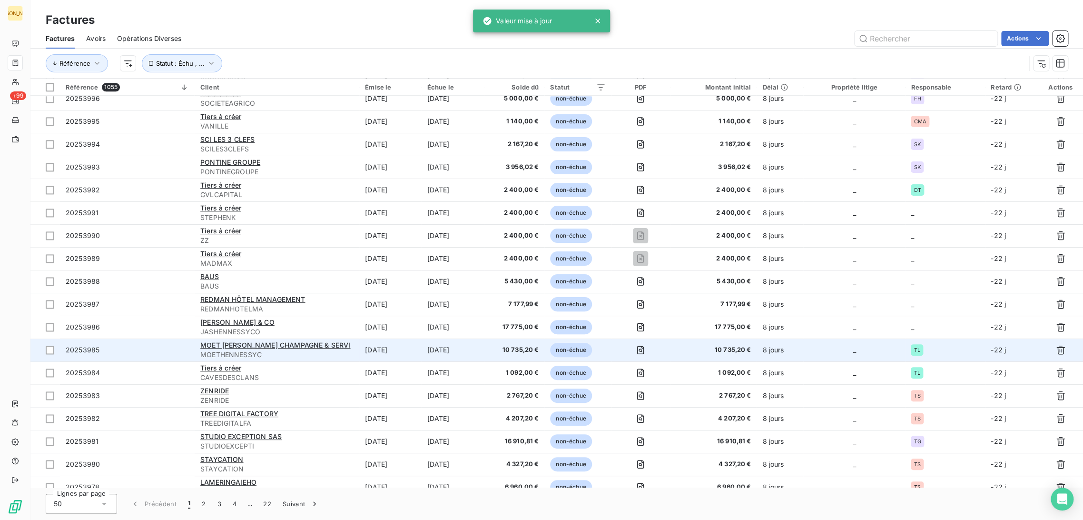
scroll to position [740, 0]
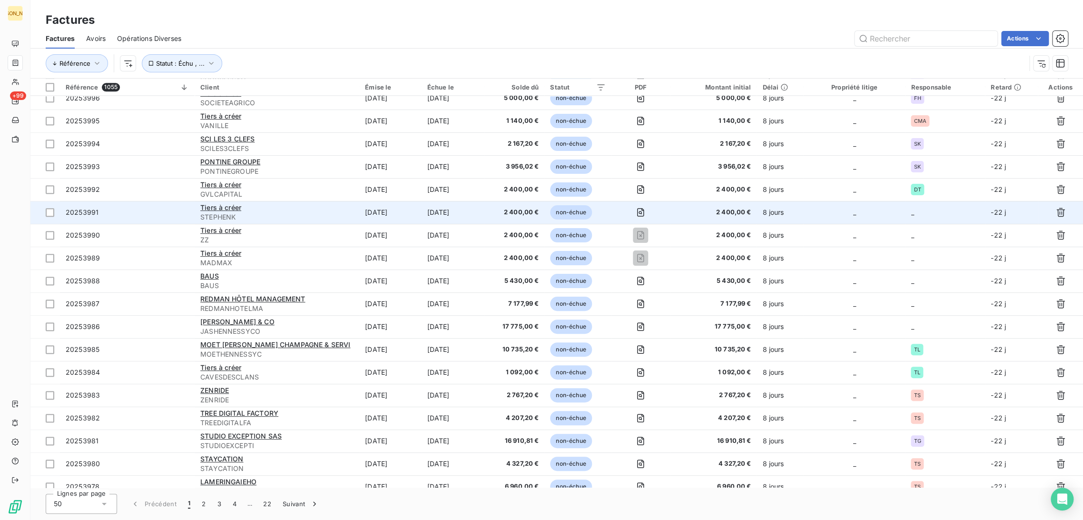
click at [386, 215] on td "[DATE]" at bounding box center [390, 212] width 62 height 23
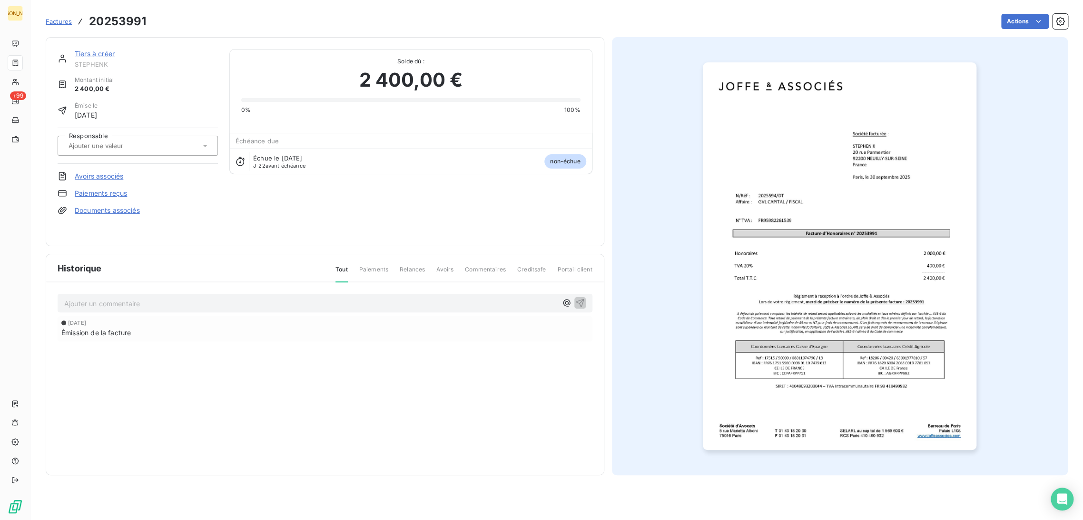
click at [104, 147] on input "text" at bounding box center [116, 145] width 96 height 9
type input "S"
type input "DT"
drag, startPoint x: 112, startPoint y: 180, endPoint x: 115, endPoint y: 174, distance: 6.6
click at [114, 175] on li "DT" at bounding box center [138, 170] width 160 height 23
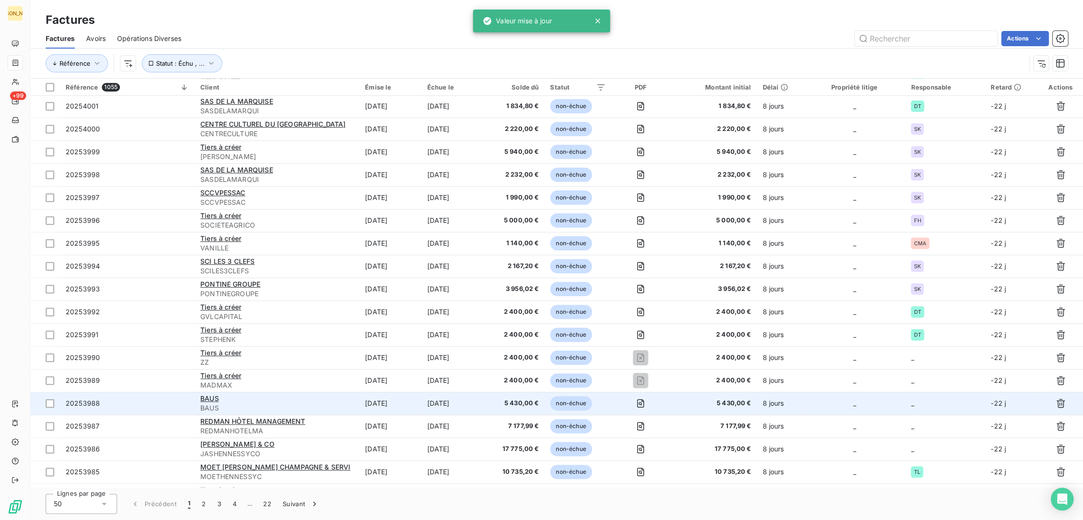
scroll to position [750, 0]
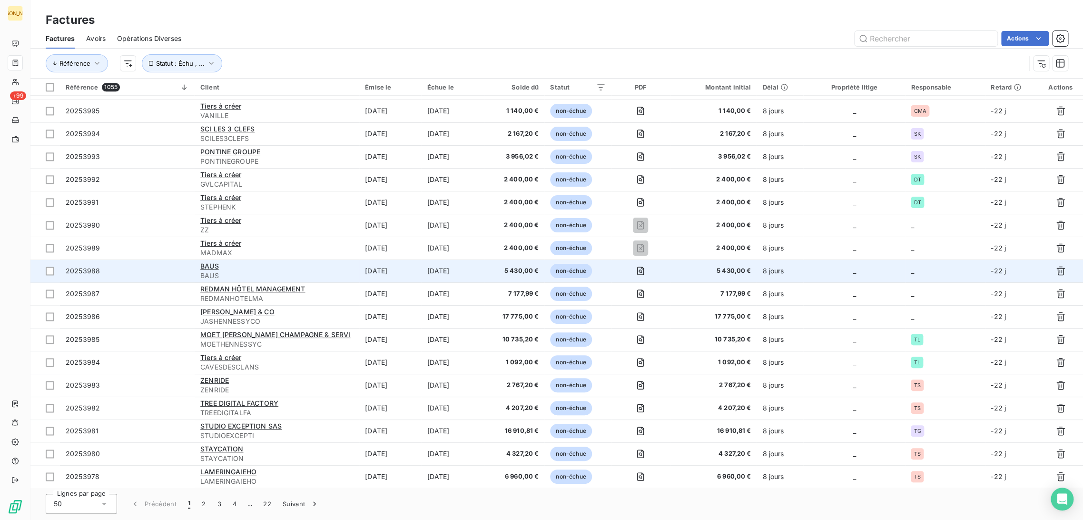
click at [462, 276] on td "[DATE]" at bounding box center [452, 270] width 63 height 23
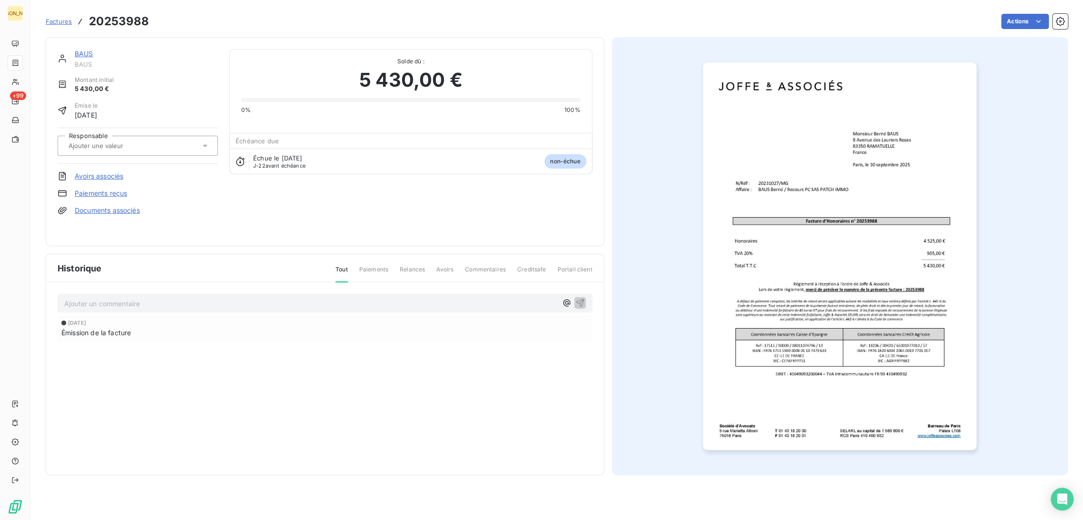
click at [129, 141] on input "text" at bounding box center [116, 145] width 96 height 9
type input "M"
click at [98, 194] on div "MG" at bounding box center [144, 193] width 134 height 15
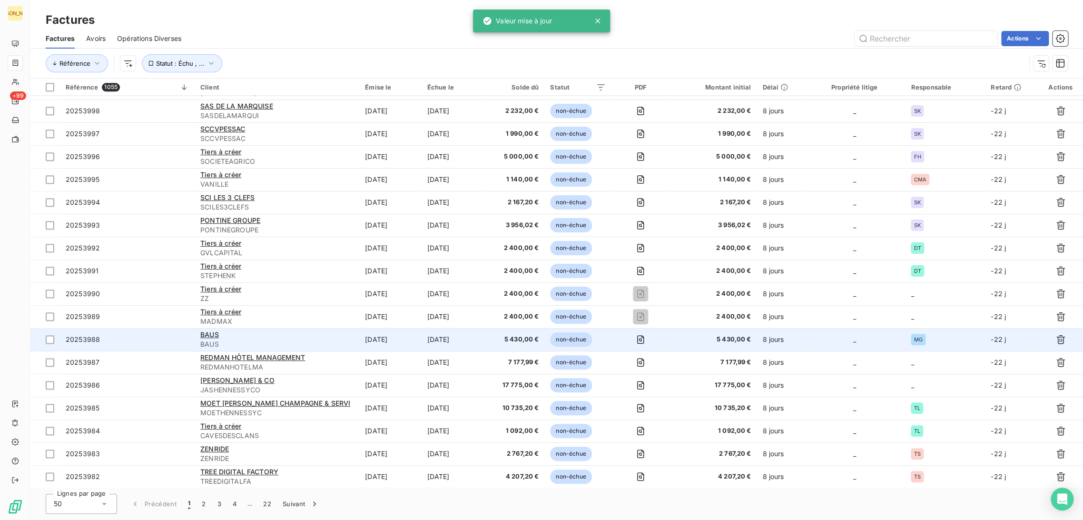
scroll to position [750, 0]
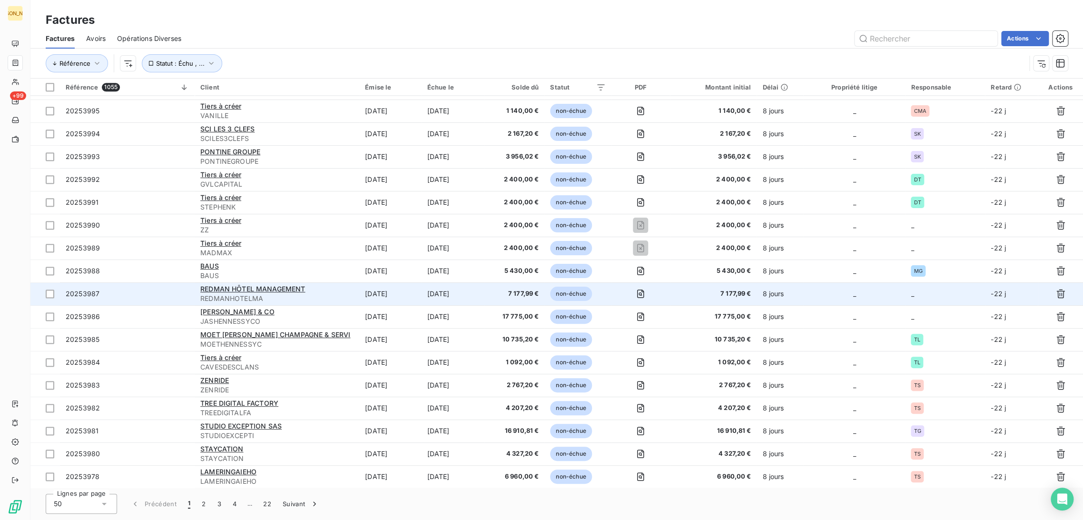
click at [445, 301] on td "[DATE]" at bounding box center [452, 293] width 63 height 23
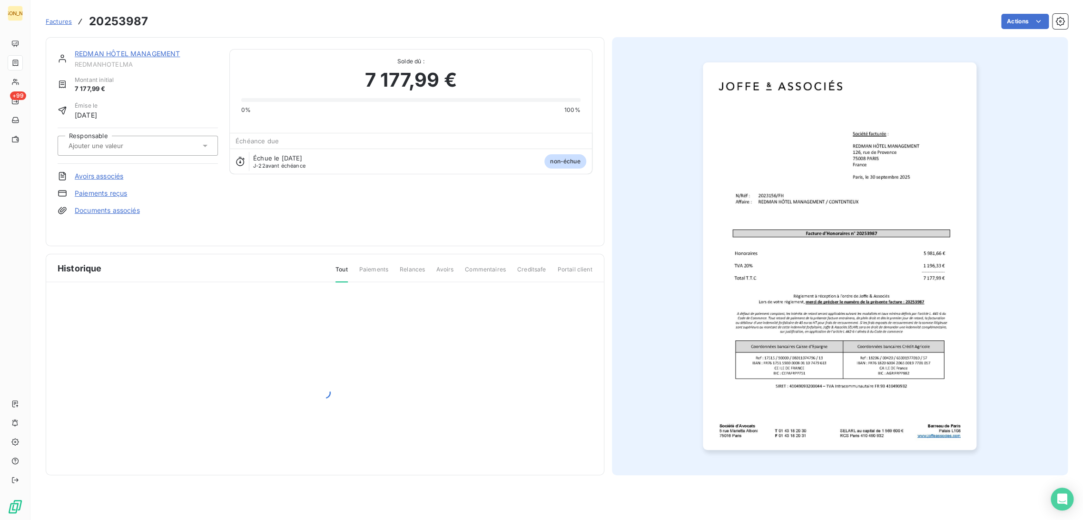
click at [138, 145] on input "text" at bounding box center [116, 145] width 96 height 9
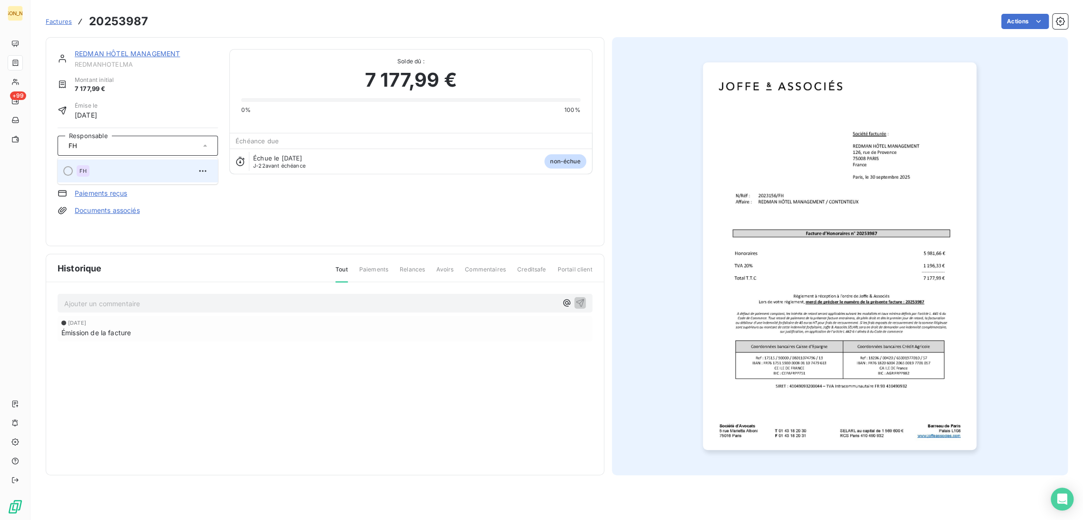
type input "FH"
click at [100, 174] on div "FH" at bounding box center [144, 170] width 134 height 15
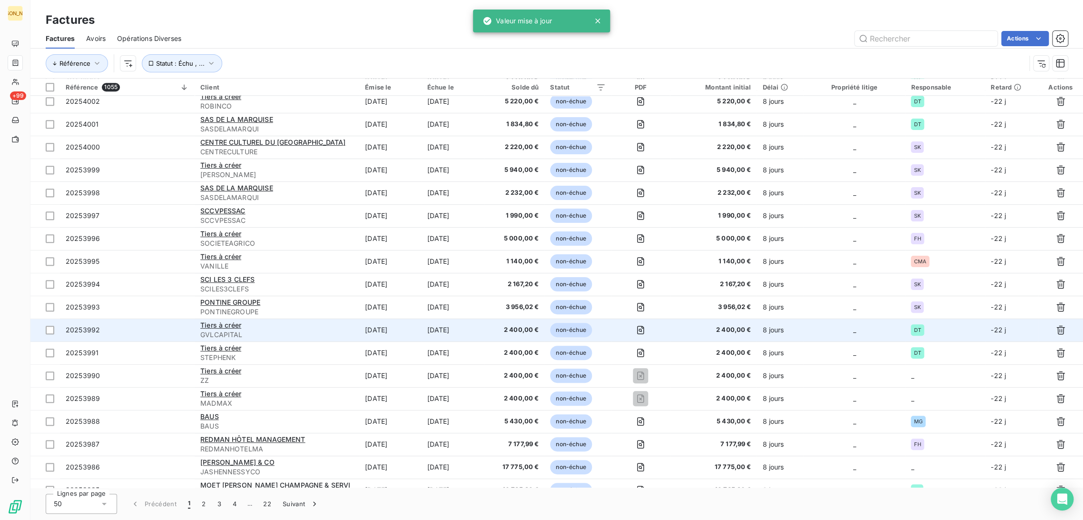
scroll to position [750, 0]
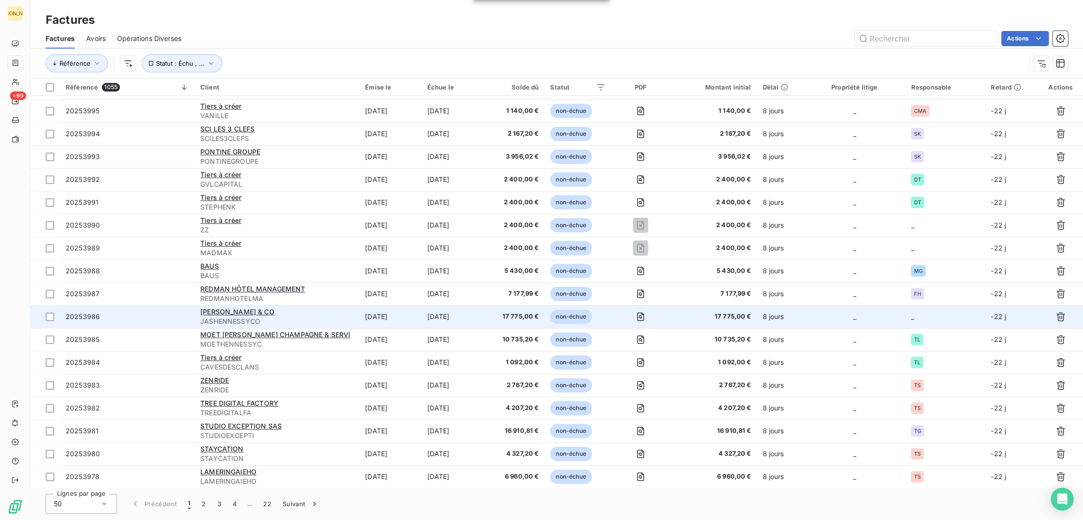
click at [430, 319] on td "[DATE]" at bounding box center [452, 316] width 63 height 23
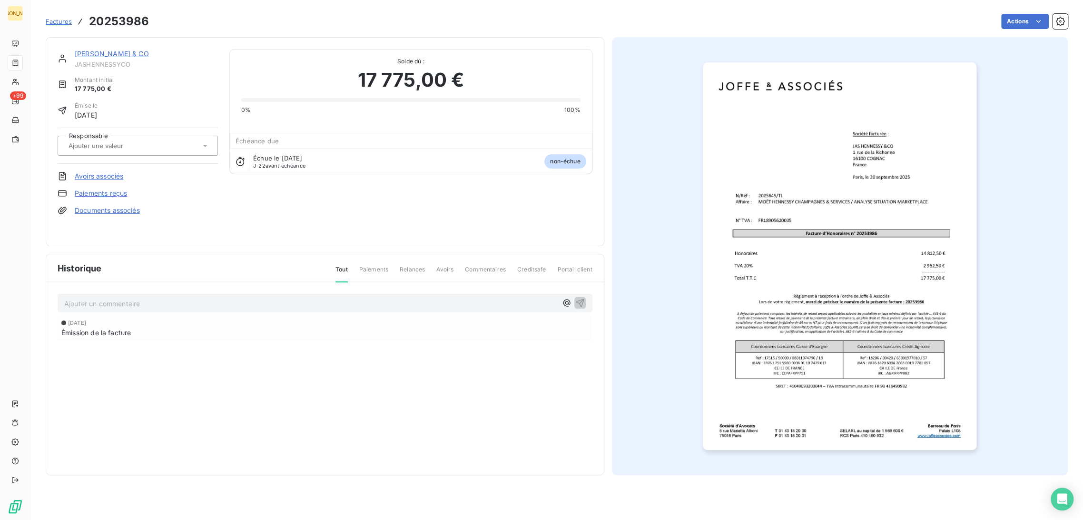
click at [113, 142] on input "text" at bounding box center [116, 145] width 96 height 9
type input "TL"
click at [90, 169] on div "TL" at bounding box center [144, 170] width 134 height 15
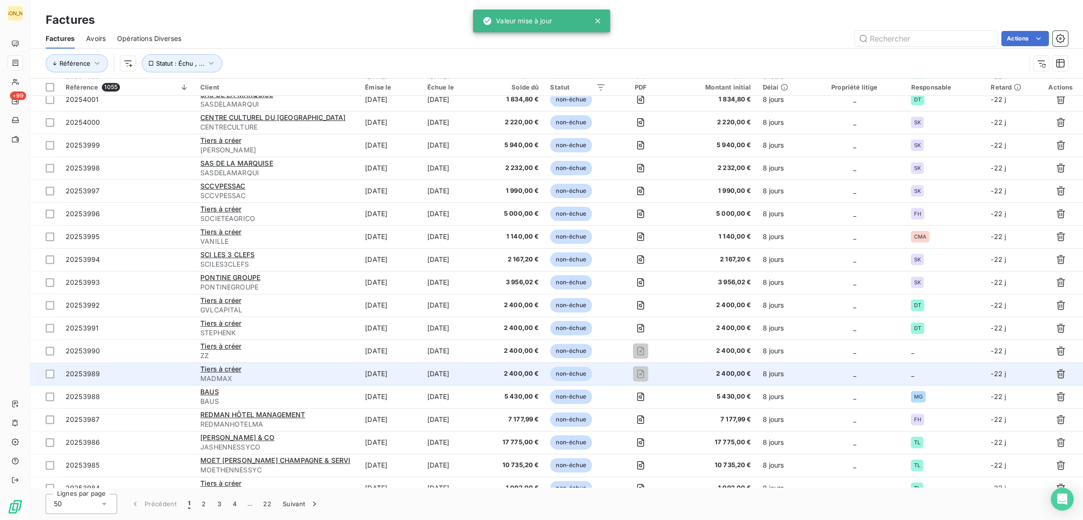
scroll to position [750, 0]
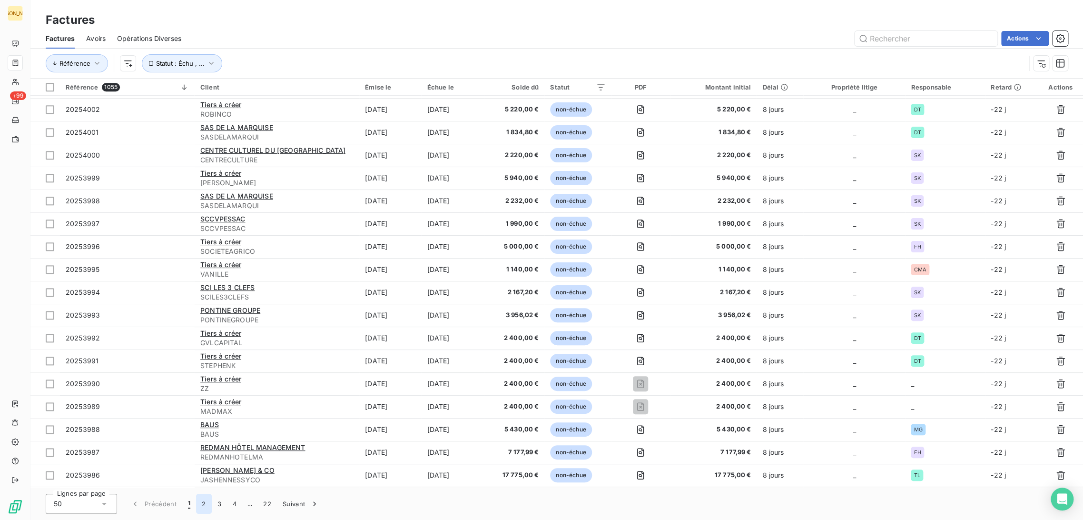
click at [196, 500] on button "2" at bounding box center [203, 503] width 15 height 20
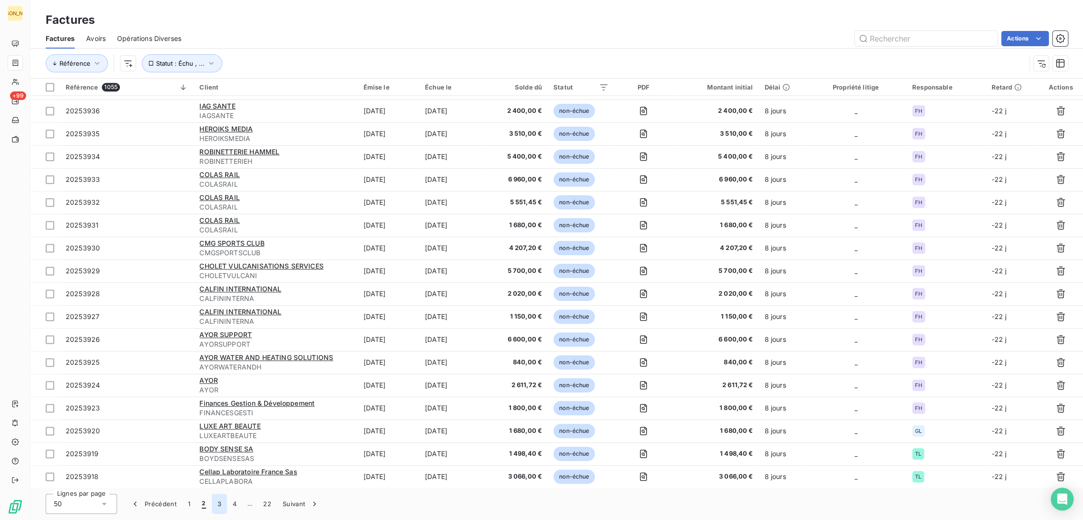
click at [220, 508] on button "3" at bounding box center [219, 503] width 15 height 20
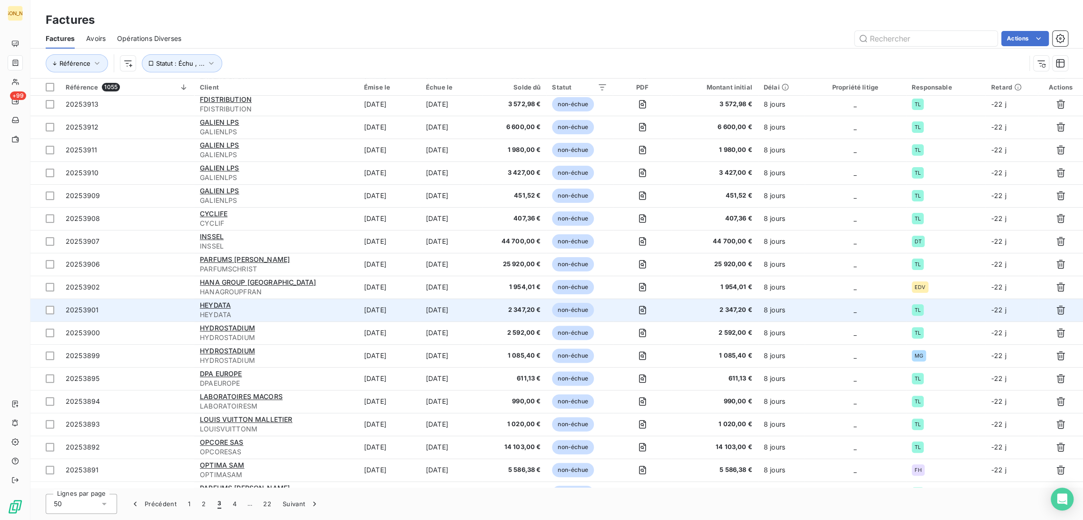
scroll to position [0, 0]
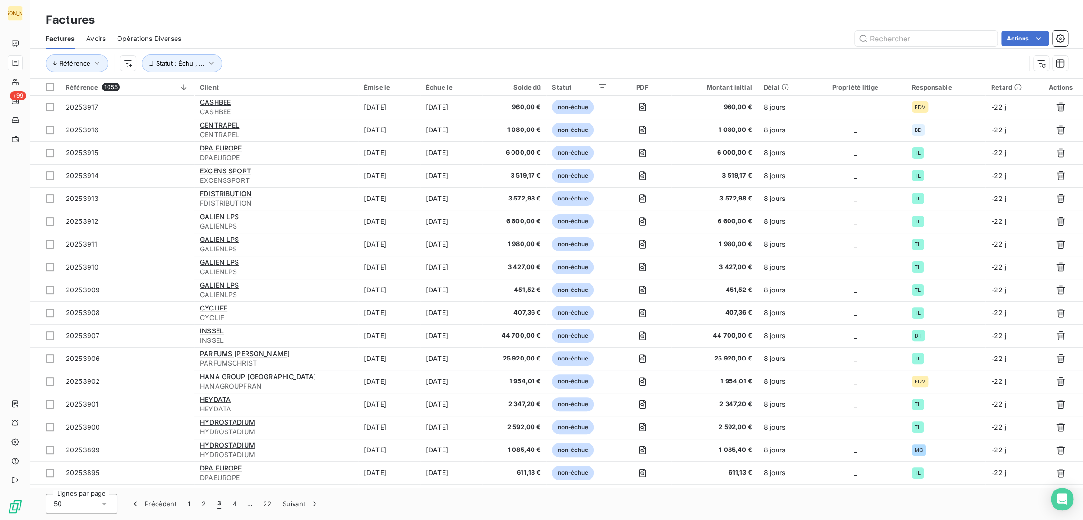
click at [108, 501] on div "50" at bounding box center [81, 503] width 71 height 20
click at [81, 488] on li "100" at bounding box center [81, 482] width 71 height 17
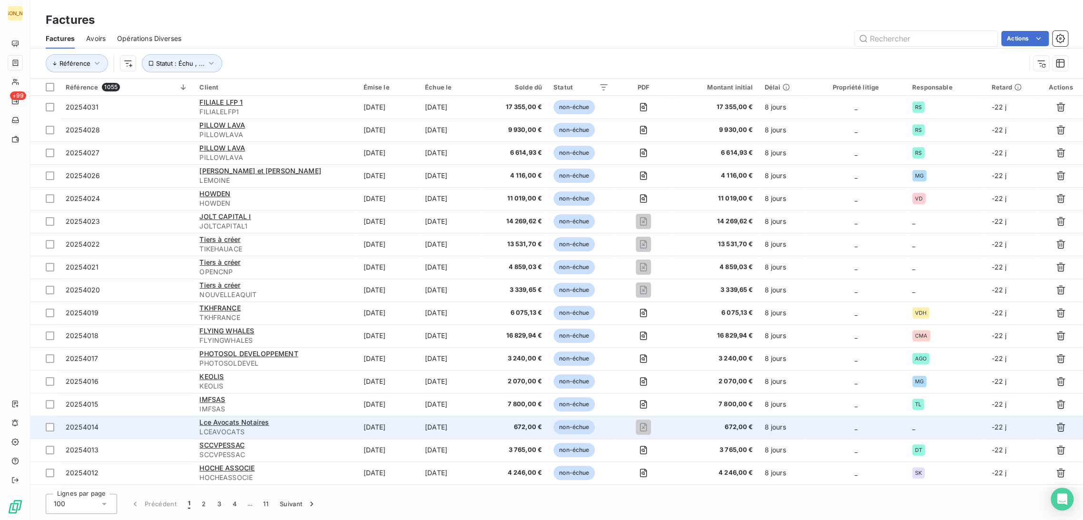
click at [320, 433] on span "LCEAVOCATS" at bounding box center [275, 432] width 152 height 10
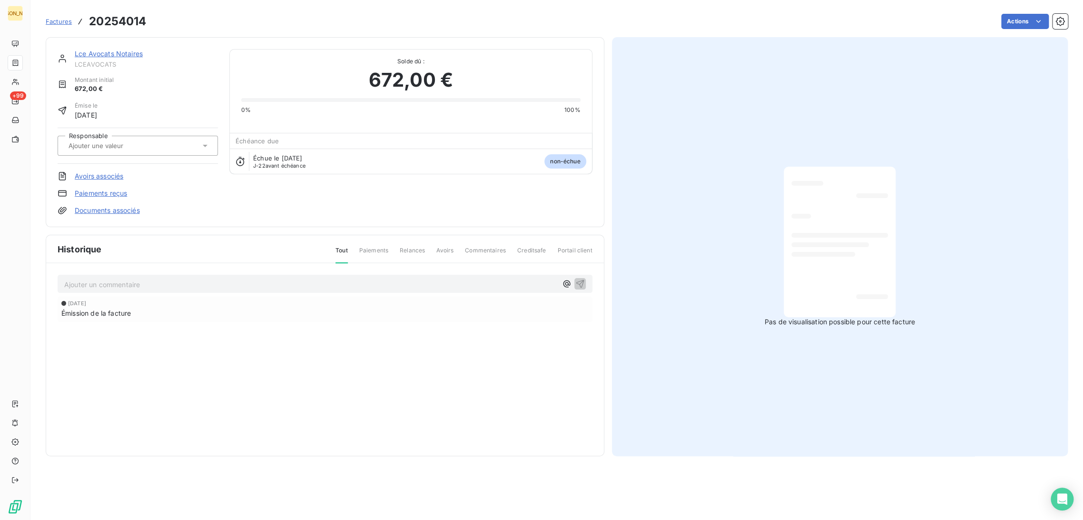
click at [121, 149] on input "text" at bounding box center [116, 145] width 96 height 9
type input "OIC"
drag, startPoint x: 107, startPoint y: 173, endPoint x: 110, endPoint y: 165, distance: 9.2
click at [108, 172] on div "OIC" at bounding box center [144, 170] width 134 height 15
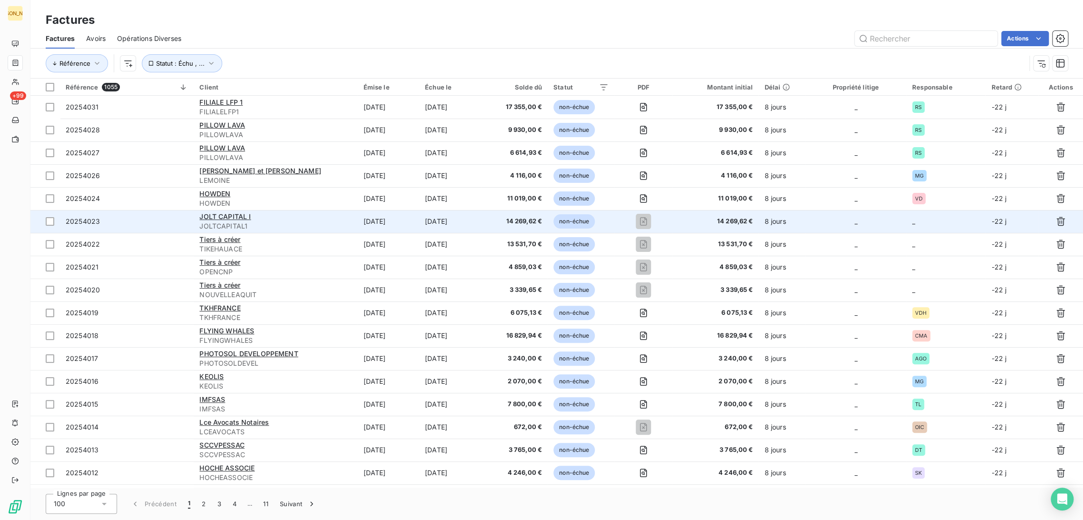
click at [272, 215] on div "JOLT CAPITAL I" at bounding box center [275, 217] width 152 height 10
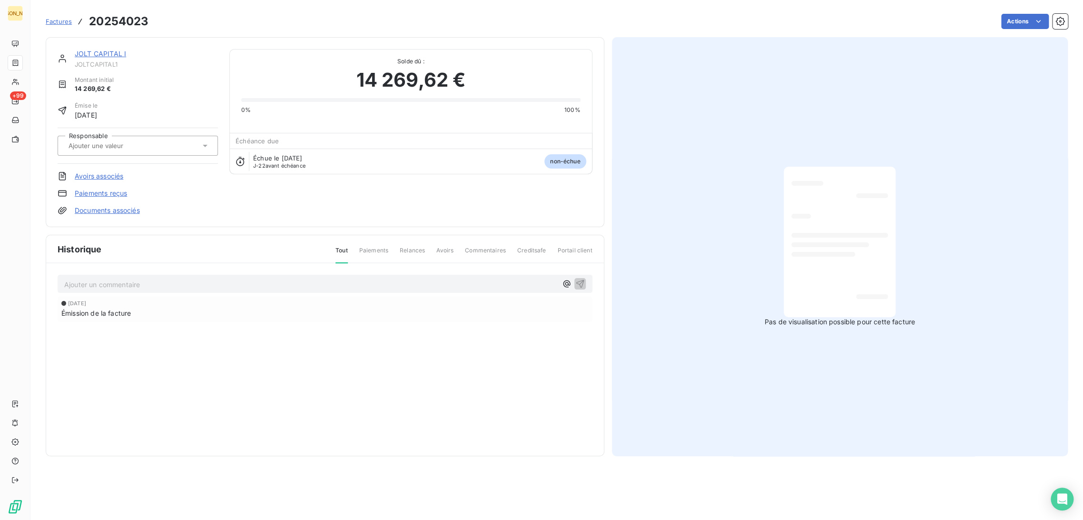
click at [137, 147] on input "text" at bounding box center [116, 145] width 96 height 9
type input "TS"
click at [126, 176] on div "TS" at bounding box center [144, 170] width 134 height 15
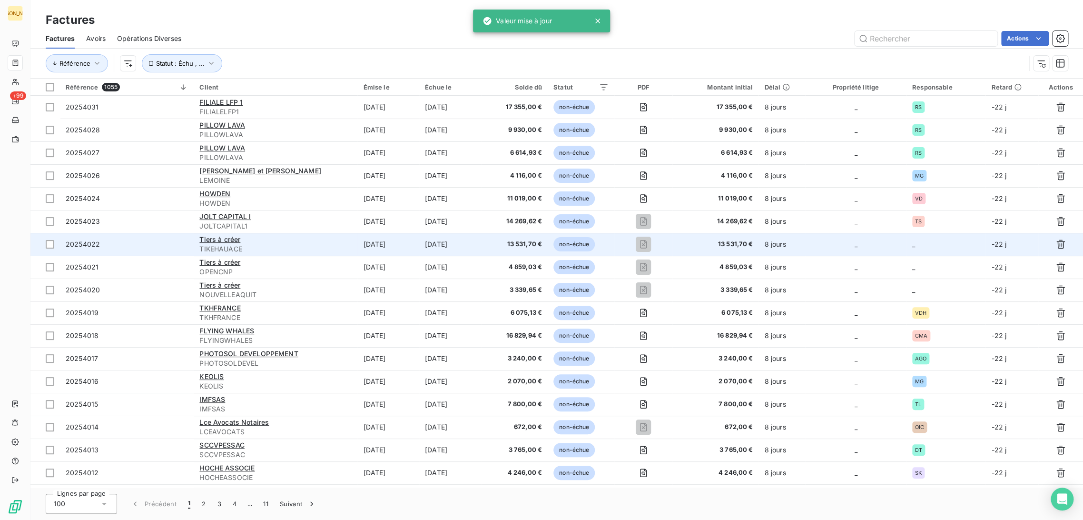
click at [297, 242] on div "Tiers à créer" at bounding box center [275, 240] width 152 height 10
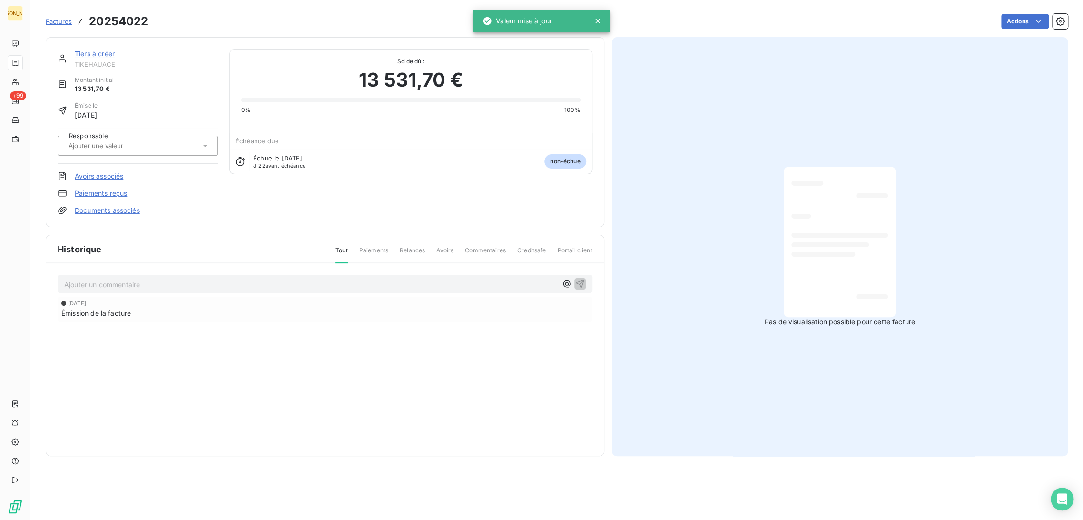
click at [130, 145] on input "text" at bounding box center [116, 145] width 96 height 9
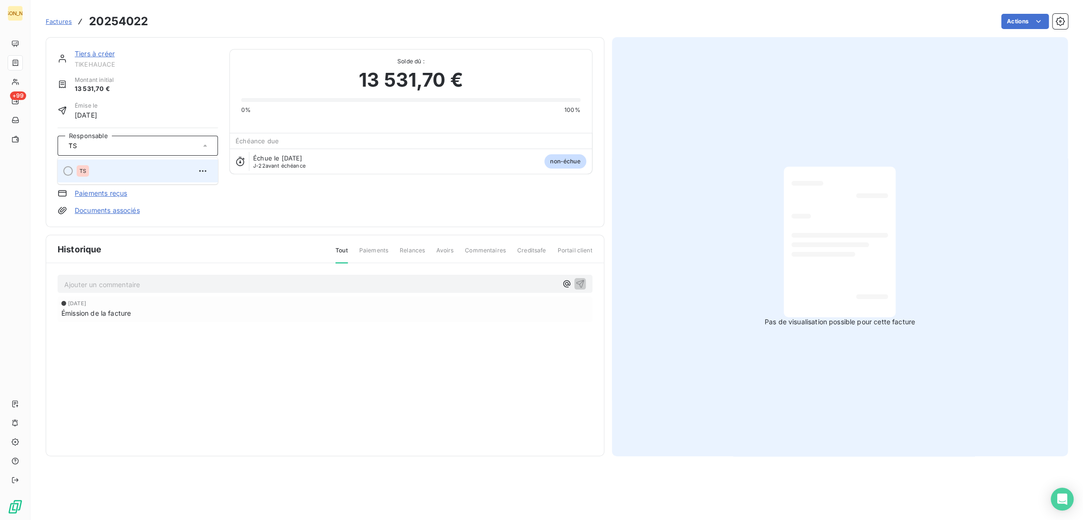
type input "TS"
click at [108, 165] on div "TS" at bounding box center [144, 170] width 134 height 15
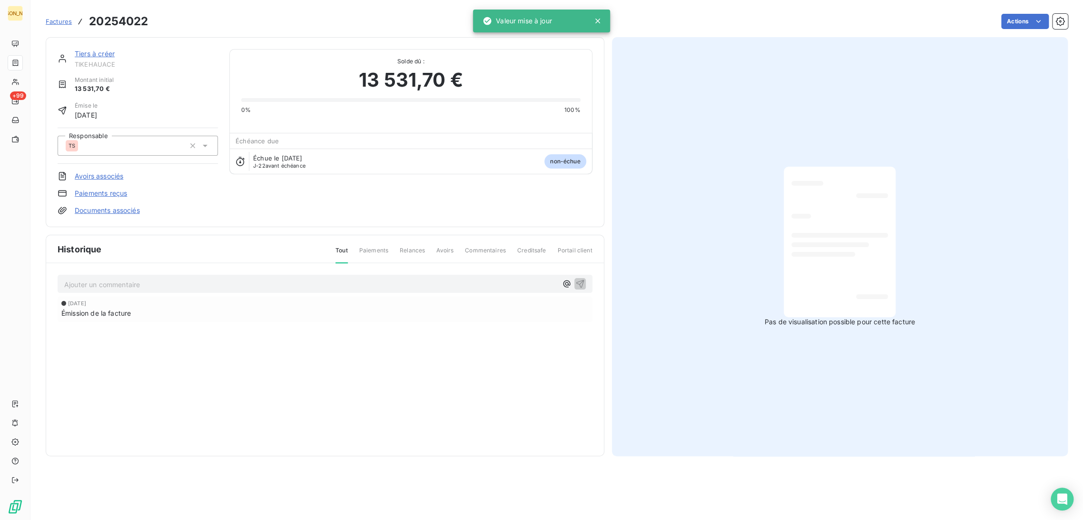
click at [98, 53] on link "Tiers à créer" at bounding box center [95, 53] width 40 height 8
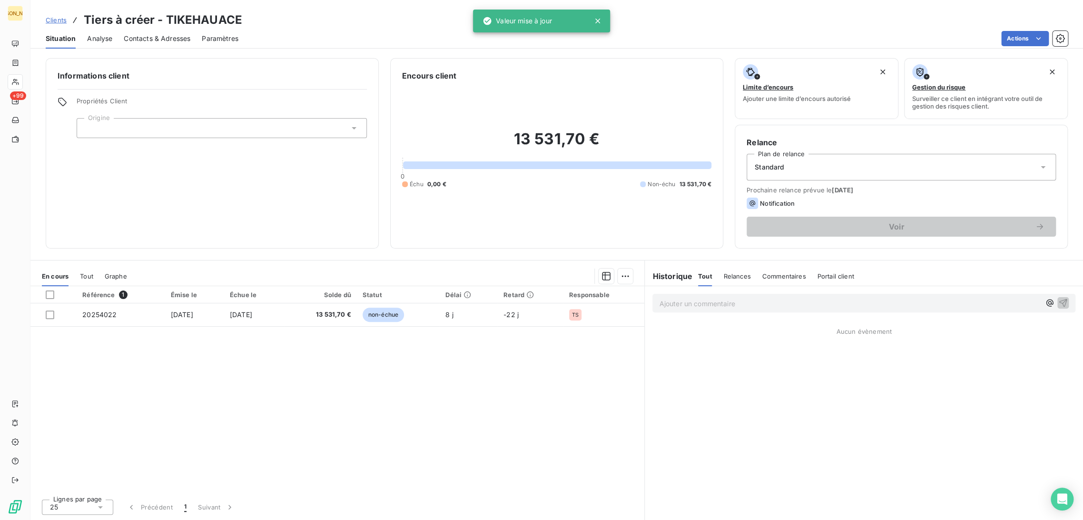
click at [111, 127] on div at bounding box center [222, 128] width 290 height 20
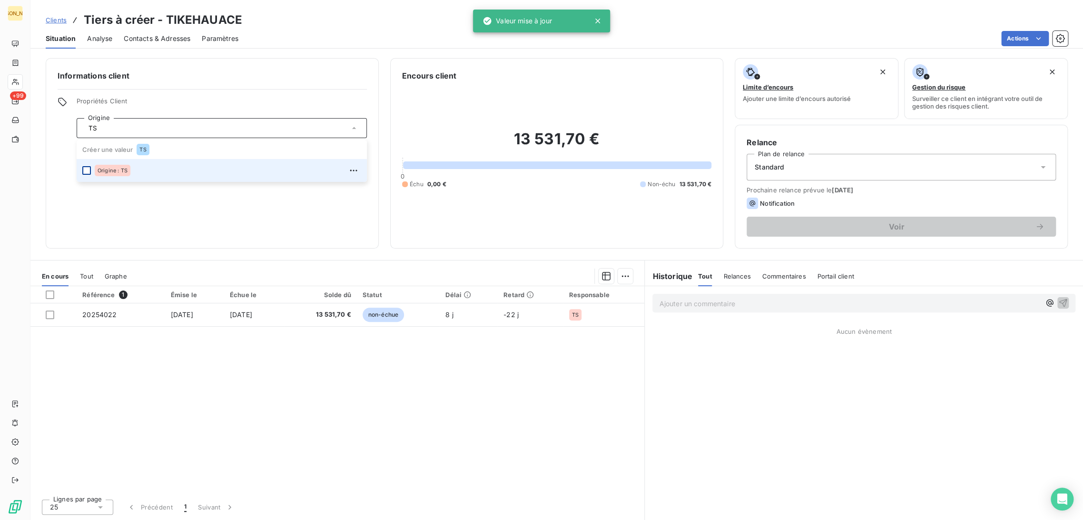
type input "TS"
click at [87, 170] on div at bounding box center [86, 170] width 9 height 9
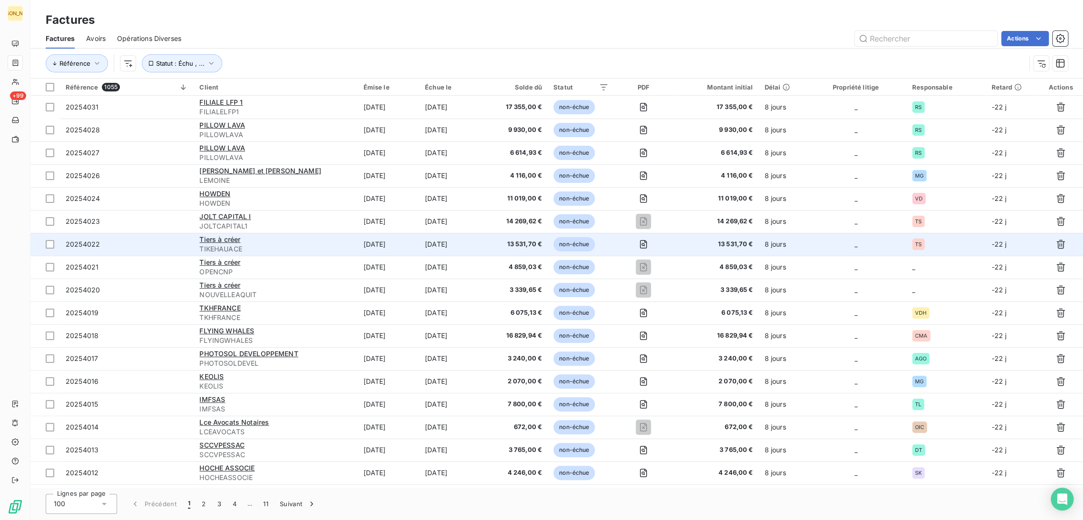
click at [316, 250] on span "TIKEHAUACE" at bounding box center [275, 249] width 152 height 10
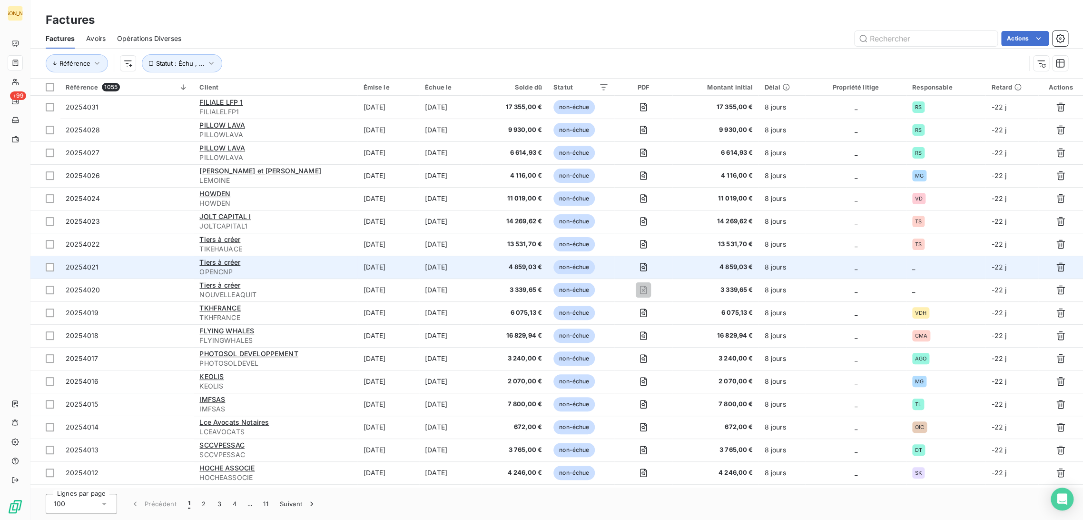
click at [311, 268] on span "OPENCNP" at bounding box center [275, 272] width 152 height 10
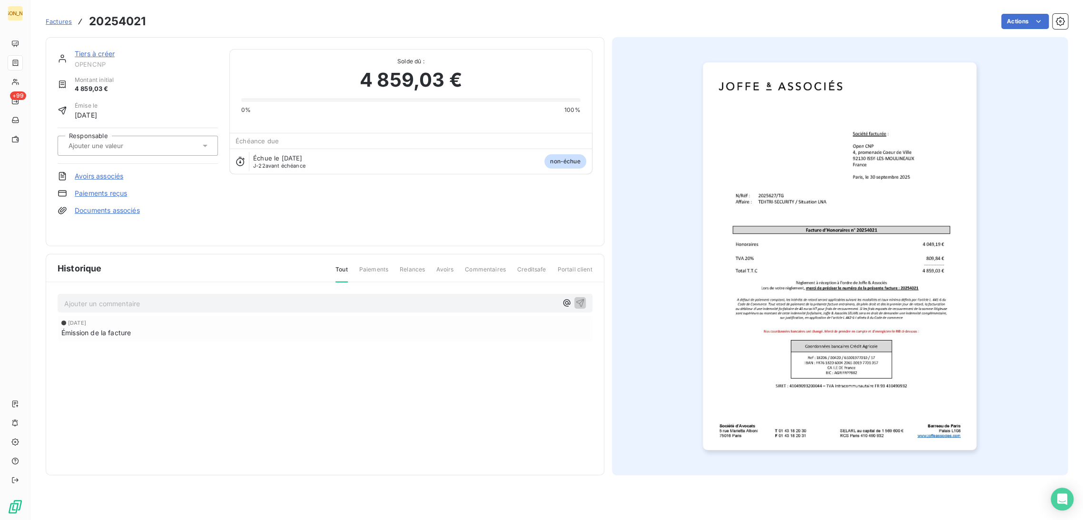
click at [141, 139] on div at bounding box center [133, 145] width 135 height 12
type input "TG"
click at [118, 163] on li "TG" at bounding box center [138, 170] width 160 height 23
click at [107, 55] on link "Tiers à créer" at bounding box center [95, 53] width 40 height 8
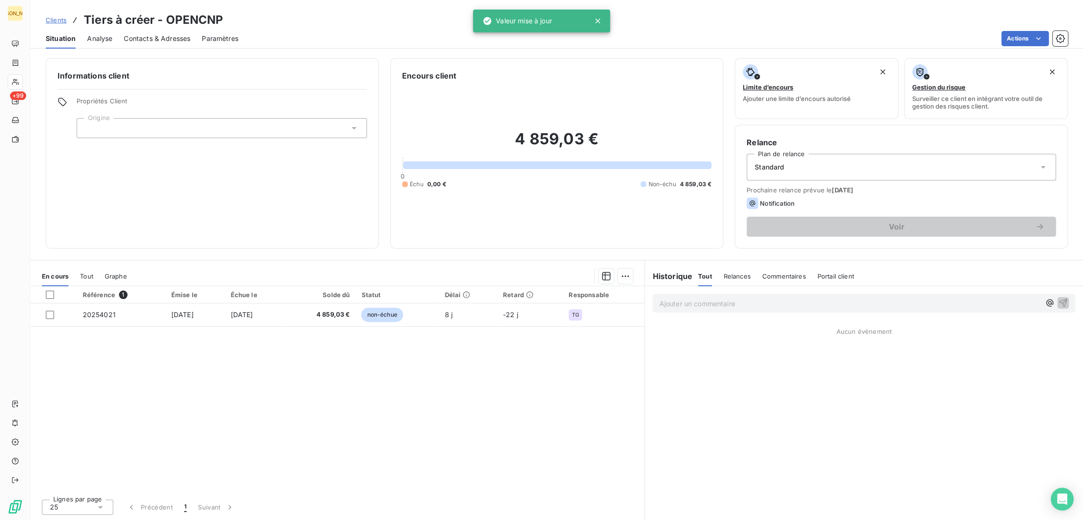
click at [110, 127] on div at bounding box center [222, 128] width 290 height 20
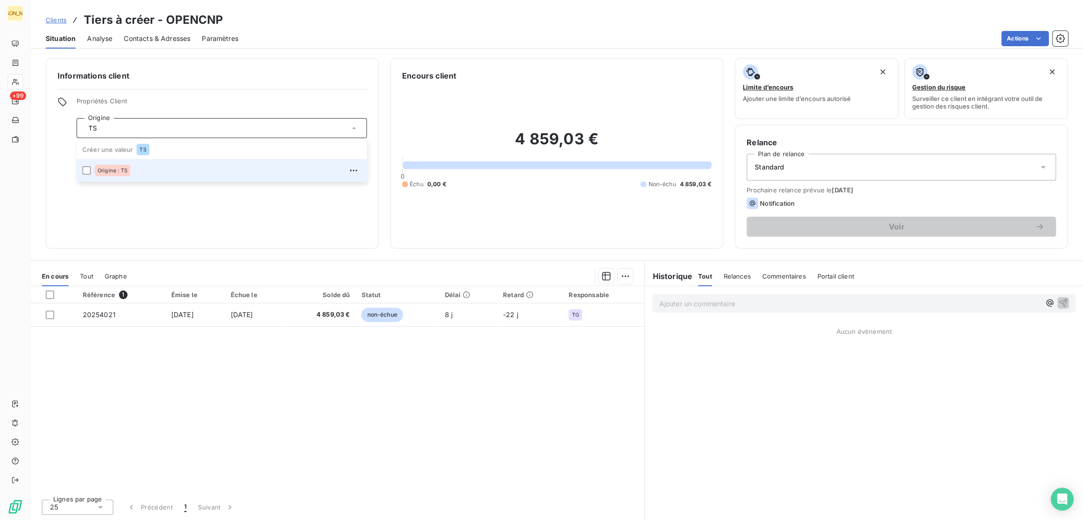
type input "TS"
click at [91, 168] on li "Origine : TS" at bounding box center [222, 170] width 290 height 23
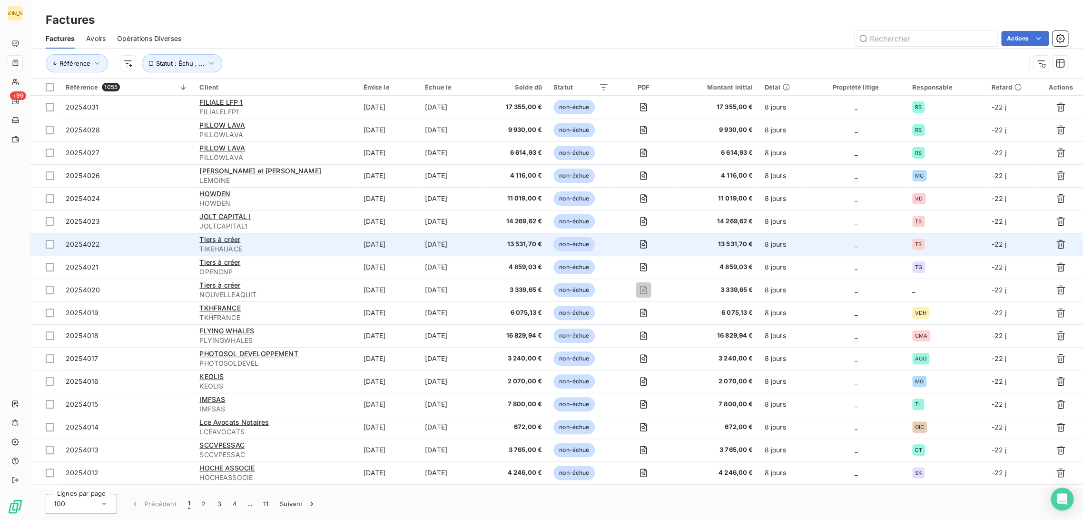
click at [295, 249] on span "TIKEHAUACE" at bounding box center [275, 249] width 152 height 10
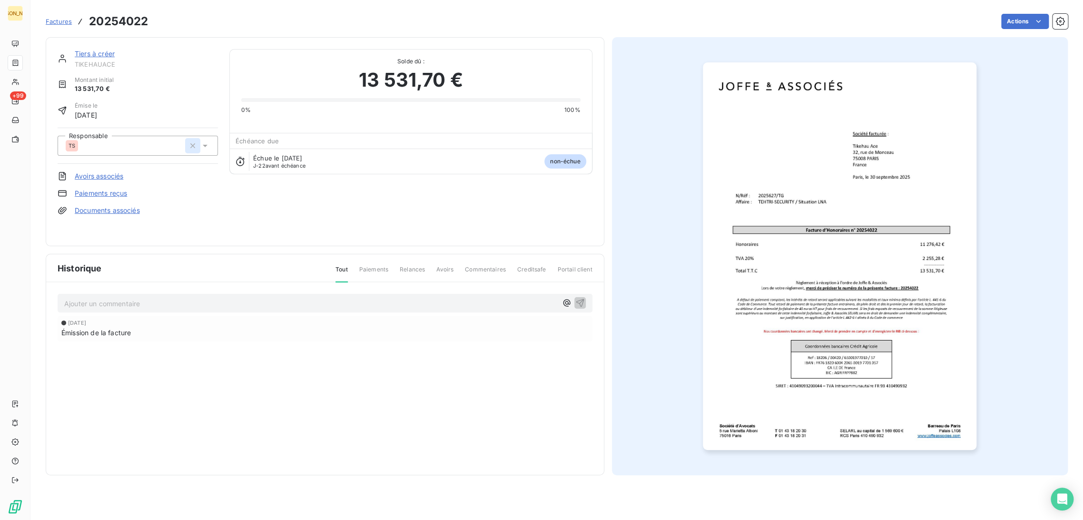
click at [191, 145] on icon "button" at bounding box center [193, 146] width 10 height 10
click at [123, 145] on input "text" at bounding box center [116, 145] width 96 height 9
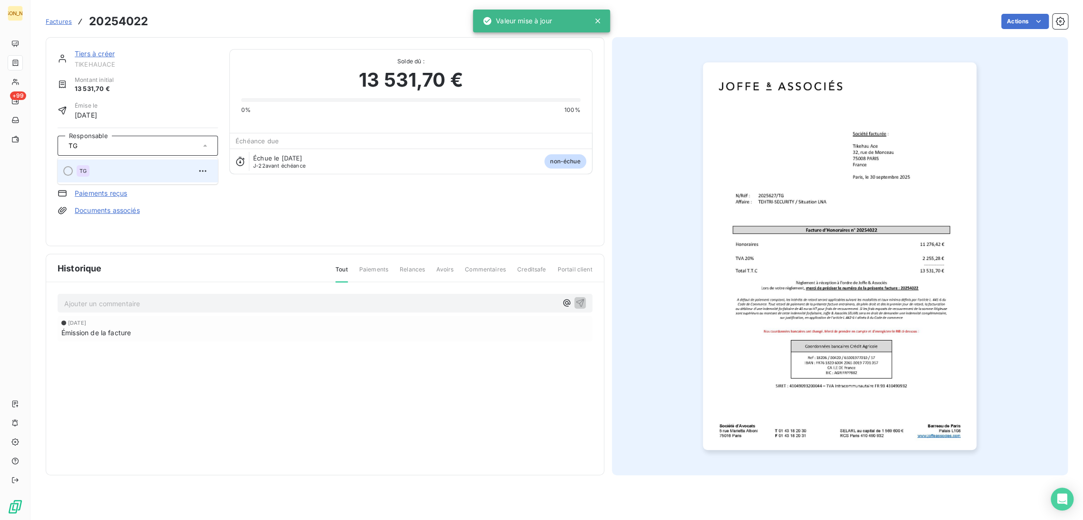
type input "TG"
click at [106, 167] on div "TG" at bounding box center [144, 170] width 134 height 15
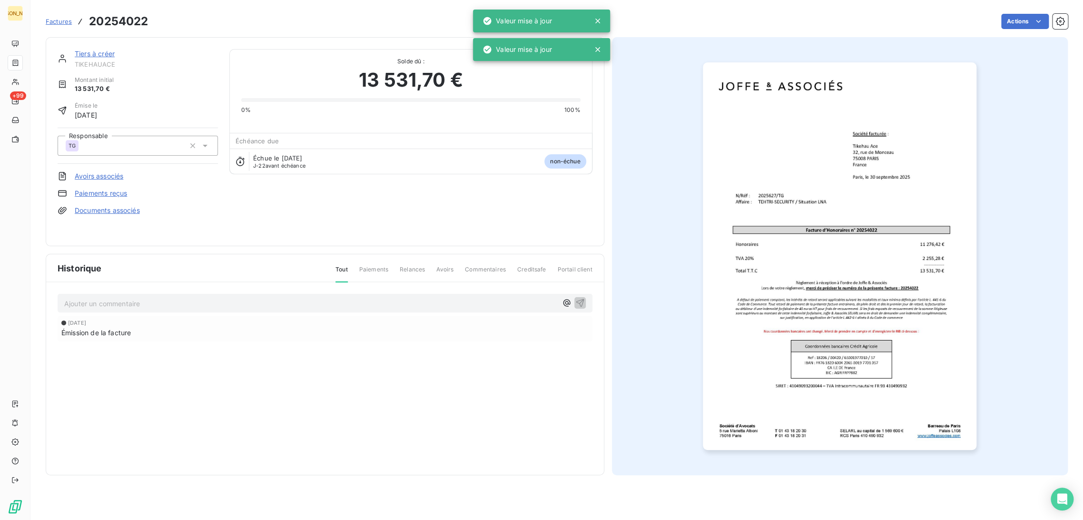
click at [105, 52] on link "Tiers à créer" at bounding box center [95, 53] width 40 height 8
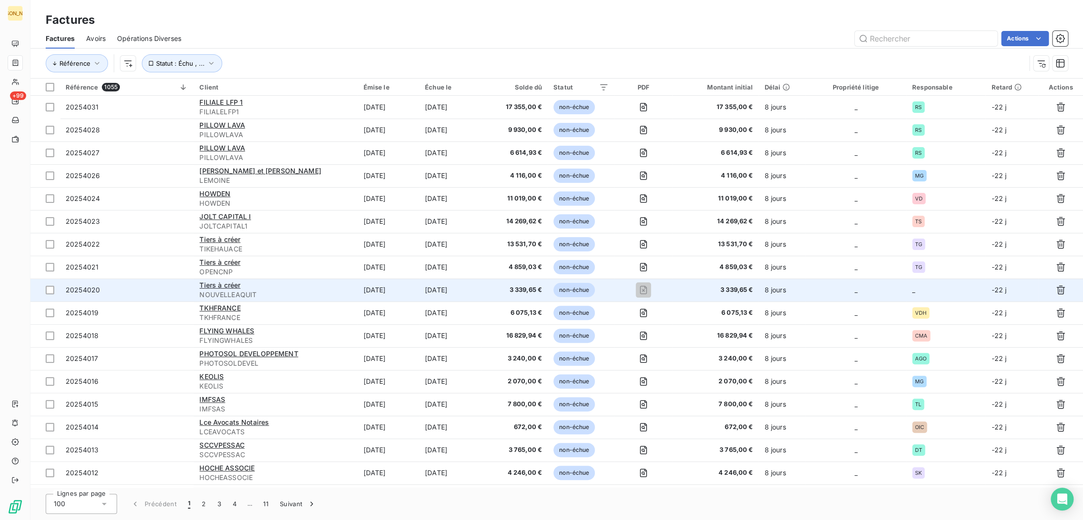
click at [305, 285] on div "Tiers à créer" at bounding box center [275, 285] width 152 height 10
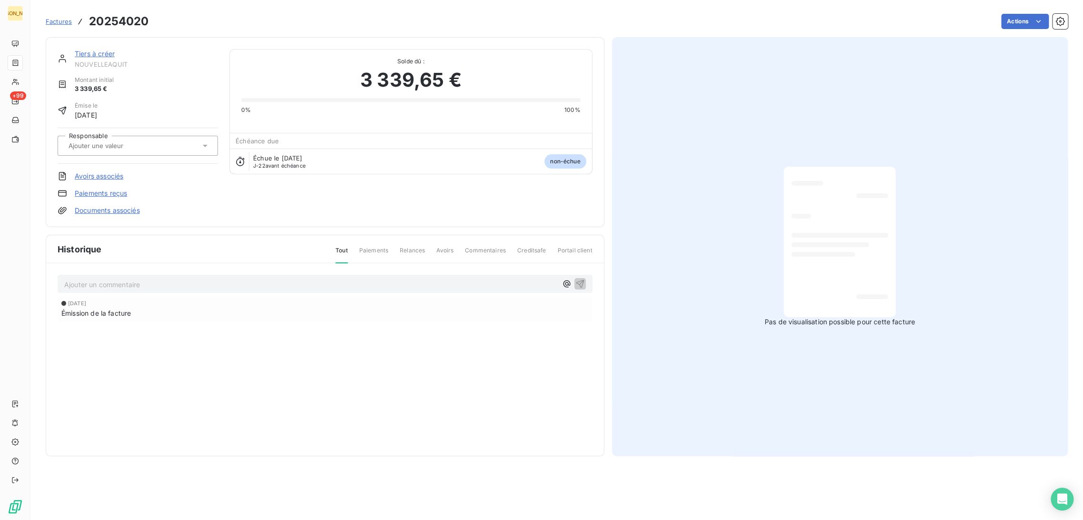
click at [130, 147] on input "text" at bounding box center [116, 145] width 96 height 9
type input "TG"
click at [106, 172] on div "TG" at bounding box center [144, 170] width 134 height 15
click at [97, 54] on link "Tiers à créer" at bounding box center [95, 53] width 40 height 8
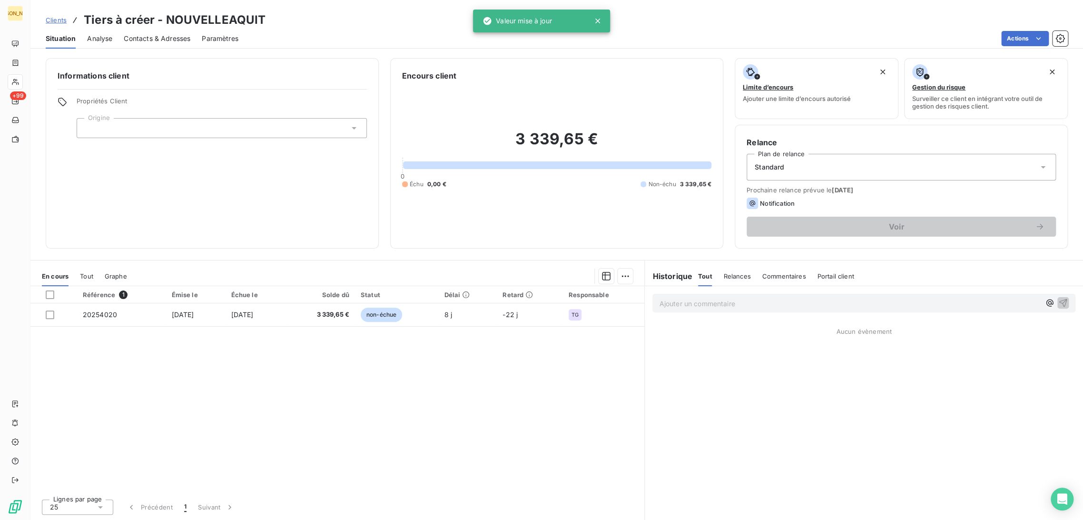
click at [114, 131] on div at bounding box center [222, 128] width 290 height 20
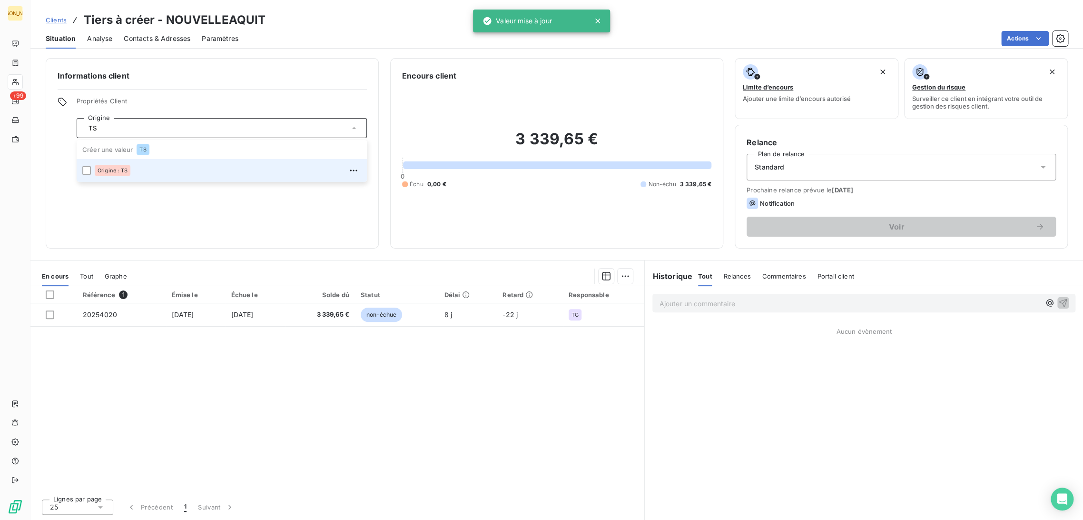
type input "TS"
click at [82, 175] on li "Origine : TS" at bounding box center [222, 170] width 290 height 23
click at [85, 170] on icon at bounding box center [87, 170] width 6 height 6
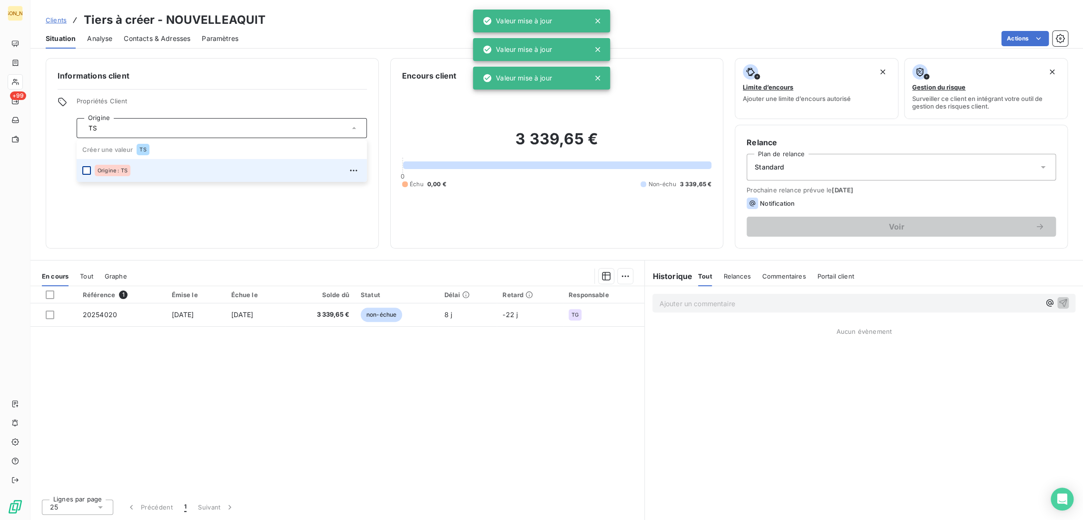
click at [90, 166] on div at bounding box center [86, 170] width 9 height 9
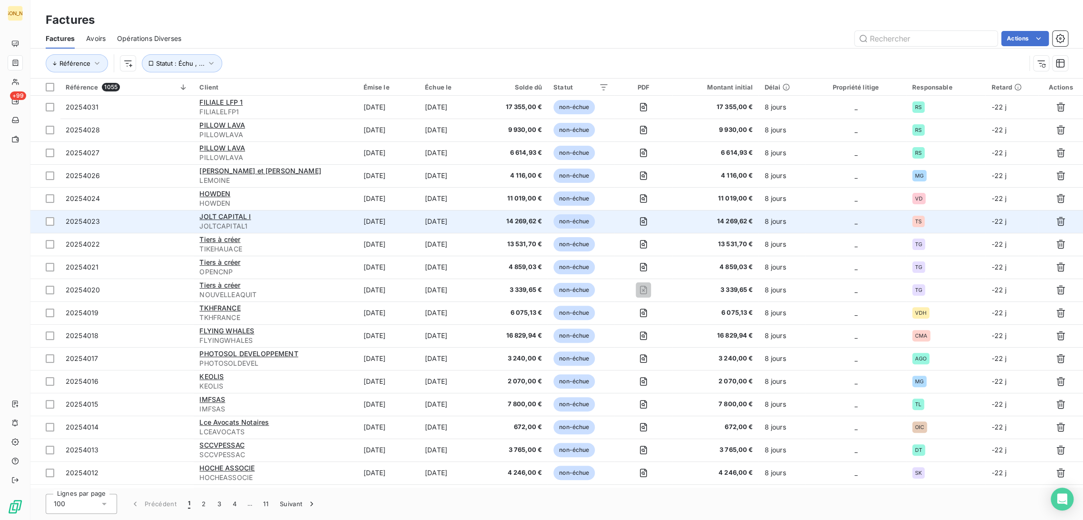
click at [264, 222] on span "JOLTCAPITAL1" at bounding box center [275, 226] width 152 height 10
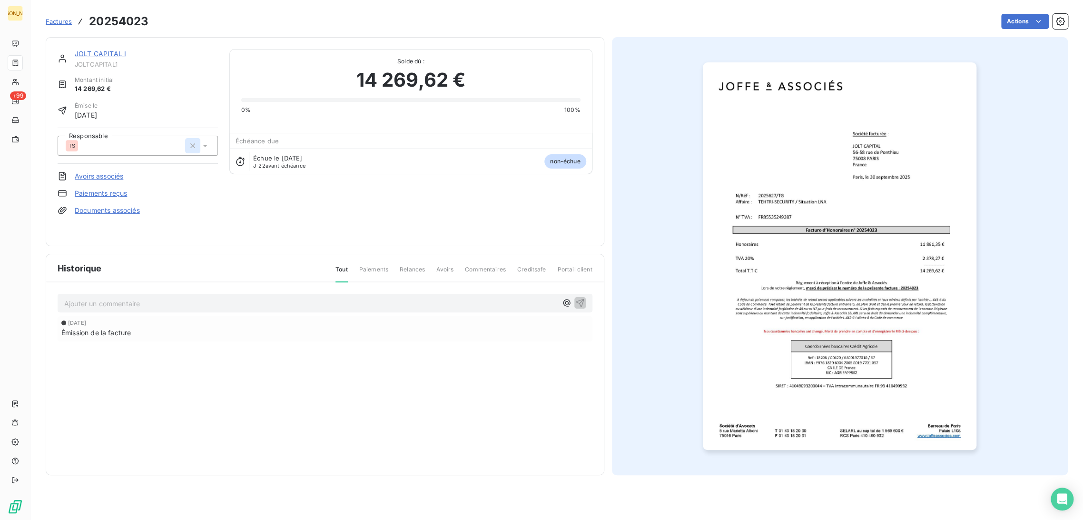
click at [190, 143] on icon "button" at bounding box center [193, 146] width 10 height 10
click at [113, 143] on input "text" at bounding box center [116, 145] width 96 height 9
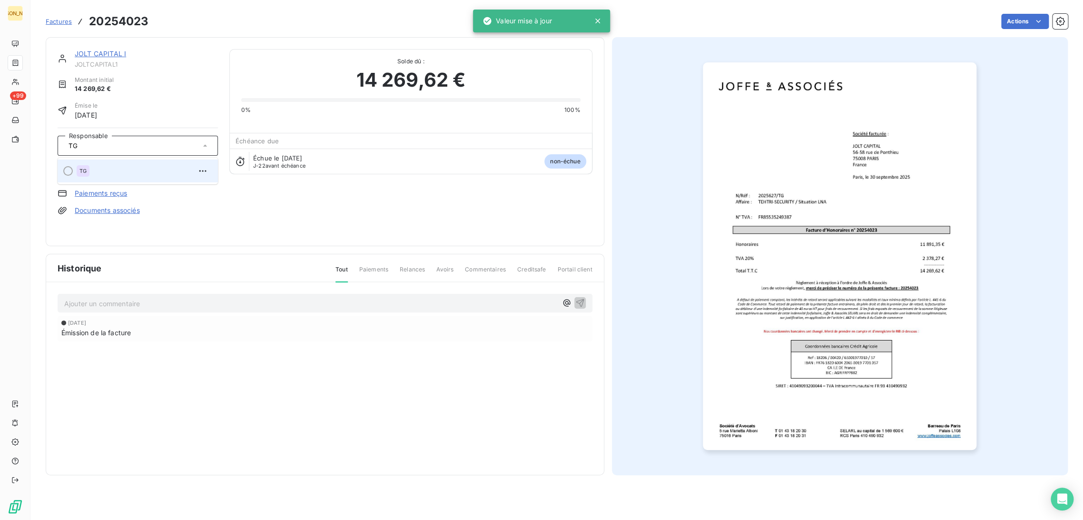
type input "TG"
click at [90, 168] on div "TG" at bounding box center [144, 170] width 134 height 15
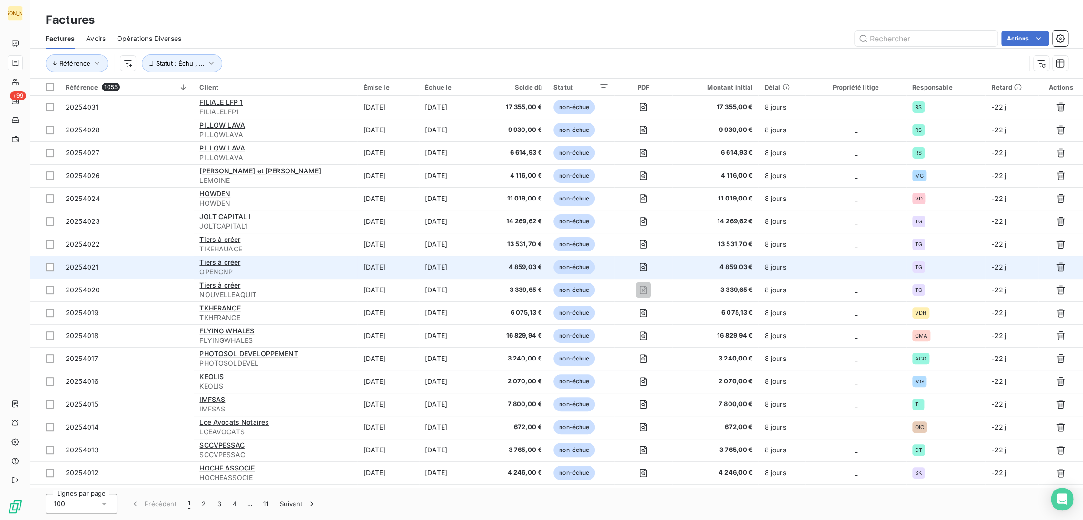
click at [289, 268] on span "OPENCNP" at bounding box center [275, 272] width 152 height 10
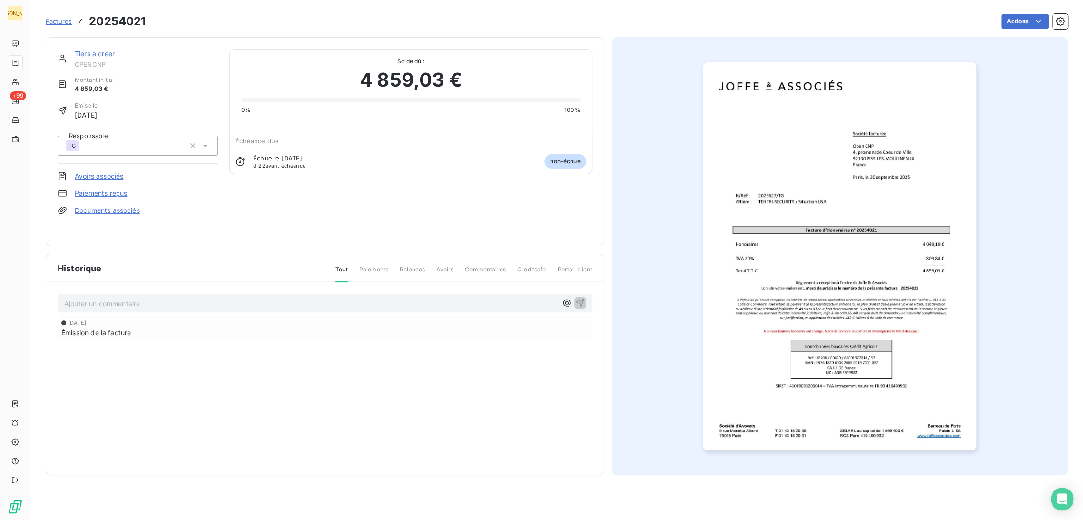
click at [102, 51] on link "Tiers à créer" at bounding box center [95, 53] width 40 height 8
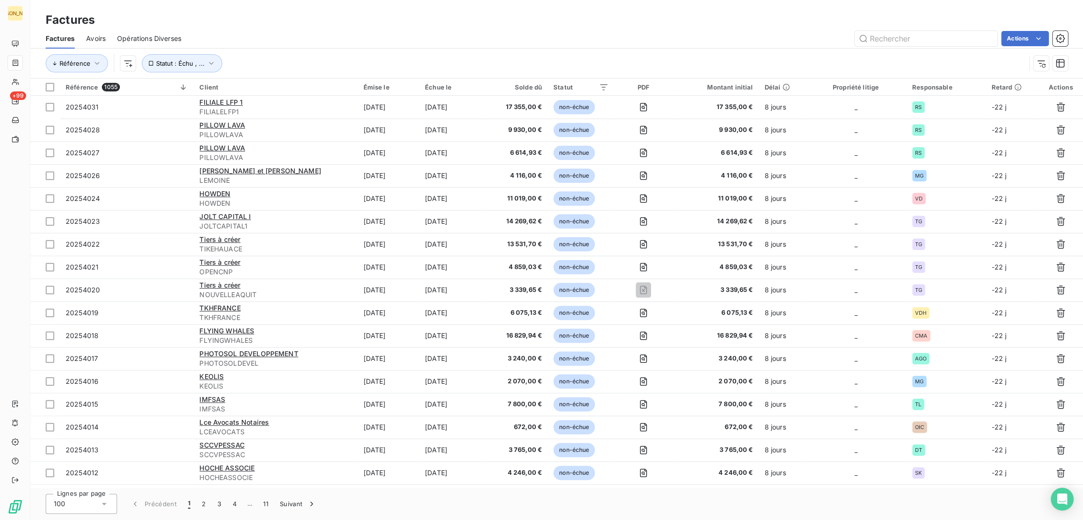
click at [125, 61] on html "JA +99 Factures Factures Avoirs Opérations Diverses Actions Référence Statut : …" at bounding box center [541, 260] width 1083 height 520
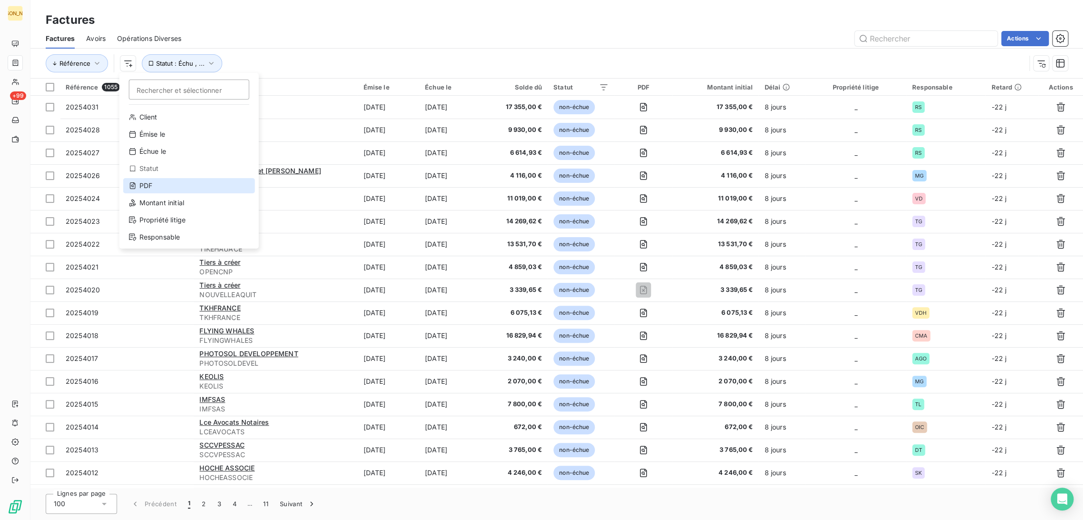
click at [152, 183] on div "PDF" at bounding box center [189, 185] width 132 height 15
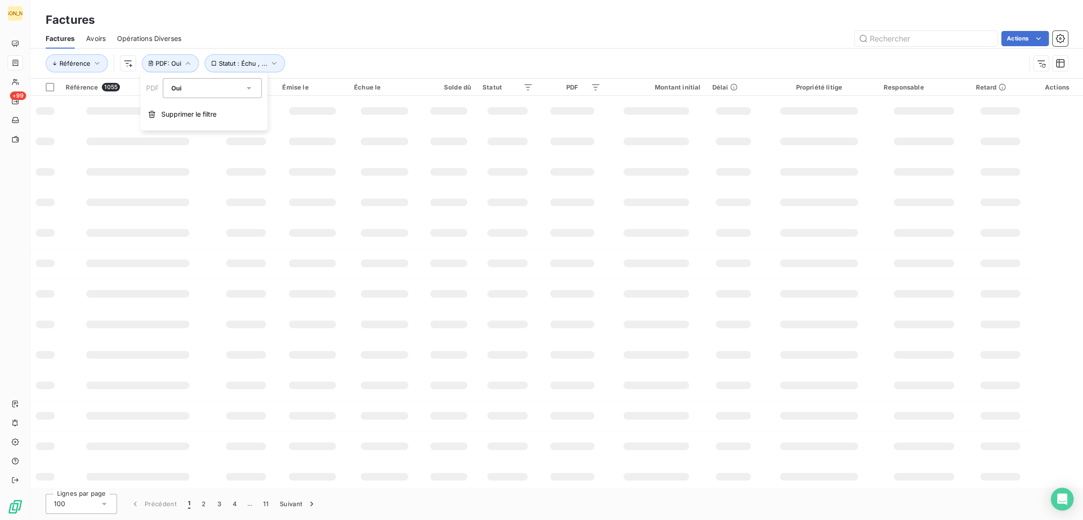
click at [191, 92] on div "Oui" at bounding box center [207, 87] width 73 height 13
click at [191, 125] on li "Non" at bounding box center [212, 127] width 99 height 17
click at [264, 22] on div "Factures" at bounding box center [556, 19] width 1052 height 17
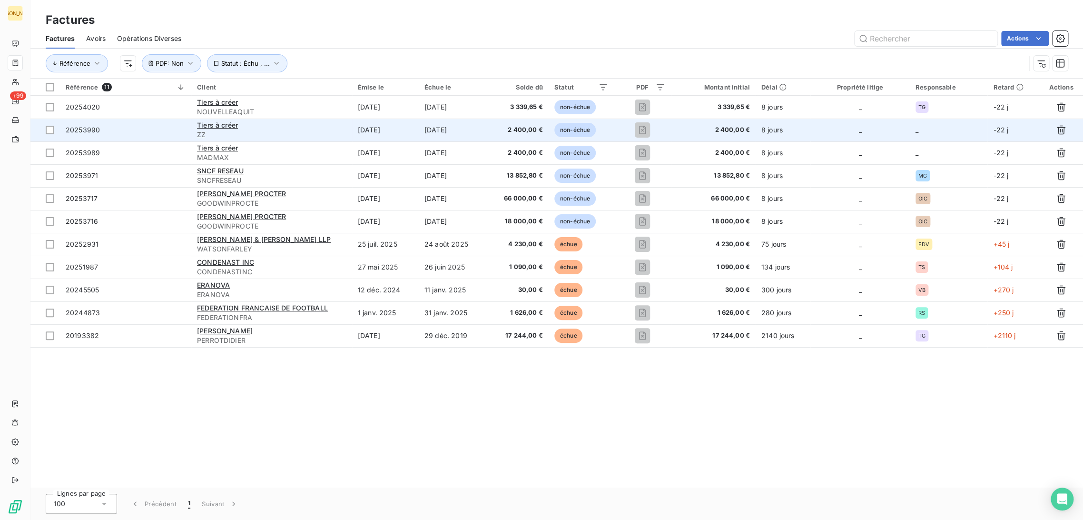
drag, startPoint x: 281, startPoint y: 134, endPoint x: 241, endPoint y: 131, distance: 40.1
click at [281, 134] on span "ZZ" at bounding box center [271, 135] width 149 height 10
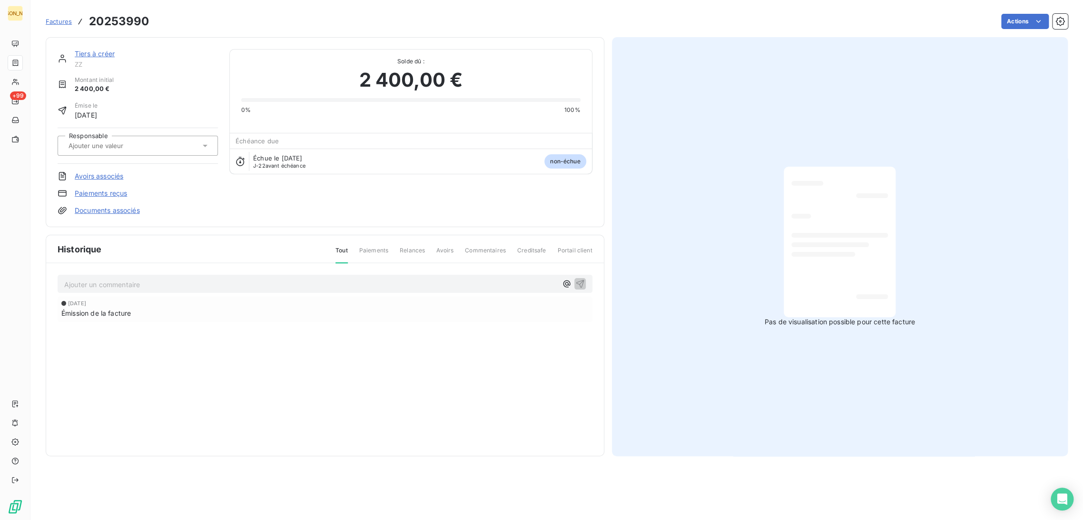
drag, startPoint x: 109, startPoint y: 149, endPoint x: 119, endPoint y: 149, distance: 10.0
click at [110, 149] on div at bounding box center [133, 145] width 135 height 12
type input "DT"
click at [122, 169] on div "DT" at bounding box center [144, 170] width 134 height 15
click at [98, 51] on link "Tiers à créer" at bounding box center [95, 53] width 40 height 8
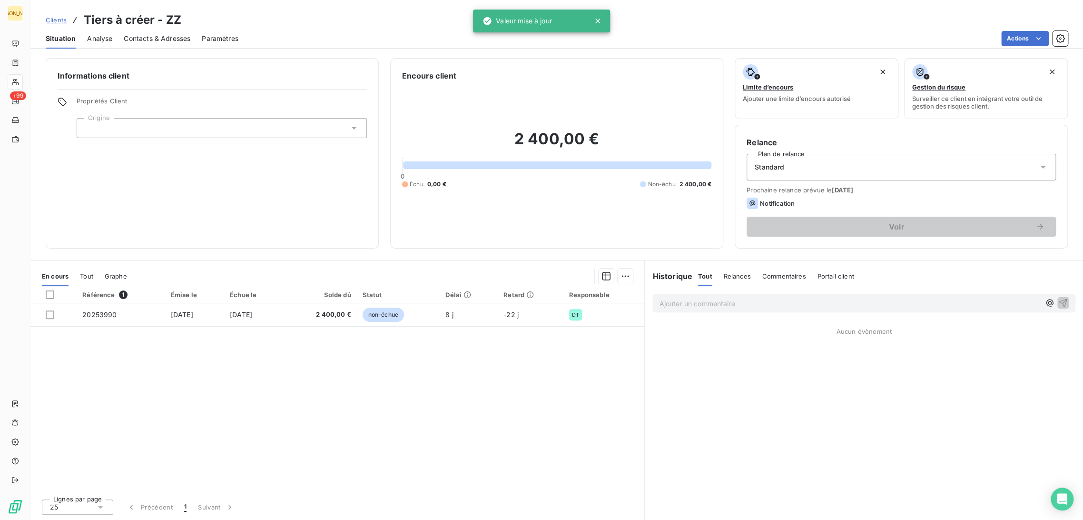
click at [106, 129] on div at bounding box center [222, 128] width 290 height 20
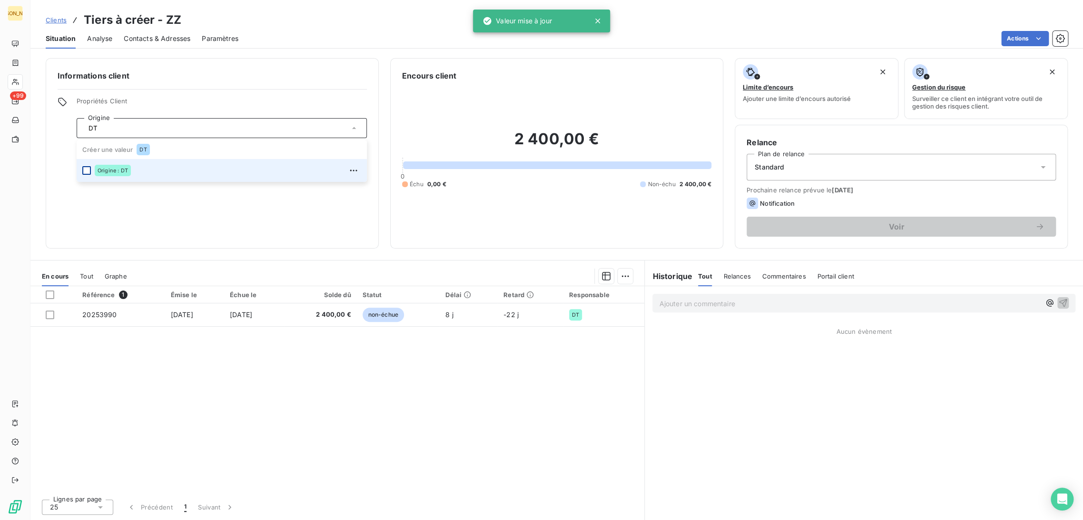
type input "DT"
drag, startPoint x: 87, startPoint y: 171, endPoint x: 80, endPoint y: 147, distance: 24.8
click at [87, 170] on div at bounding box center [86, 170] width 9 height 9
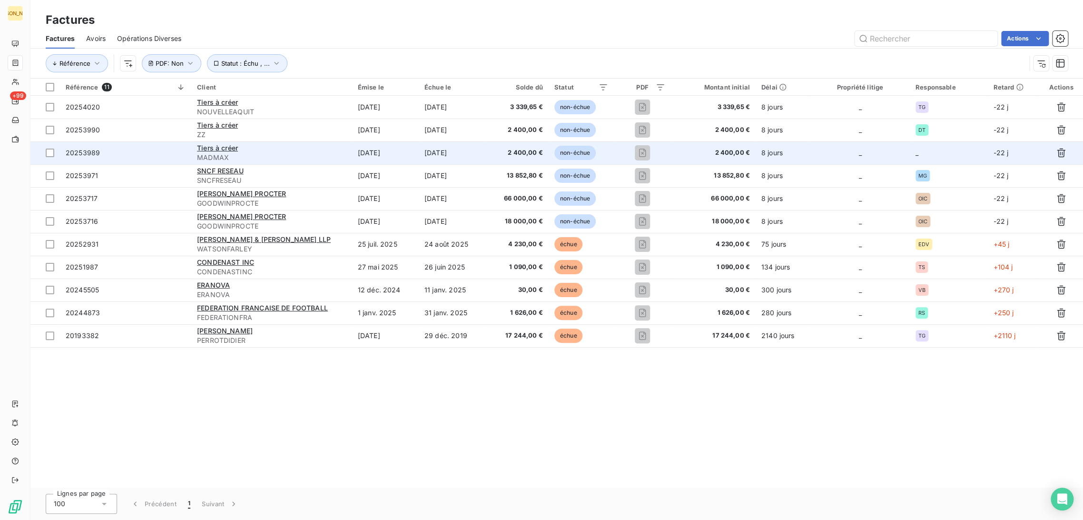
click at [346, 160] on span "MADMAX" at bounding box center [271, 158] width 149 height 10
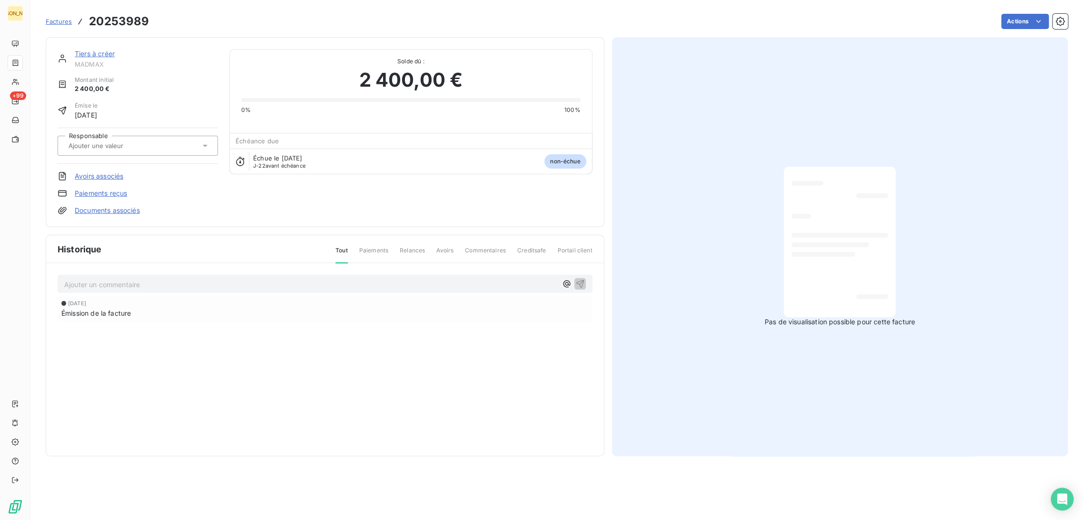
click at [106, 151] on div at bounding box center [133, 145] width 135 height 12
type input "DT"
click at [104, 167] on div "DT" at bounding box center [144, 170] width 134 height 15
click at [101, 53] on link "Tiers à créer" at bounding box center [95, 53] width 40 height 8
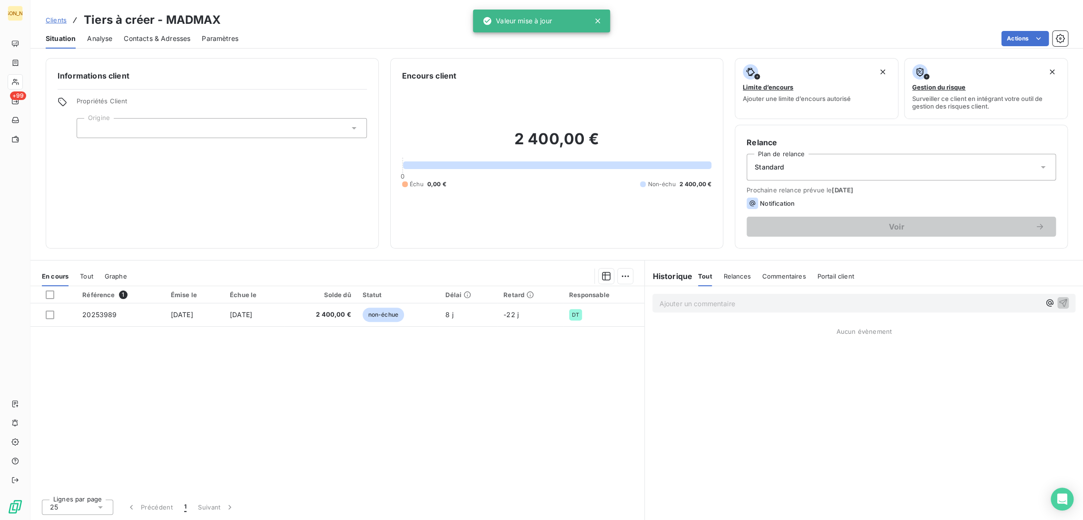
click at [108, 121] on div at bounding box center [222, 128] width 290 height 20
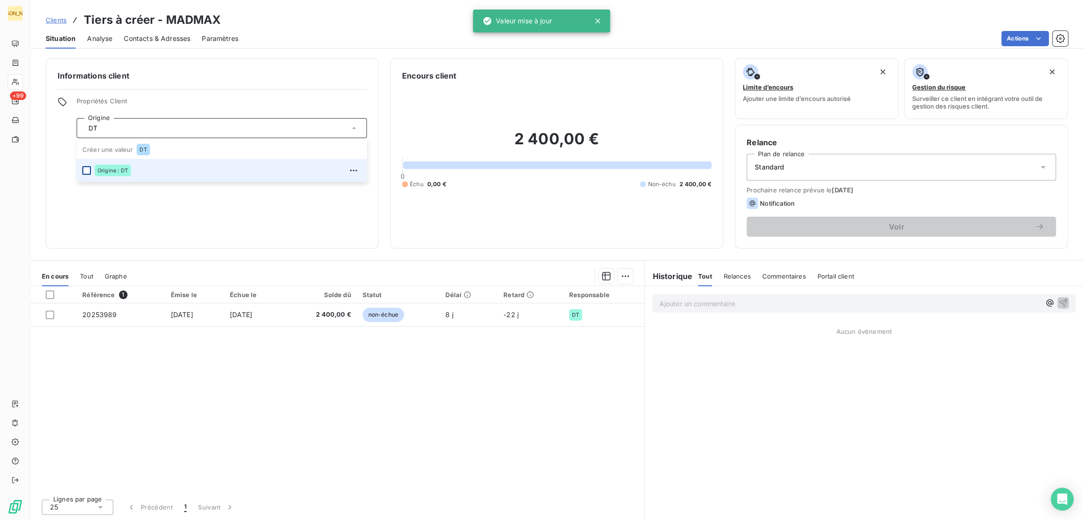
type input "DT"
click at [89, 170] on div at bounding box center [86, 170] width 9 height 9
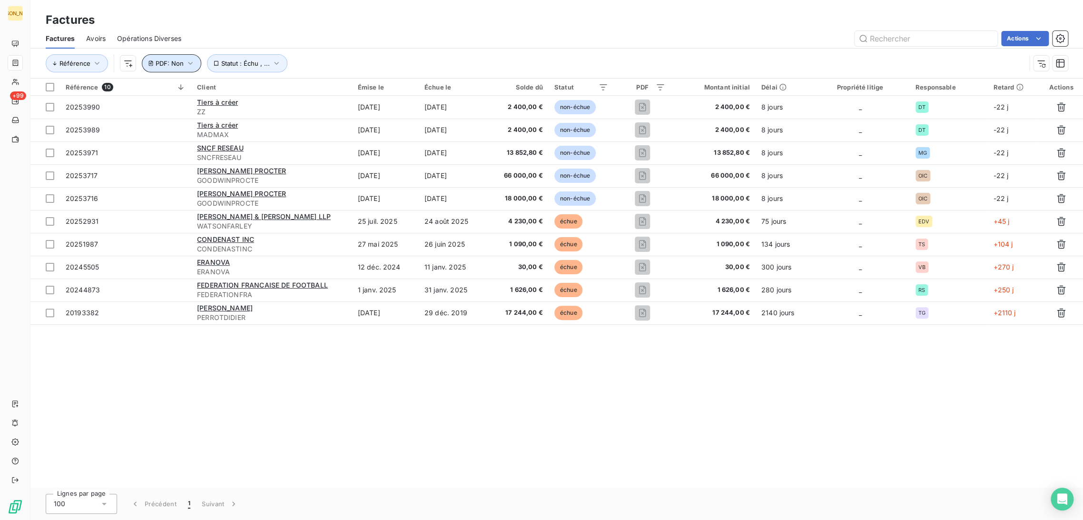
click at [183, 67] on button "PDF : Non" at bounding box center [171, 63] width 59 height 18
click at [179, 111] on span "Supprimer le filtre" at bounding box center [188, 114] width 55 height 10
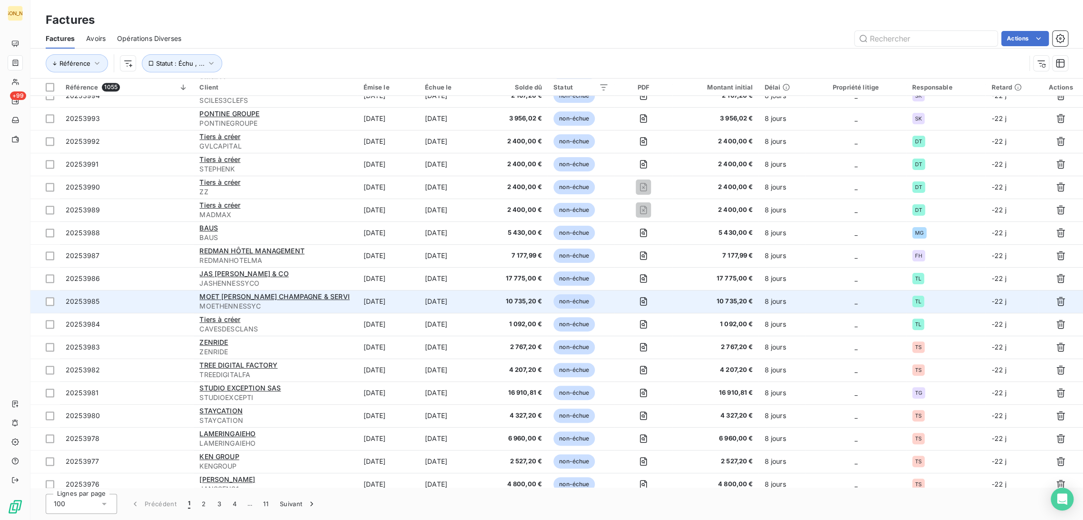
scroll to position [793, 0]
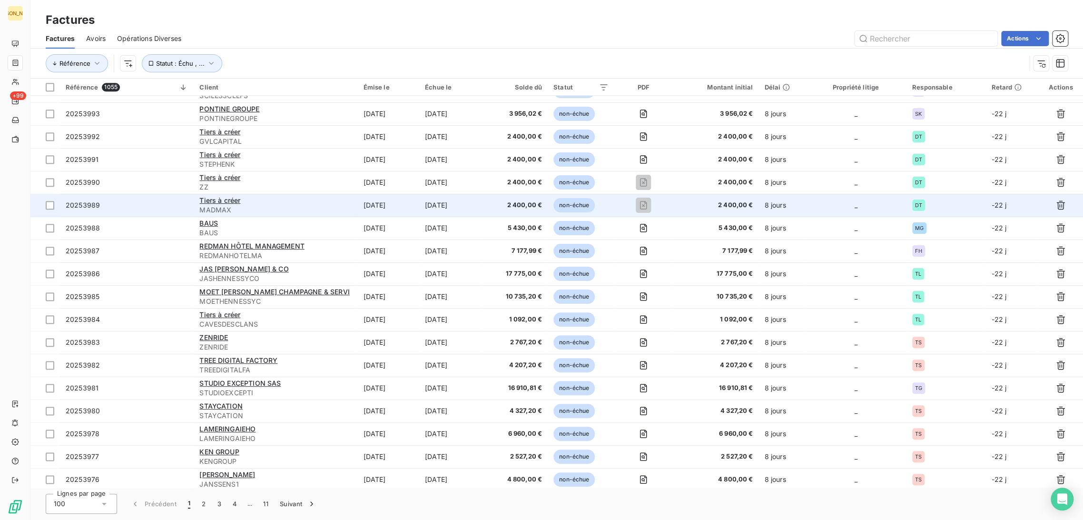
click at [265, 203] on div "Tiers à créer" at bounding box center [275, 201] width 152 height 10
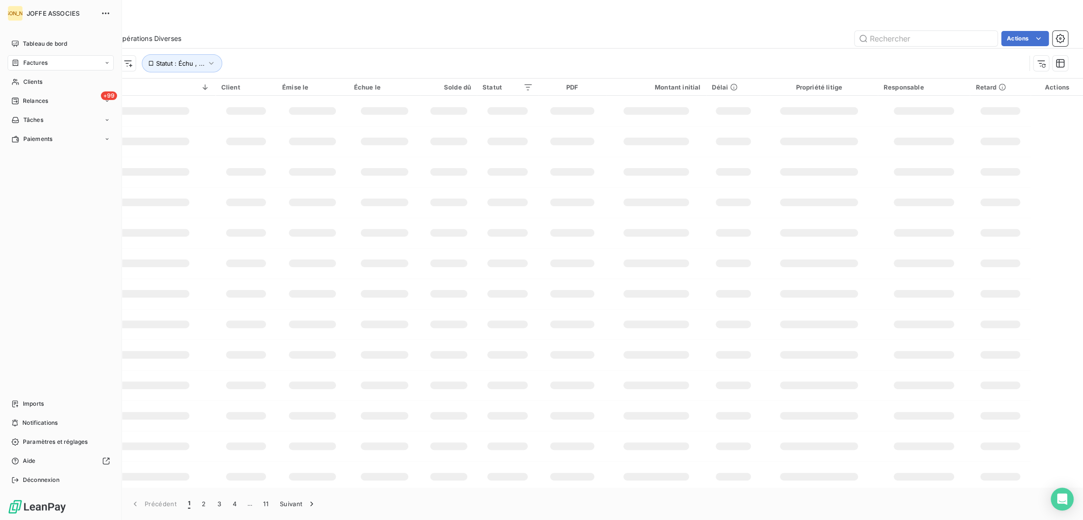
click at [29, 95] on div "+99 Relances" at bounding box center [61, 100] width 106 height 15
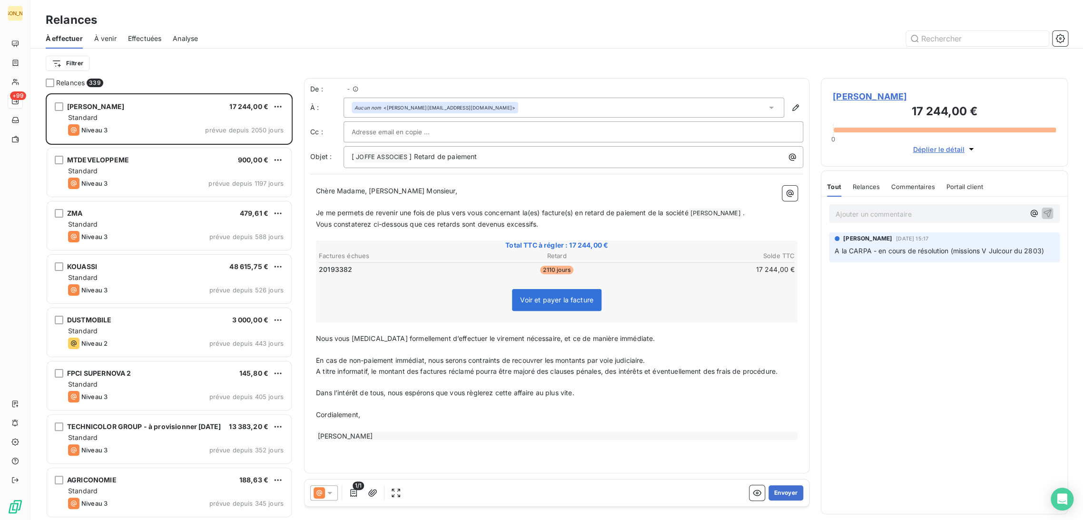
scroll to position [418, 239]
click at [167, 67] on div "Filtrer" at bounding box center [557, 63] width 1022 height 18
click at [77, 62] on html "JA +99 Relances À effectuer À venir Effectuées Analyse Filtrer Relances 339 [PE…" at bounding box center [541, 260] width 1083 height 520
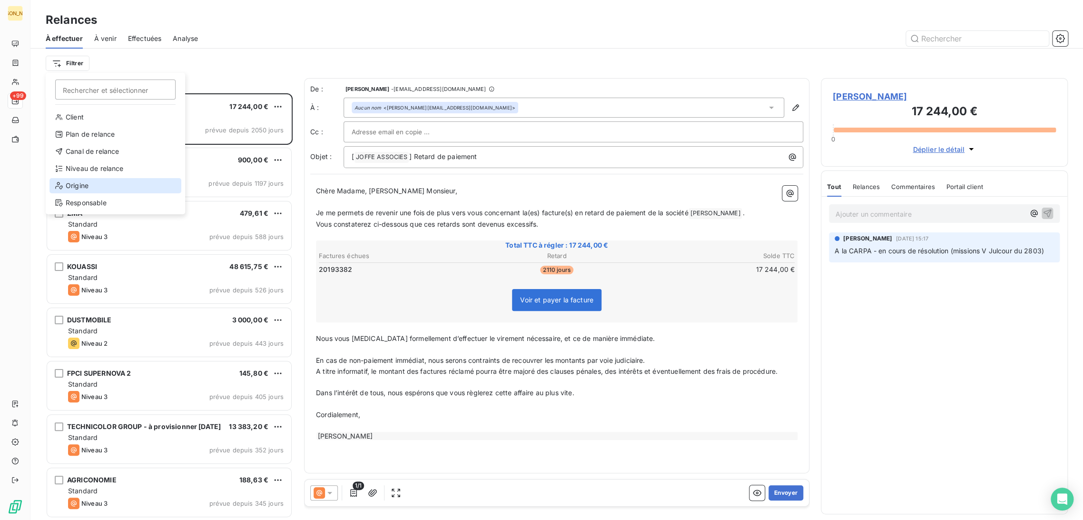
click at [99, 185] on div "Origine" at bounding box center [115, 185] width 132 height 15
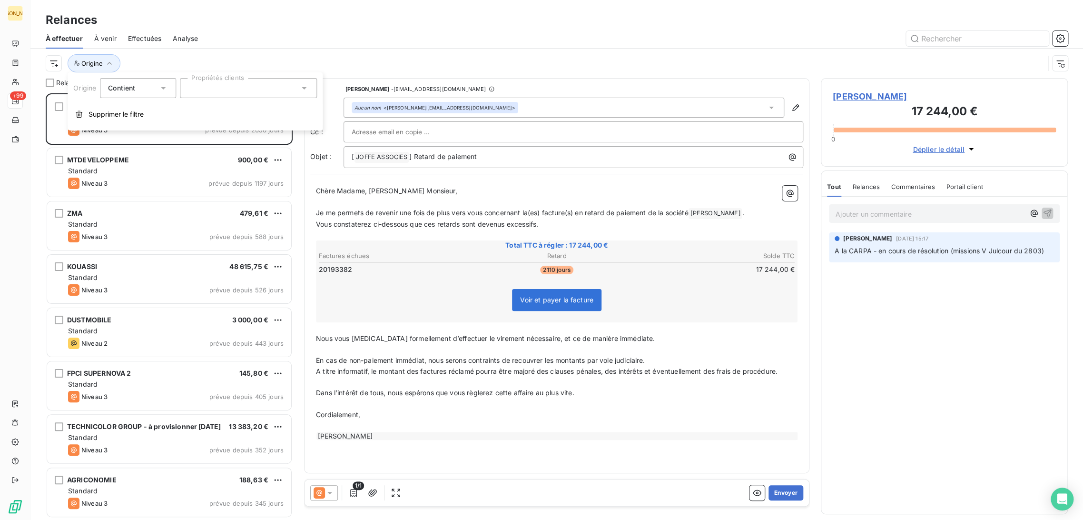
click at [221, 93] on div at bounding box center [248, 88] width 137 height 20
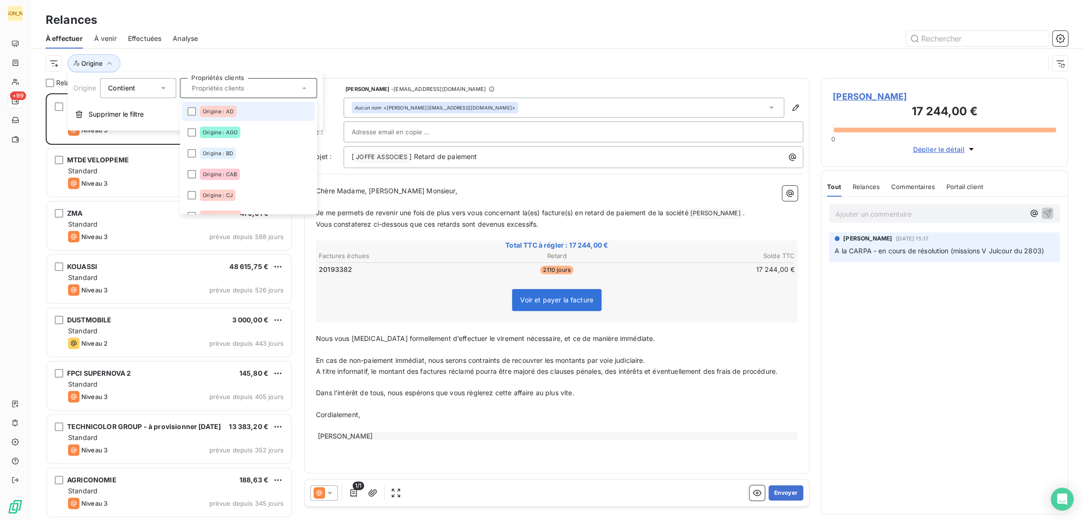
click at [228, 115] on div "Origine : AD" at bounding box center [218, 111] width 37 height 11
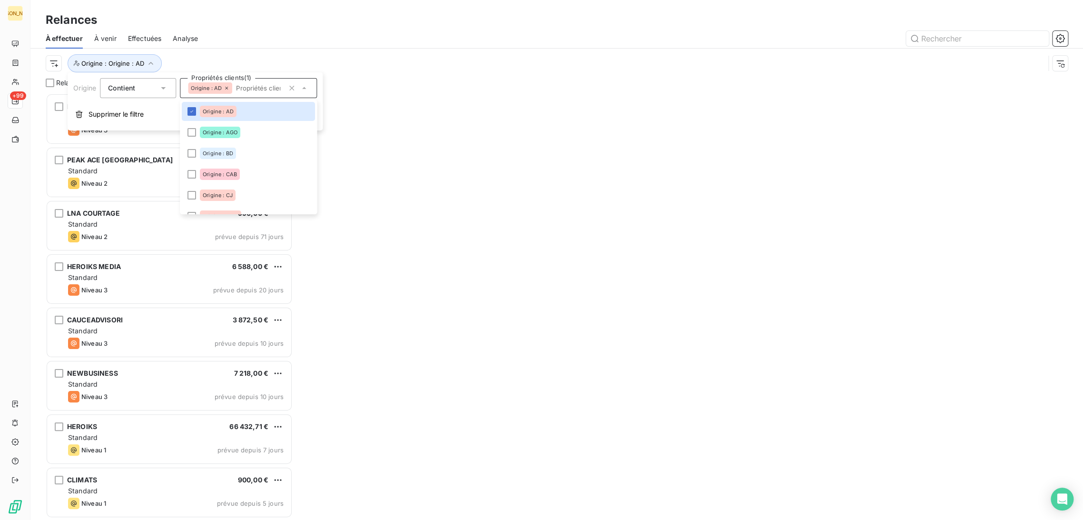
scroll to position [418, 239]
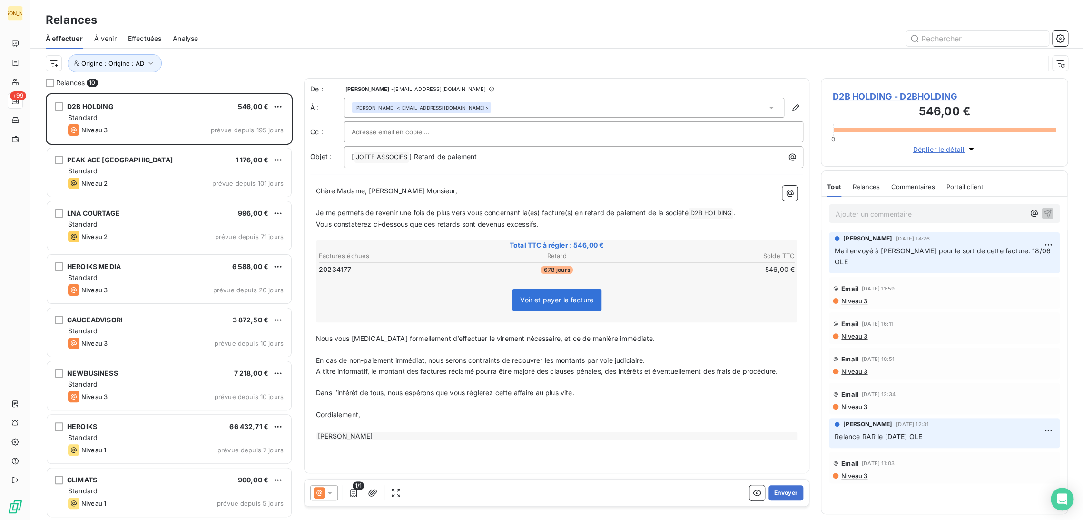
click at [382, 34] on div at bounding box center [638, 38] width 858 height 15
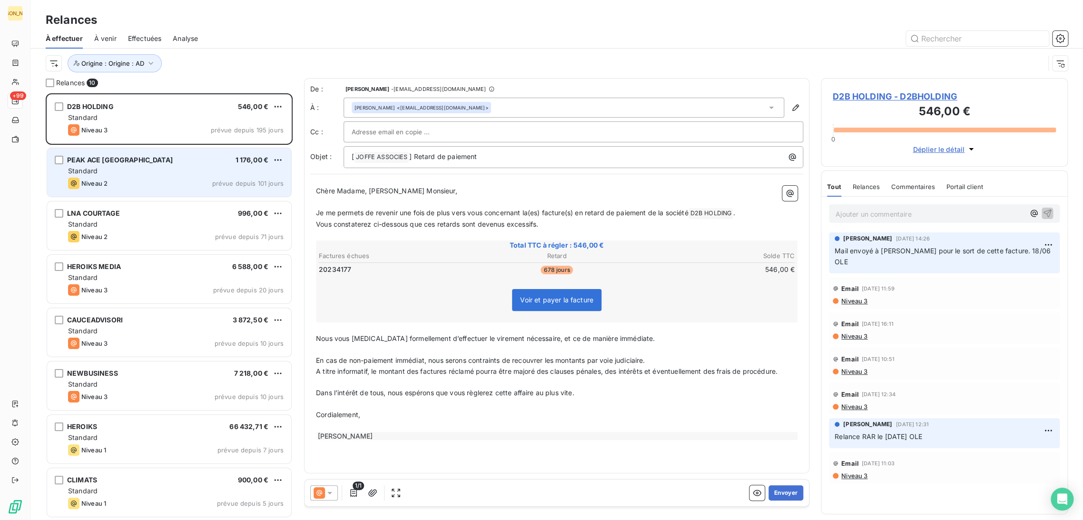
click at [153, 177] on div "Niveau 2 prévue depuis 101 jours" at bounding box center [176, 182] width 216 height 11
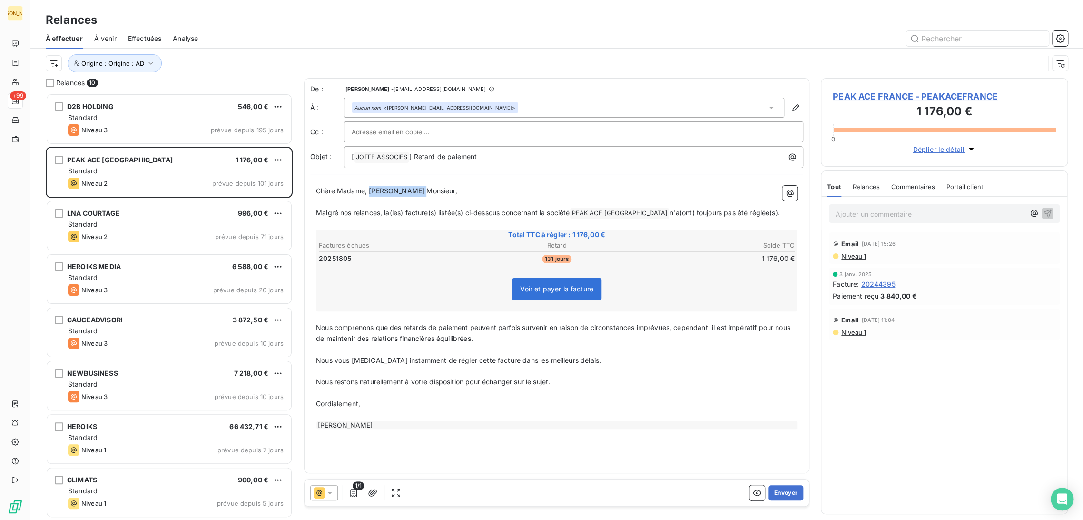
drag, startPoint x: 369, startPoint y: 191, endPoint x: 418, endPoint y: 191, distance: 49.0
click at [418, 191] on p "Chère Madame, [PERSON_NAME] Monsieur," at bounding box center [557, 191] width 482 height 11
click at [381, 132] on input "text" at bounding box center [403, 132] width 102 height 14
click at [395, 133] on input "text" at bounding box center [573, 132] width 443 height 14
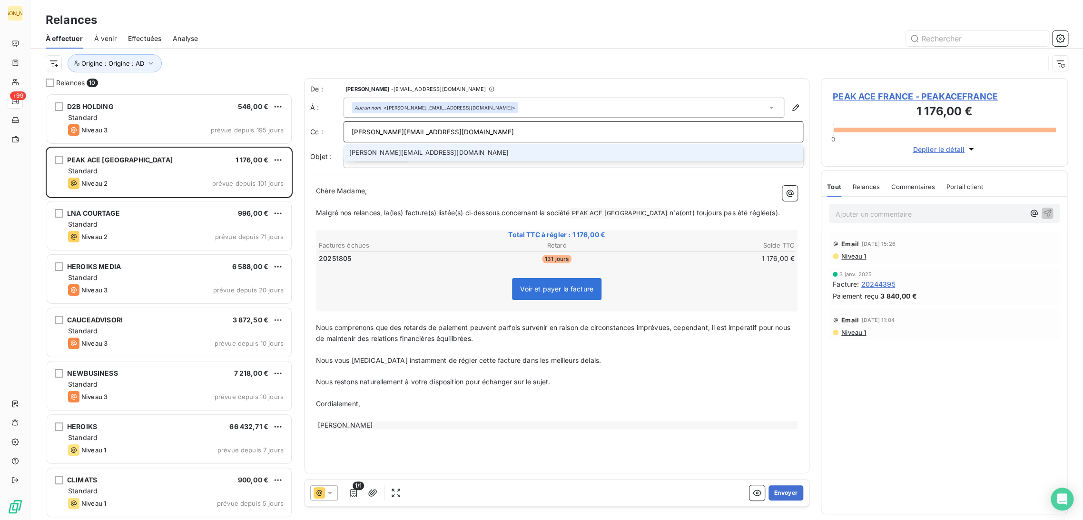
type input "[PERSON_NAME][EMAIL_ADDRESS][DOMAIN_NAME]"
click at [421, 155] on li "[PERSON_NAME][EMAIL_ADDRESS][DOMAIN_NAME]" at bounding box center [574, 152] width 460 height 17
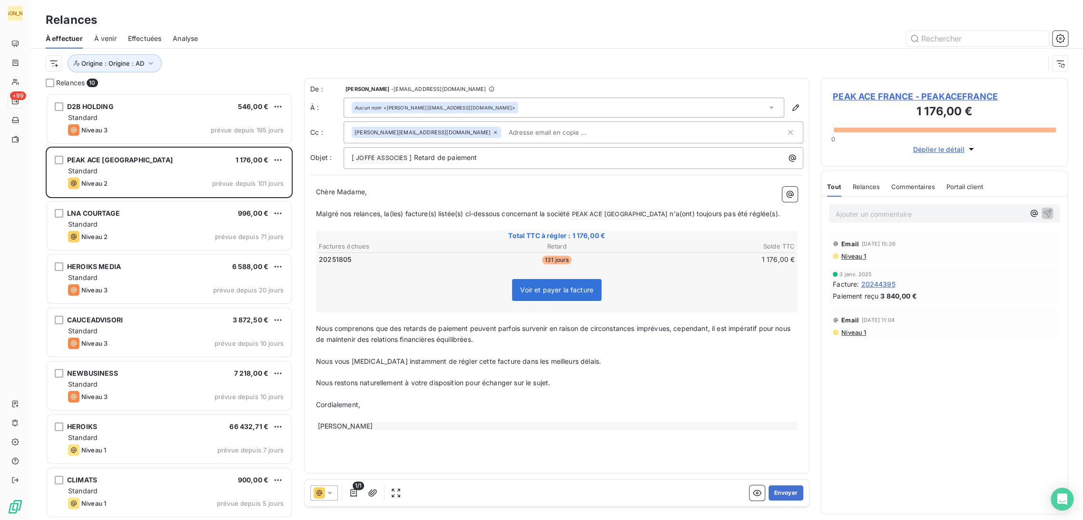
click at [462, 178] on div "De : [PERSON_NAME] - [EMAIL_ADDRESS][DOMAIN_NAME] À : Aucun nom <[PERSON_NAME][…" at bounding box center [556, 275] width 505 height 395
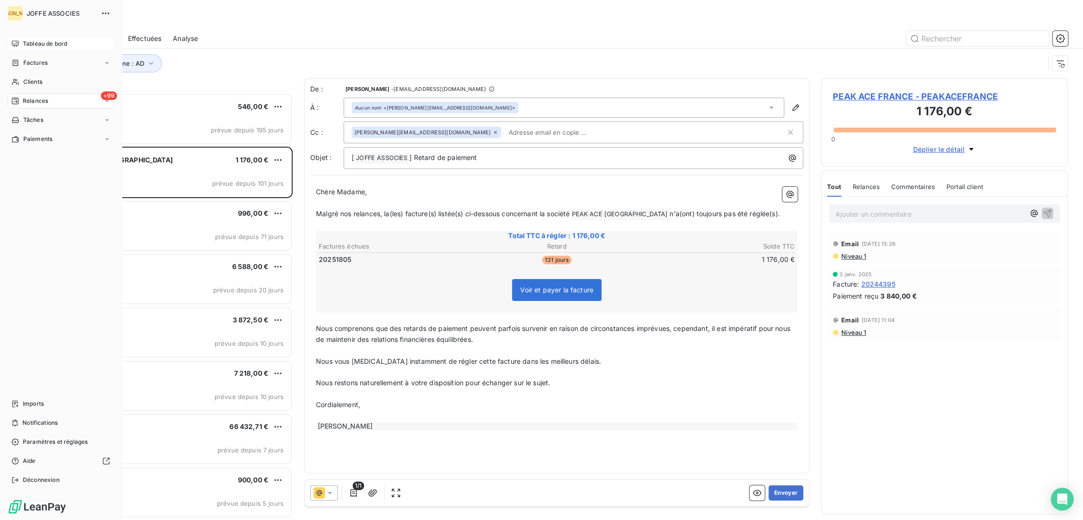
click at [20, 42] on div "Tableau de bord" at bounding box center [61, 43] width 106 height 15
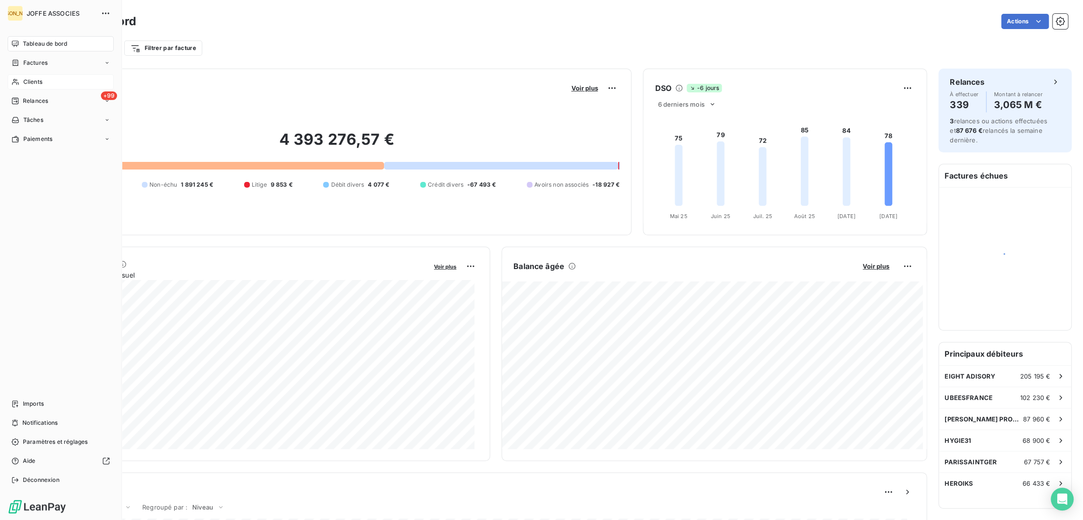
click at [33, 64] on span "Factures" at bounding box center [35, 63] width 24 height 9
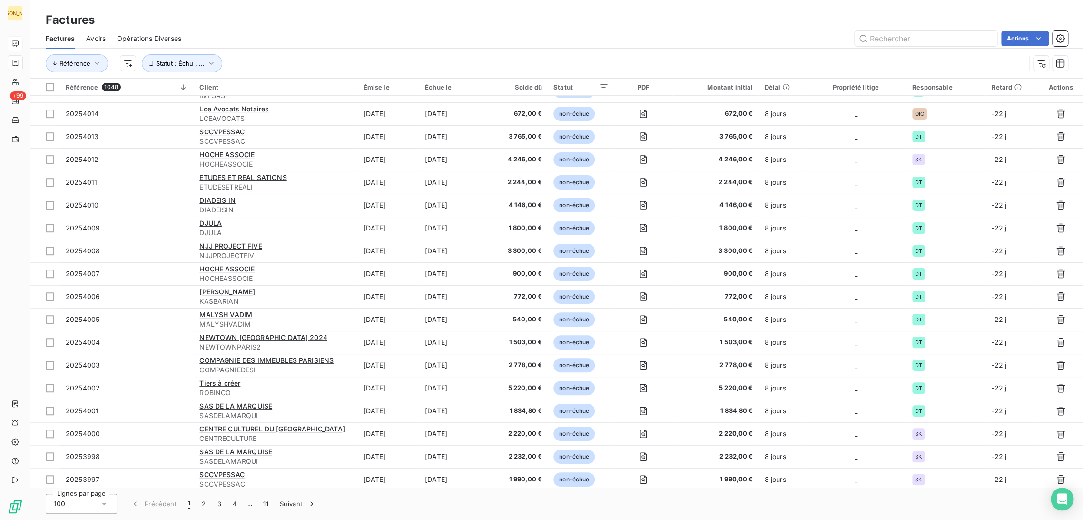
scroll to position [106, 0]
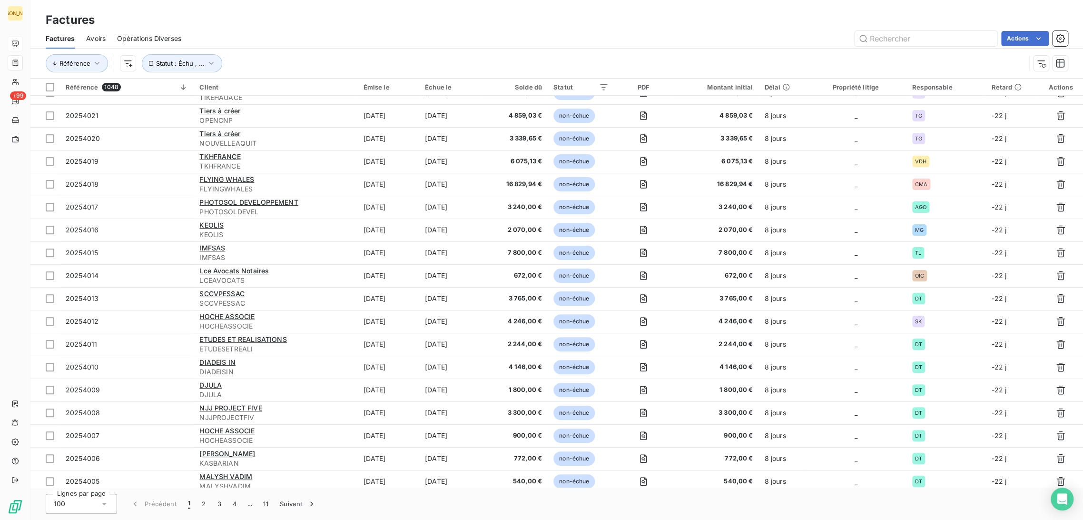
click at [122, 66] on html "JA +99 Factures Factures Avoirs Opérations Diverses Actions Référence Statut : …" at bounding box center [541, 260] width 1083 height 520
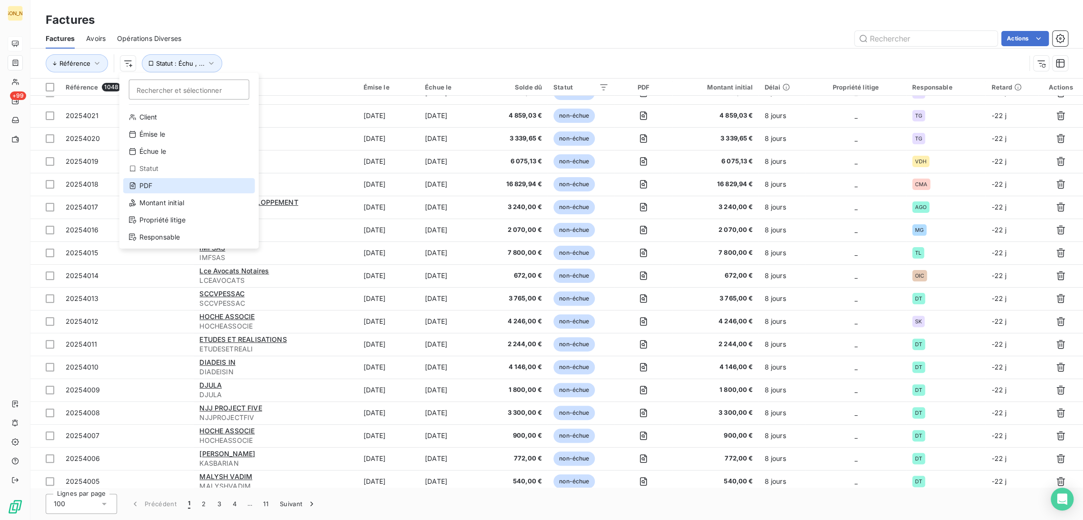
click at [149, 187] on div "PDF" at bounding box center [189, 185] width 132 height 15
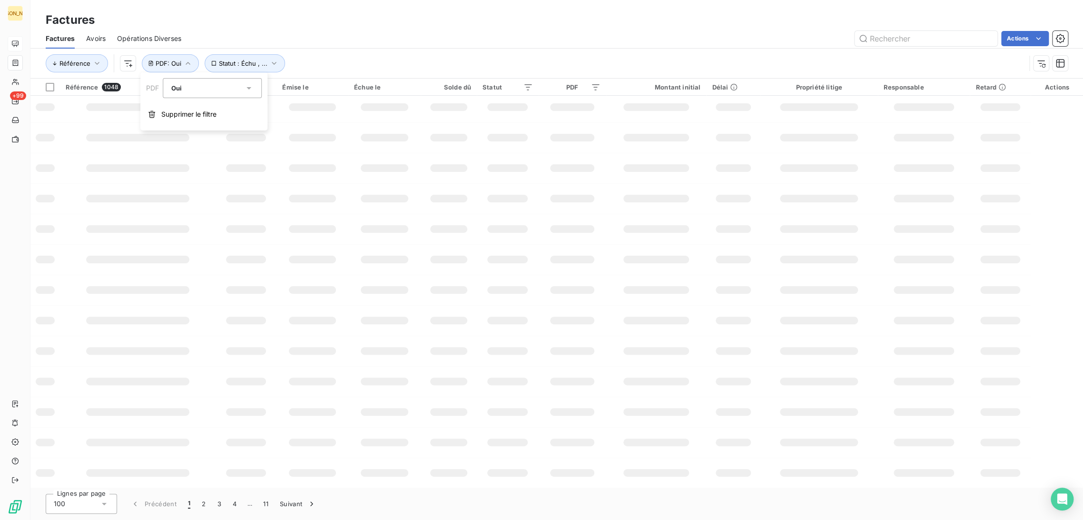
click at [189, 90] on div "Oui" at bounding box center [207, 87] width 73 height 13
click at [193, 121] on li "Non" at bounding box center [212, 127] width 99 height 17
click at [277, 25] on div "Factures" at bounding box center [556, 19] width 1052 height 17
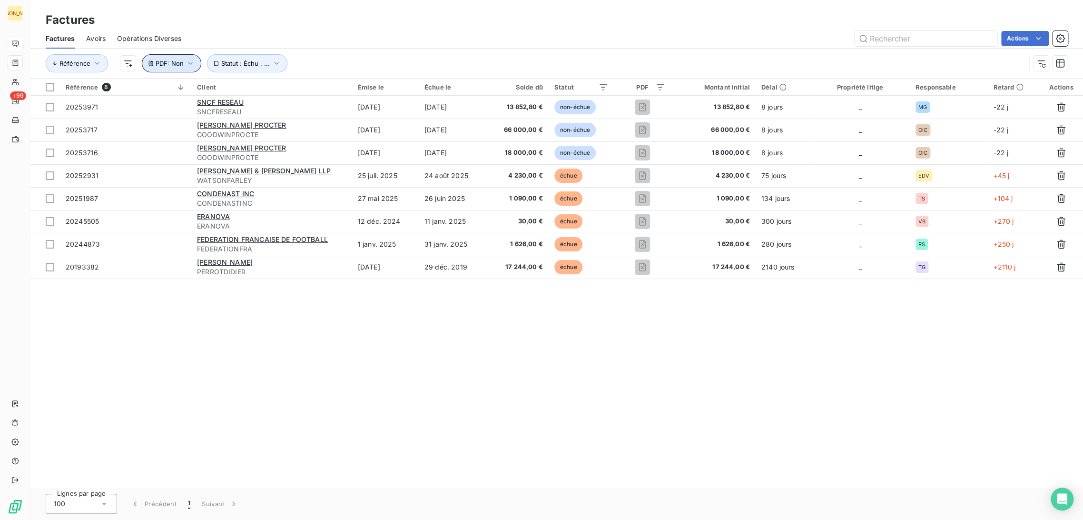
click at [173, 61] on span "PDF : Non" at bounding box center [170, 63] width 28 height 8
click at [177, 116] on span "Supprimer le filtre" at bounding box center [188, 114] width 55 height 10
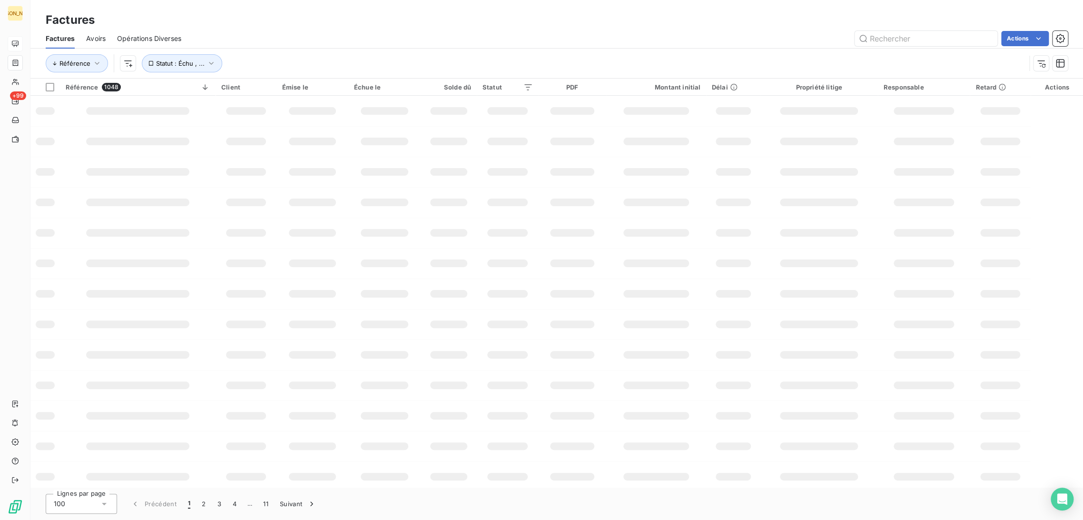
click at [222, 16] on div "Factures" at bounding box center [556, 19] width 1052 height 17
drag, startPoint x: 307, startPoint y: 40, endPoint x: 272, endPoint y: 57, distance: 38.3
click at [309, 40] on div "Actions" at bounding box center [630, 38] width 875 height 15
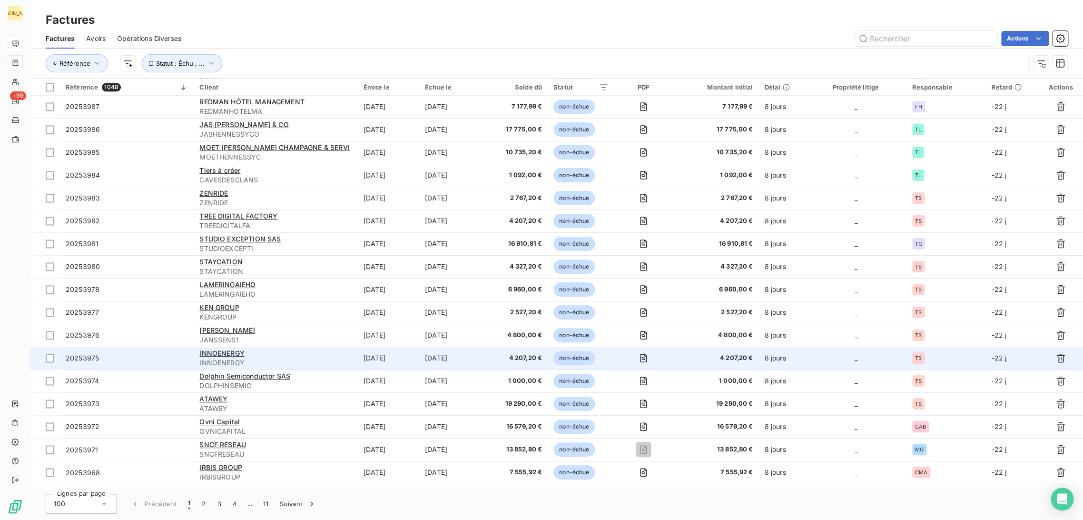
scroll to position [1163, 0]
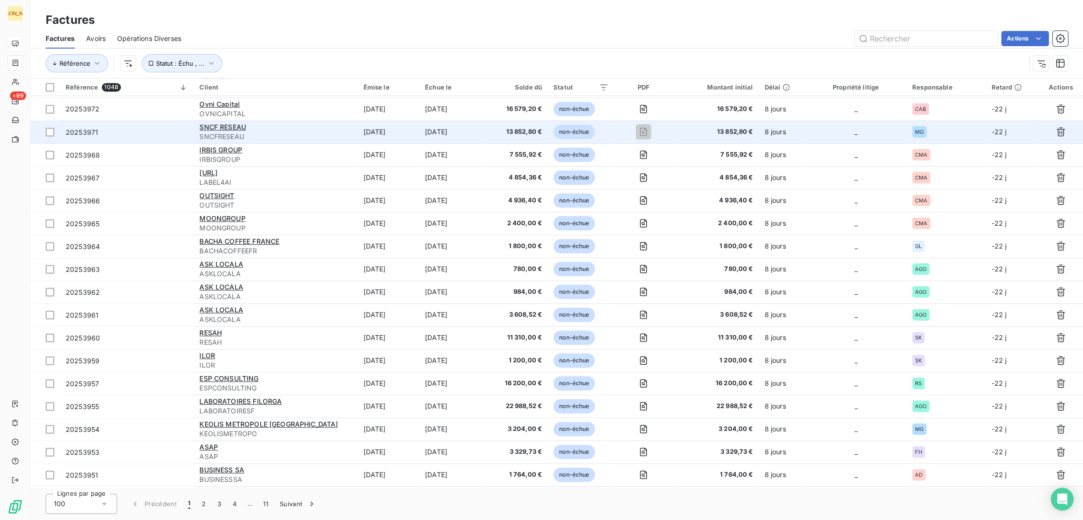
click at [290, 133] on span "SNCFRESEAU" at bounding box center [275, 137] width 152 height 10
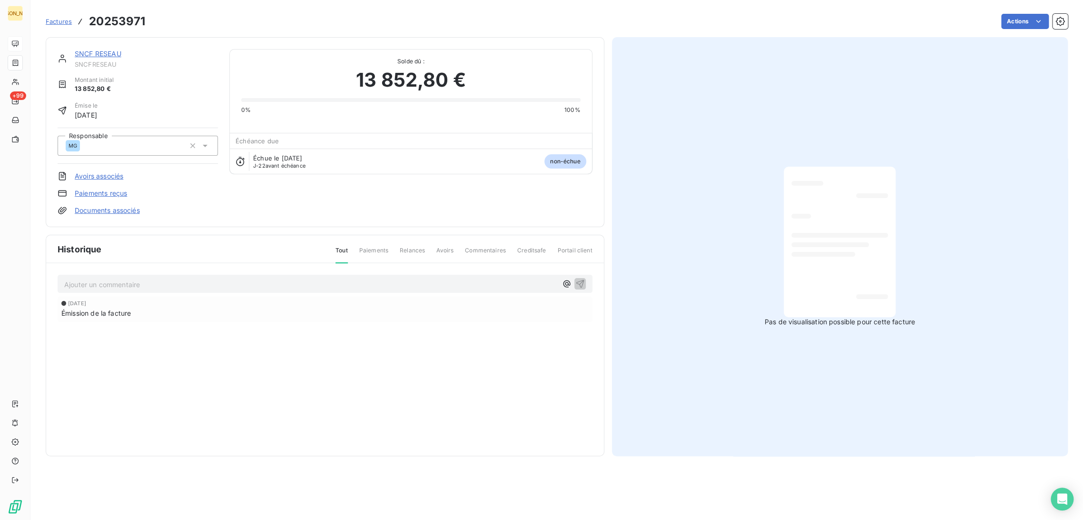
click at [157, 286] on p "Ajouter un commentaire ﻿" at bounding box center [310, 284] width 493 height 12
click at [579, 285] on icon "button" at bounding box center [580, 283] width 10 height 10
